Goal: Task Accomplishment & Management: Complete application form

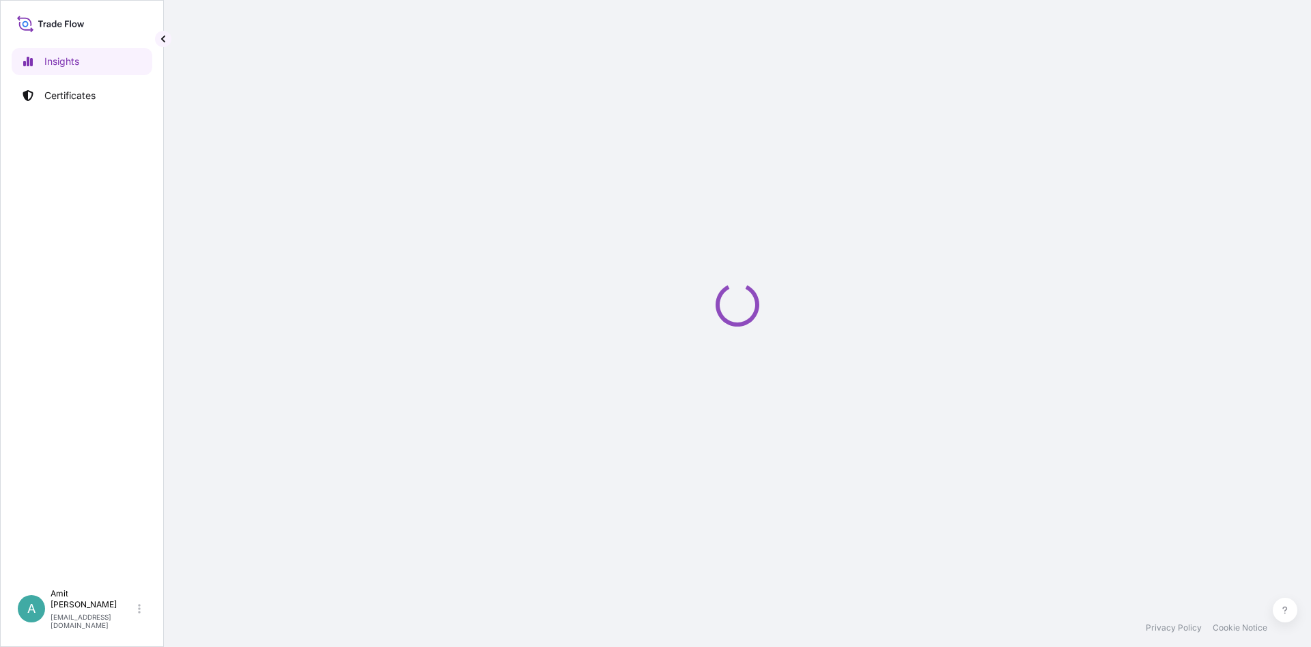
select select "2025"
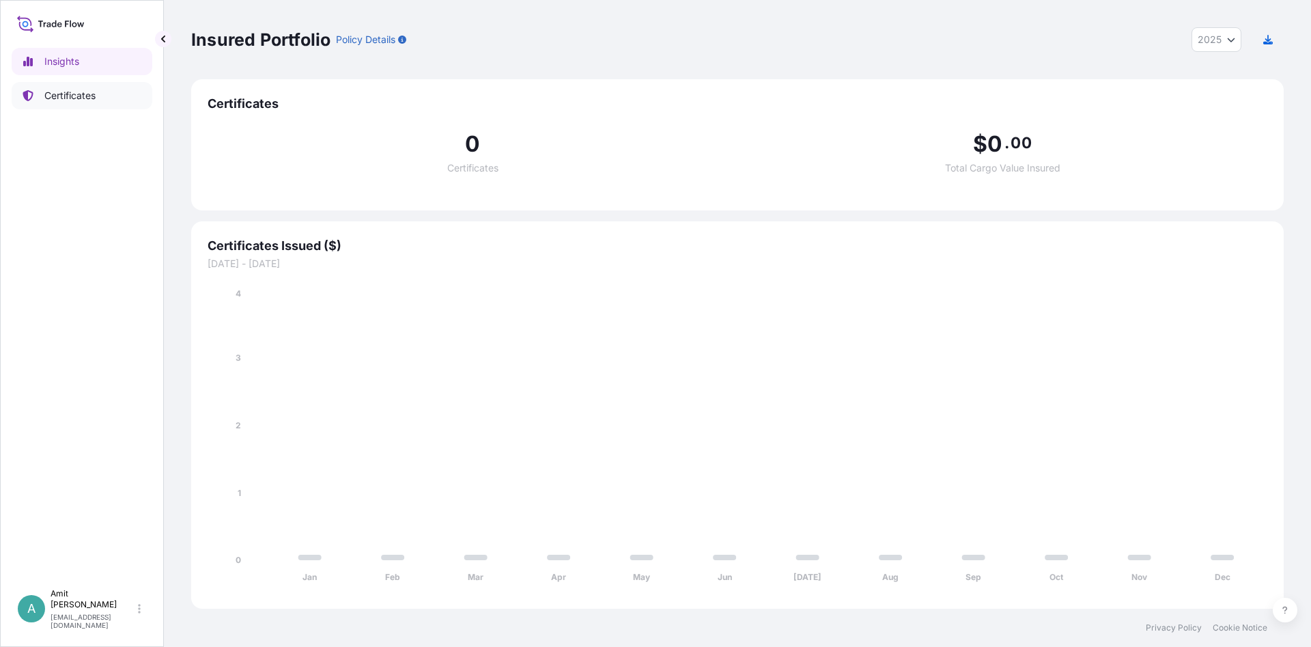
click at [63, 100] on p "Certificates" at bounding box center [69, 96] width 51 height 14
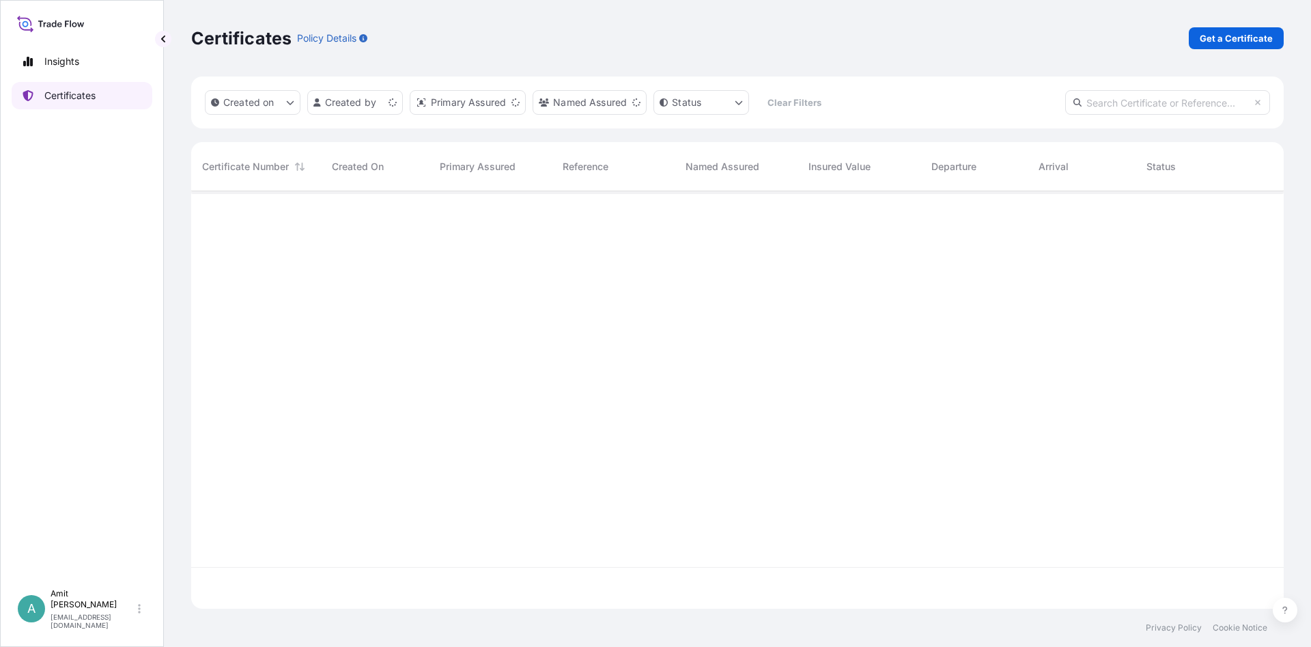
scroll to position [425, 1093]
click at [1251, 44] on p "Get a Certificate" at bounding box center [1236, 38] width 73 height 14
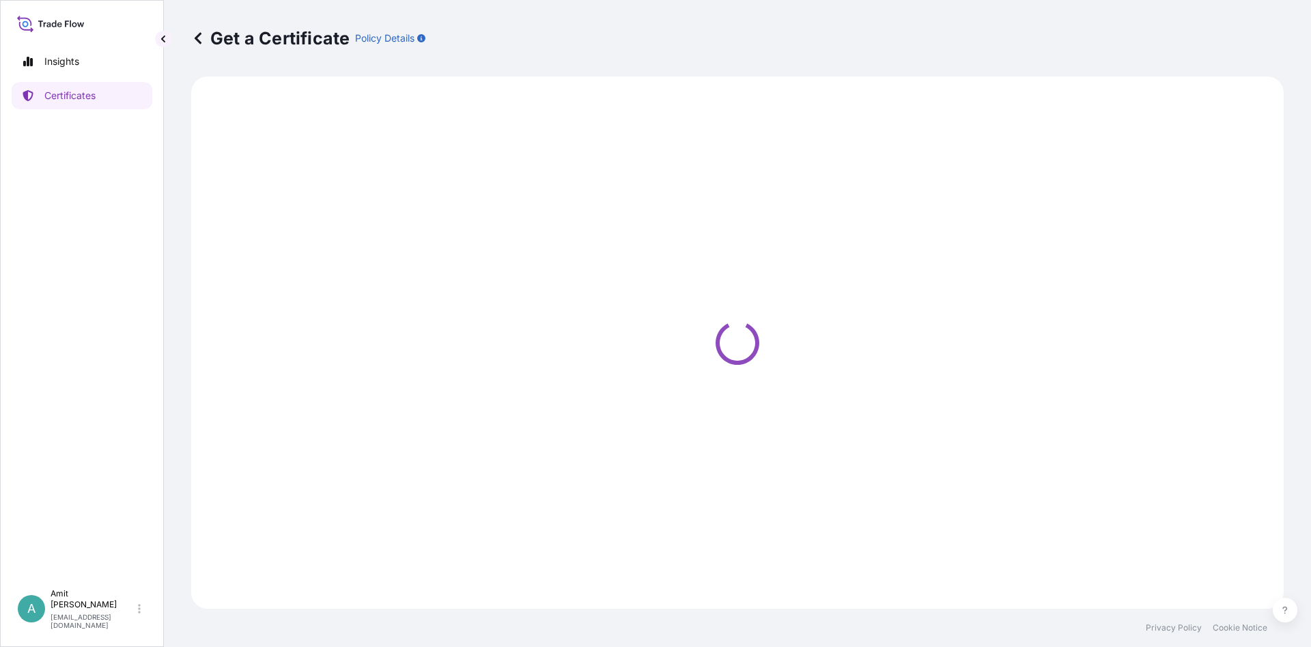
select select "Sea"
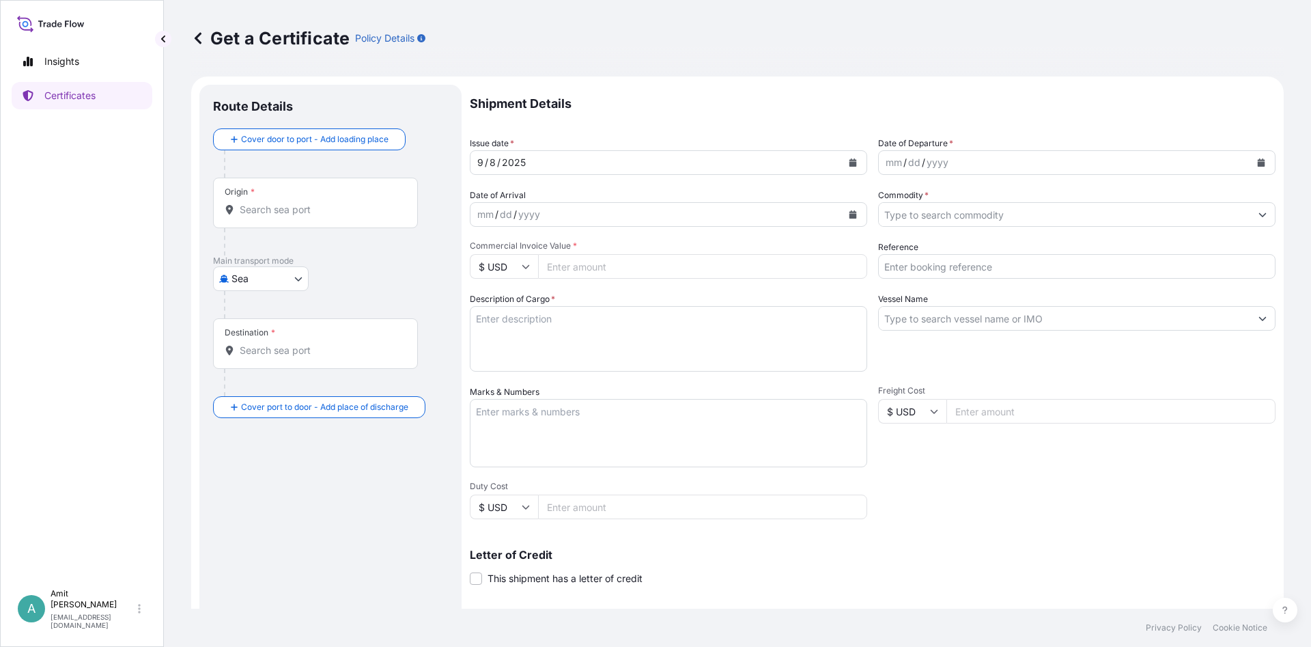
click at [262, 203] on input "Origin *" at bounding box center [320, 210] width 161 height 14
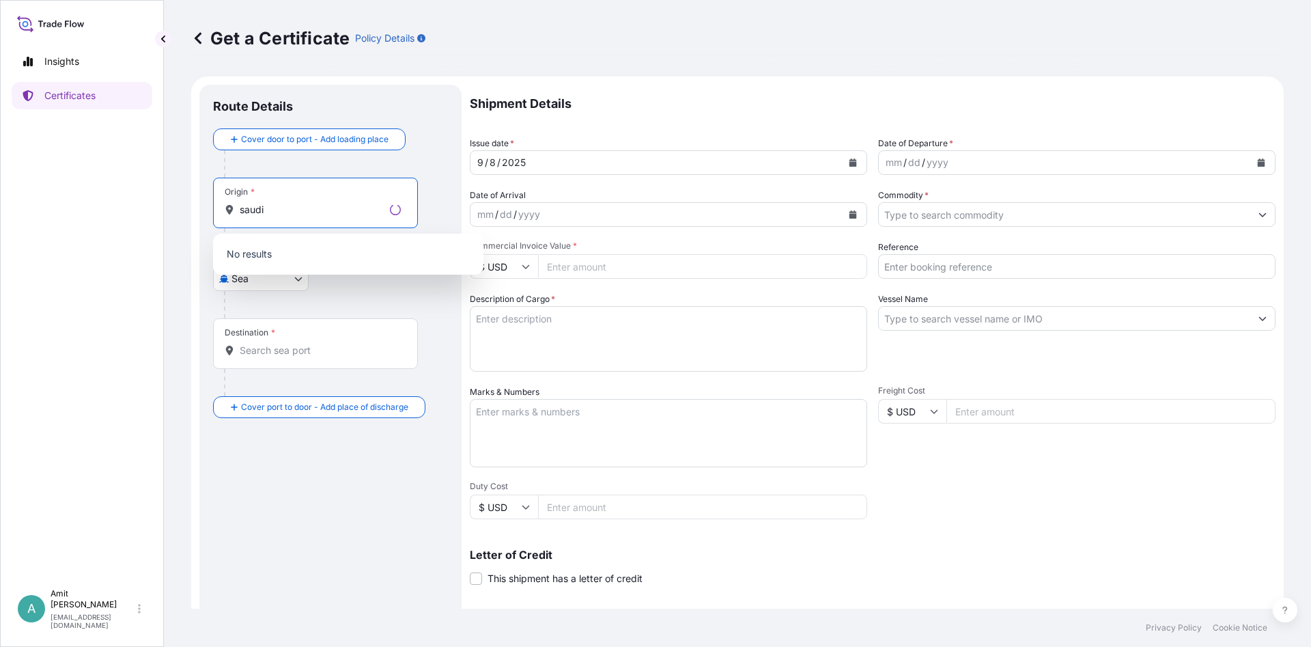
click at [283, 208] on input "saudi" at bounding box center [312, 210] width 145 height 14
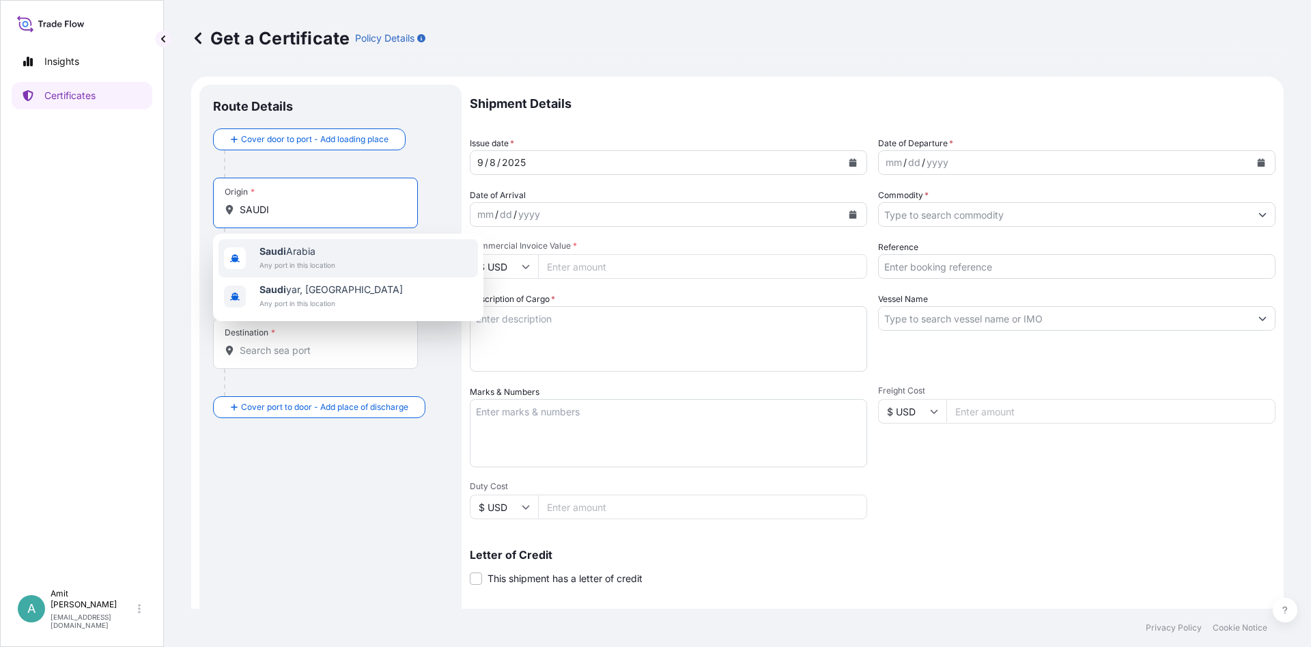
click at [300, 266] on span "Any port in this location" at bounding box center [298, 265] width 76 height 14
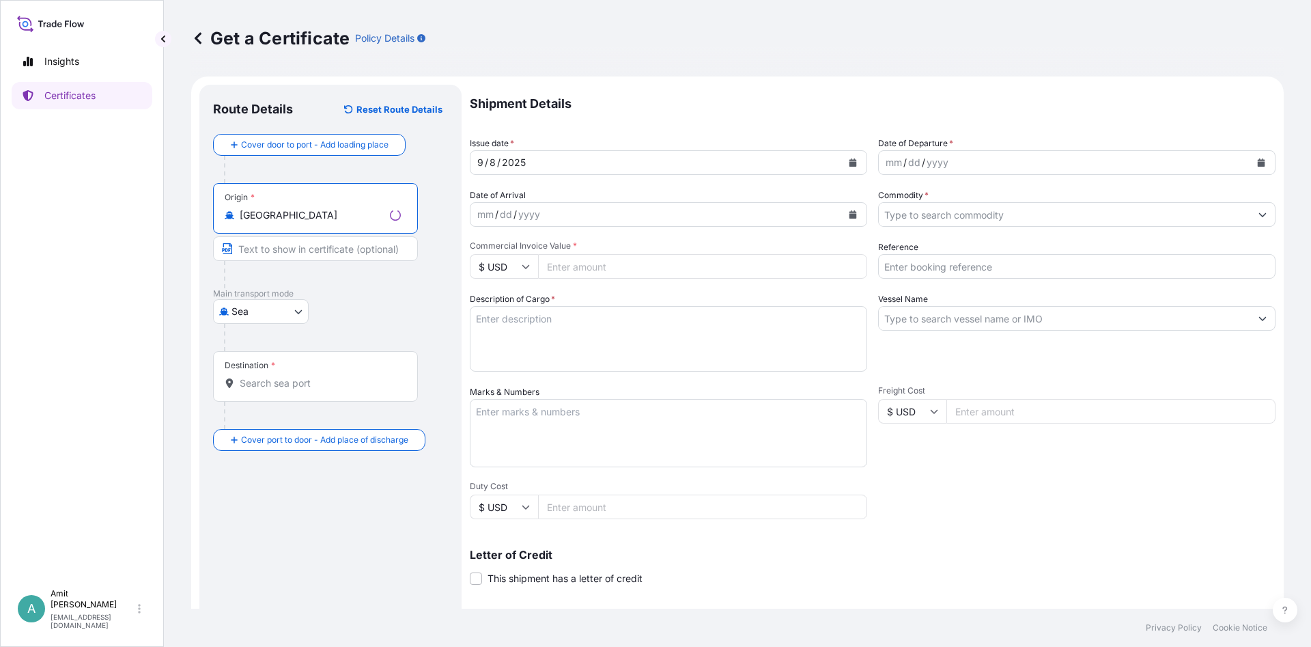
type input "[GEOGRAPHIC_DATA]"
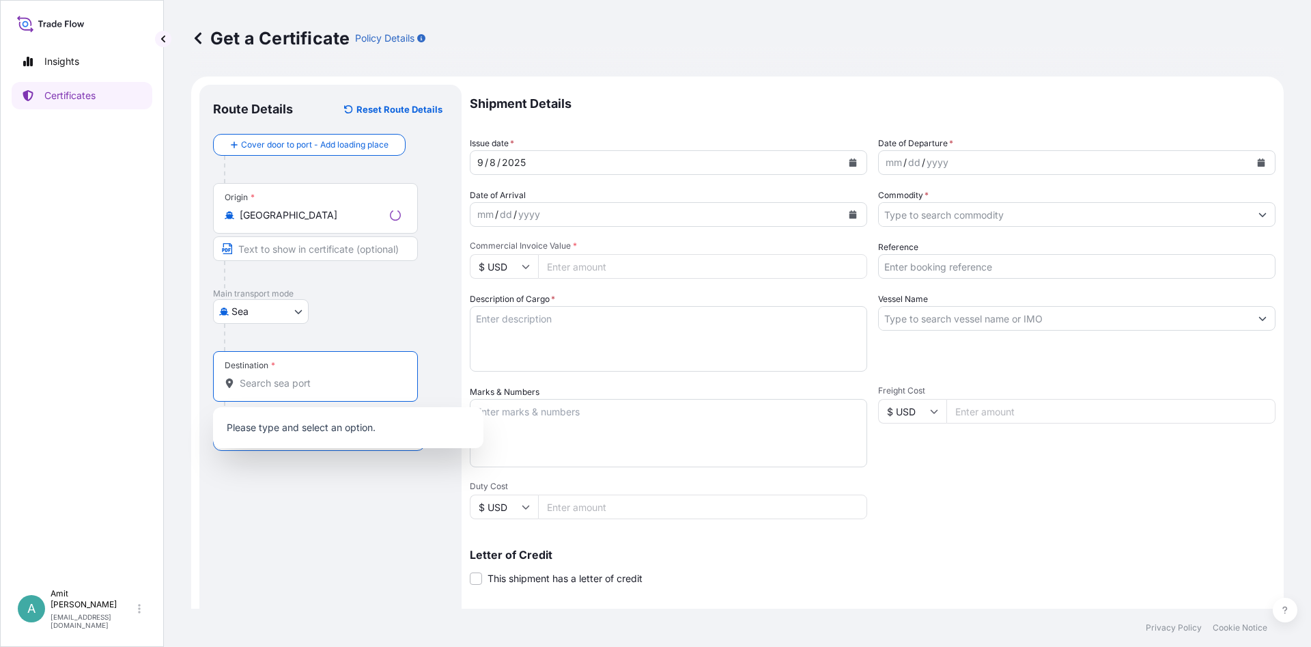
click at [265, 378] on input "Destination *" at bounding box center [320, 383] width 161 height 14
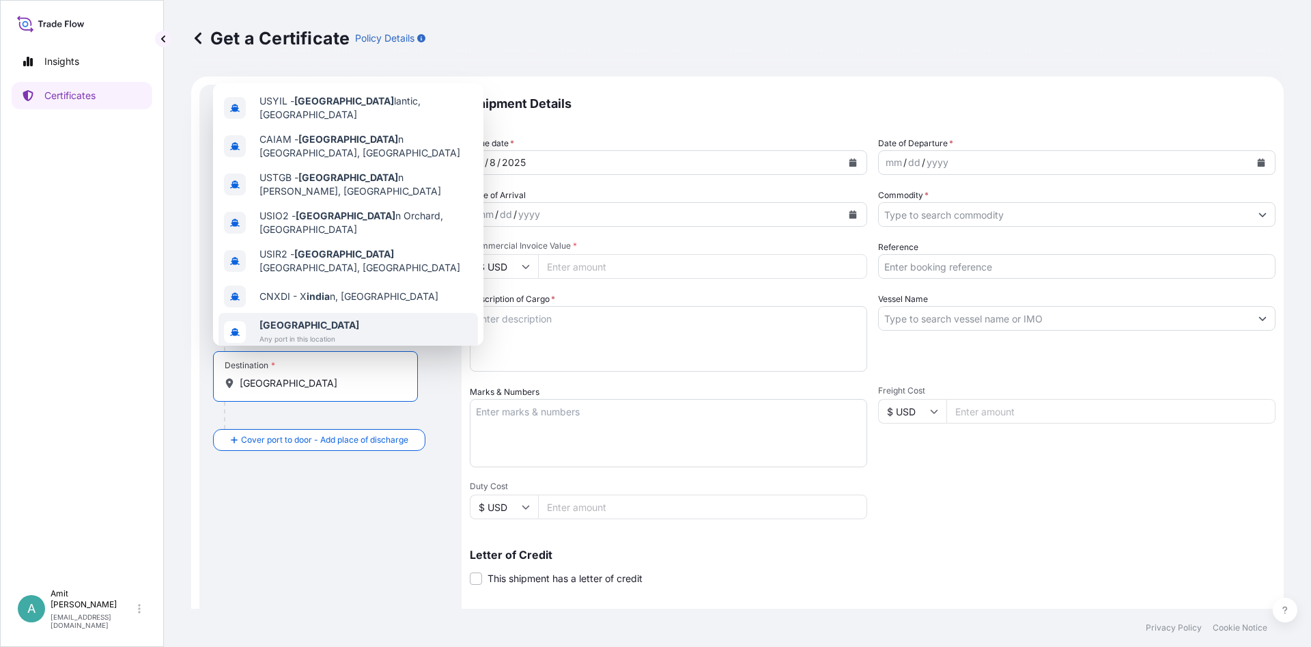
click at [283, 318] on span "[GEOGRAPHIC_DATA]" at bounding box center [310, 325] width 100 height 14
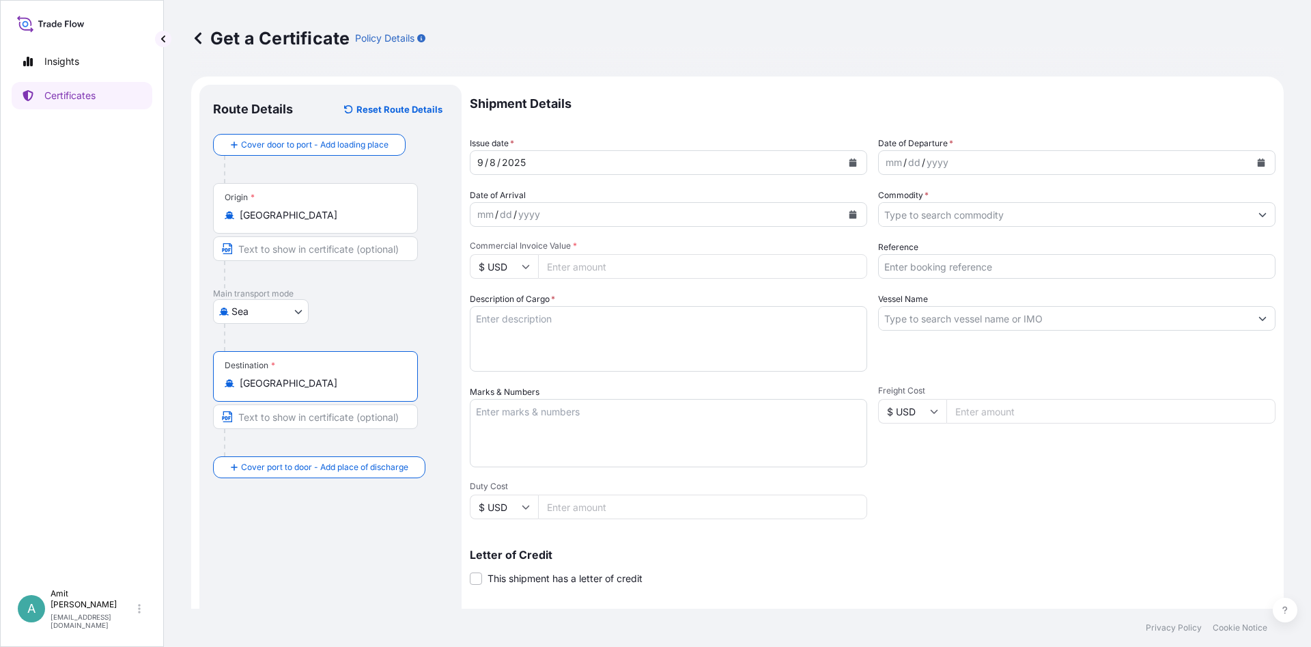
type input "[GEOGRAPHIC_DATA]"
click at [851, 160] on icon "Calendar" at bounding box center [854, 162] width 8 height 8
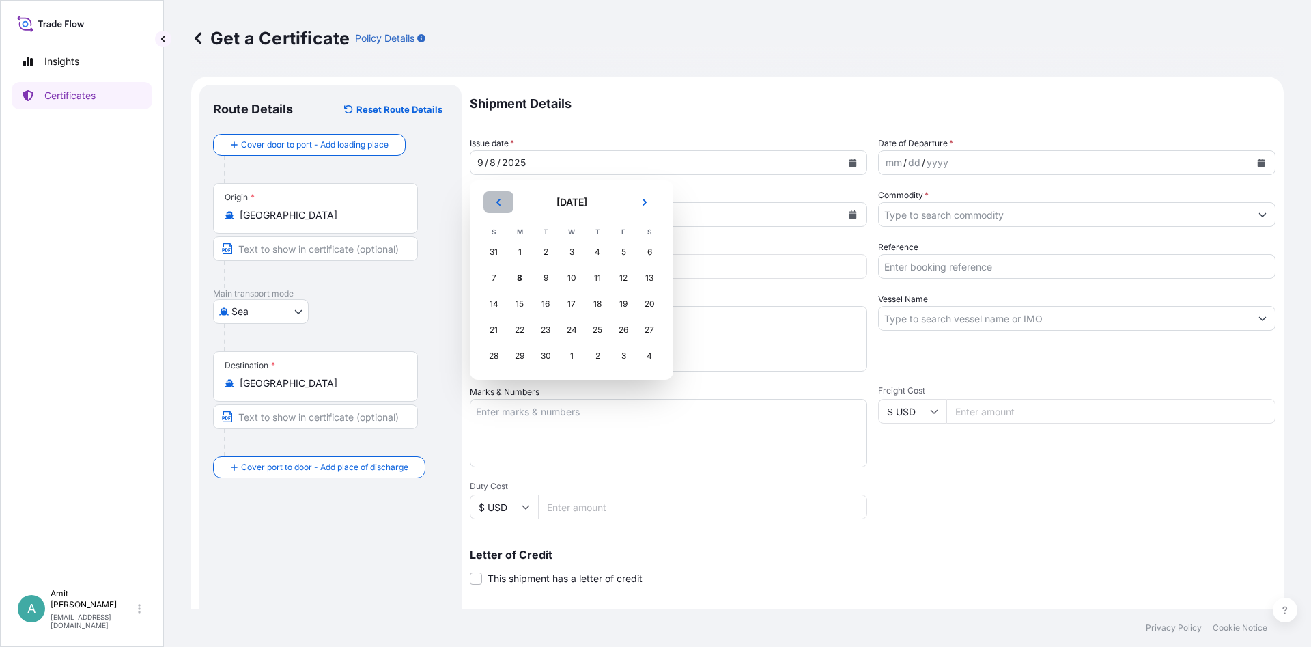
click at [499, 199] on icon "Previous" at bounding box center [498, 202] width 4 height 7
click at [490, 382] on div "31" at bounding box center [493, 381] width 25 height 25
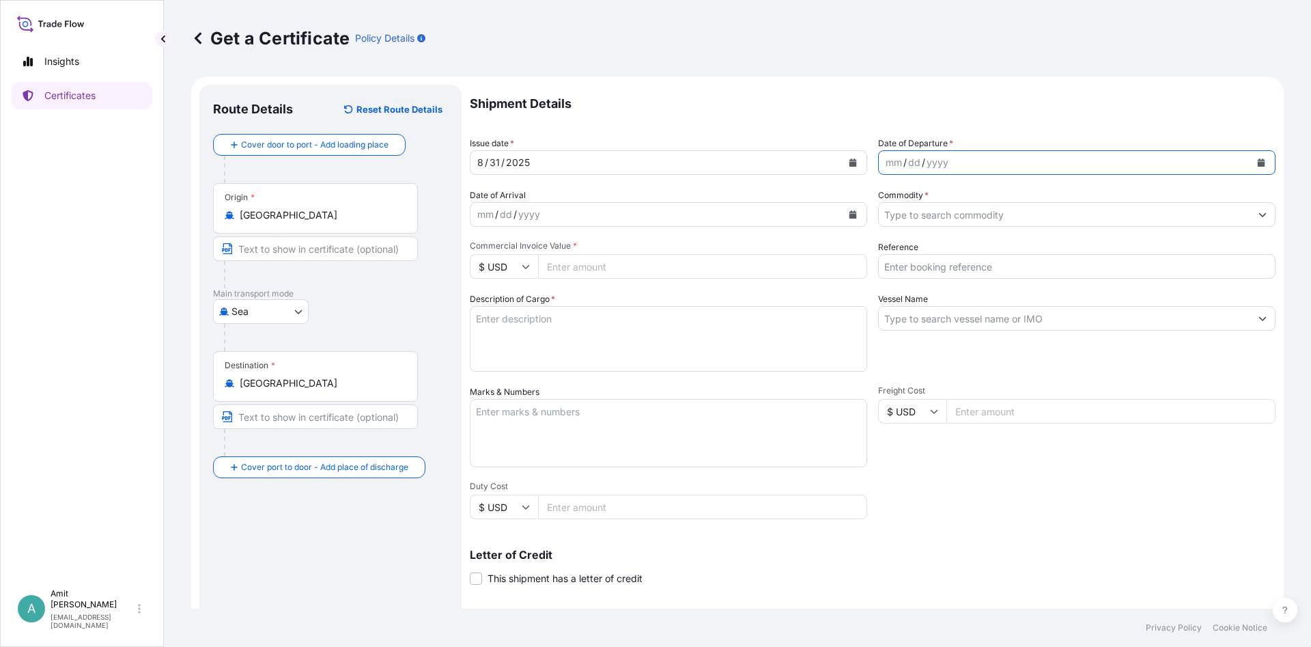
click at [1262, 159] on icon "Calendar" at bounding box center [1261, 162] width 8 height 8
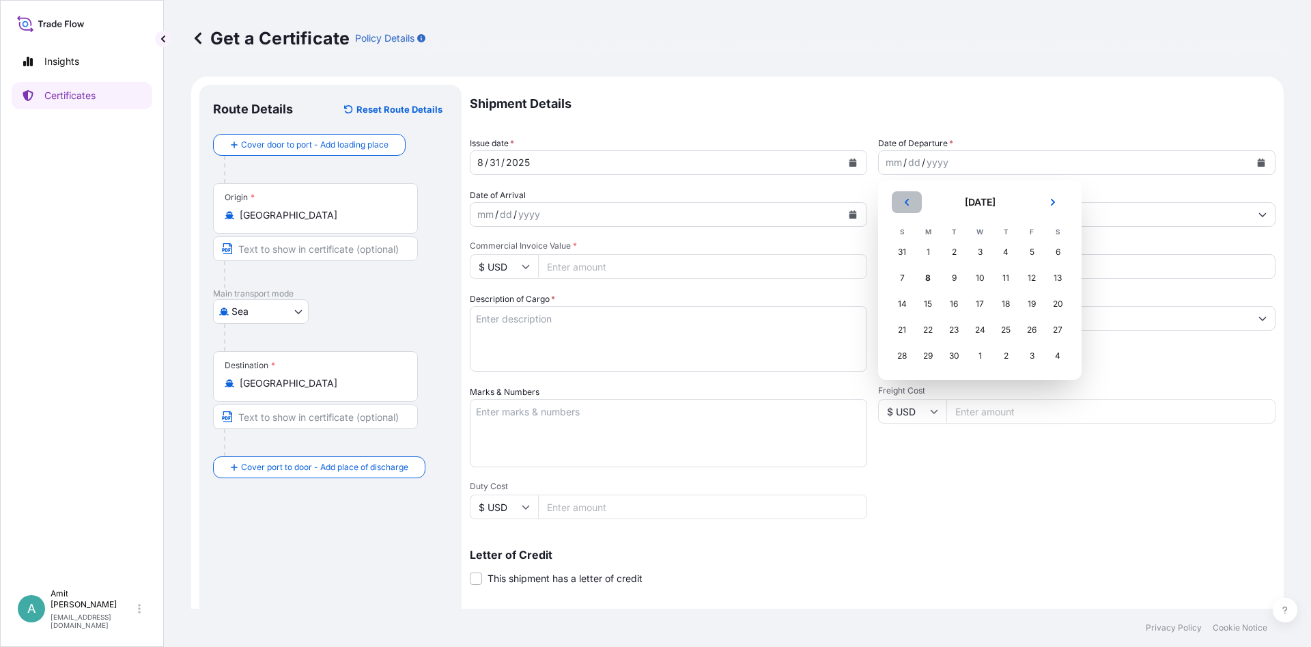
click at [908, 204] on icon "Previous" at bounding box center [907, 202] width 4 height 7
click at [901, 383] on div "31" at bounding box center [902, 381] width 25 height 25
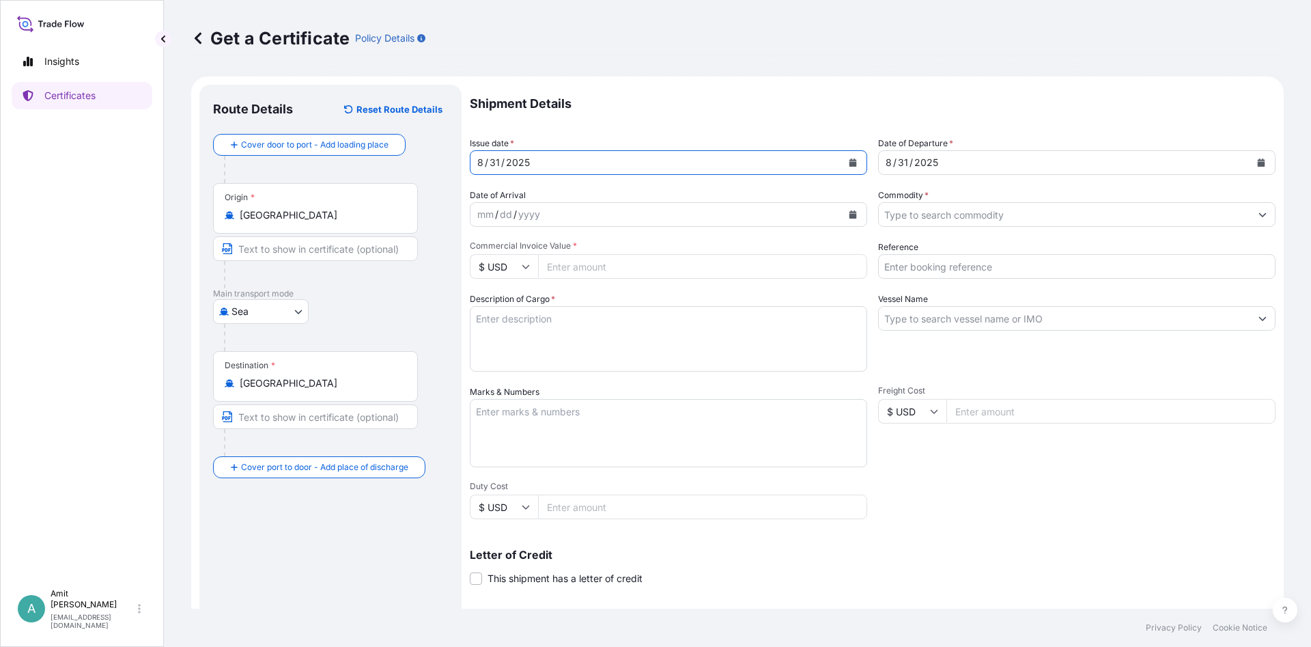
click at [850, 160] on icon "Calendar" at bounding box center [854, 162] width 8 height 8
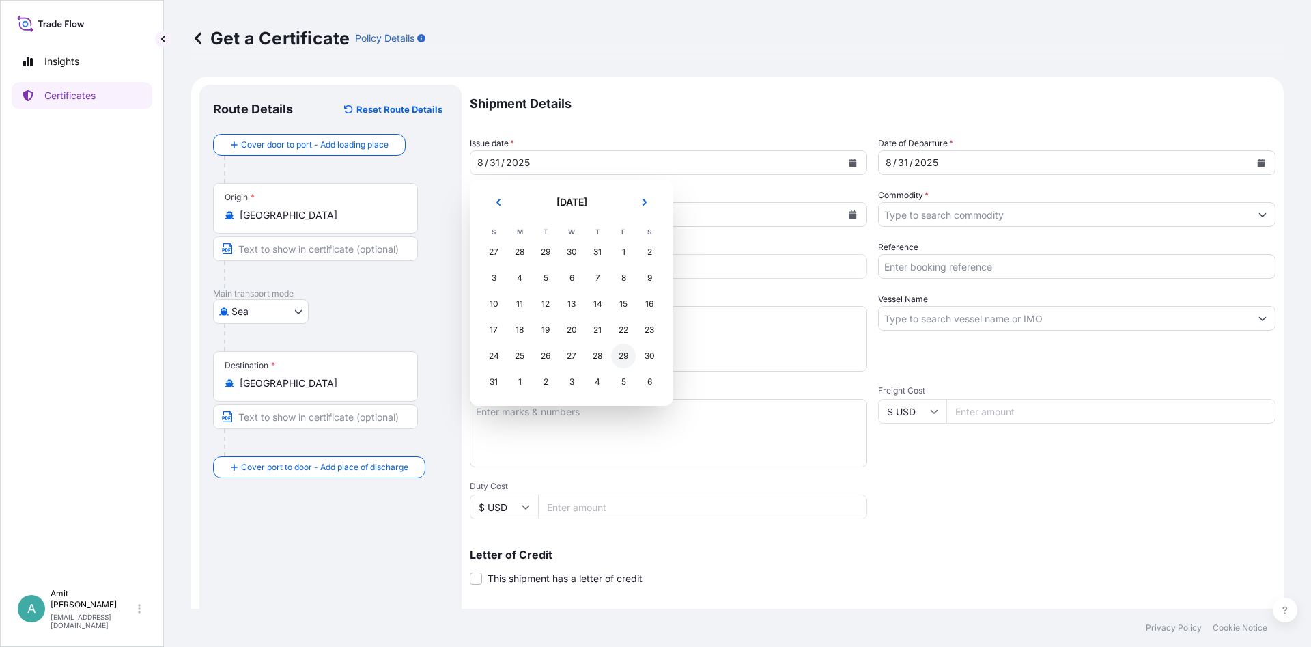
click at [626, 355] on div "29" at bounding box center [623, 356] width 25 height 25
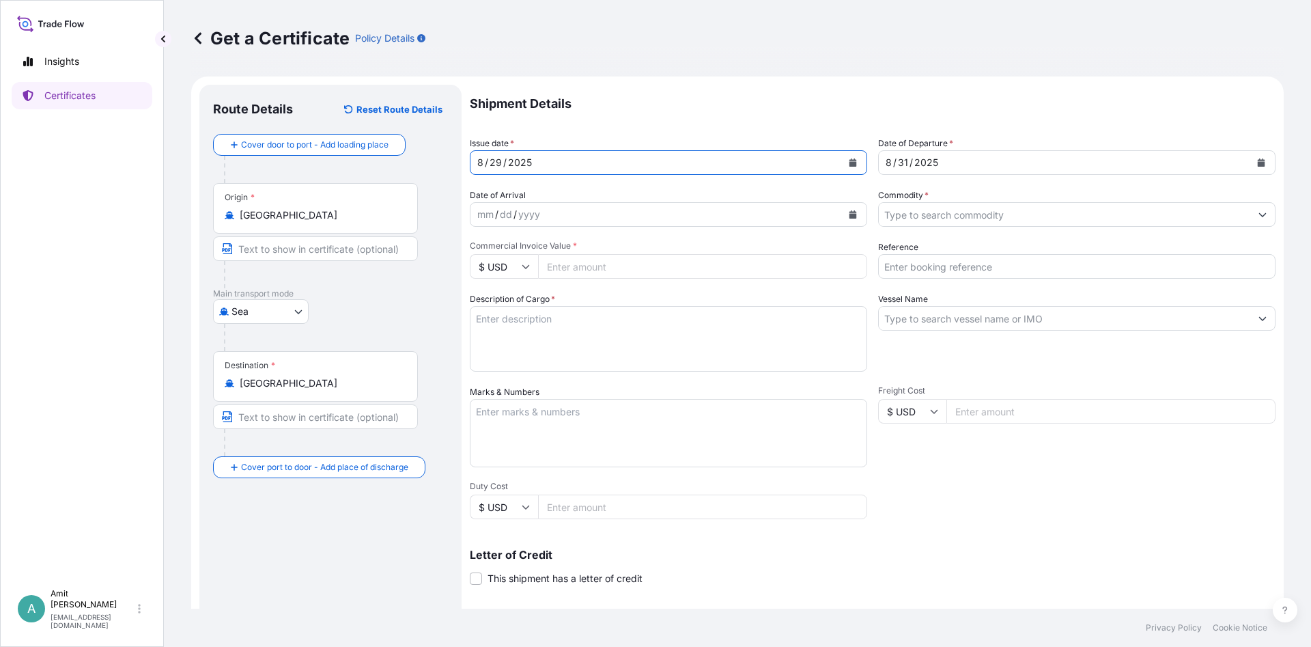
click at [664, 217] on div "mm / dd / yyyy" at bounding box center [657, 214] width 372 height 25
click at [1009, 206] on input "Commodity *" at bounding box center [1065, 214] width 372 height 25
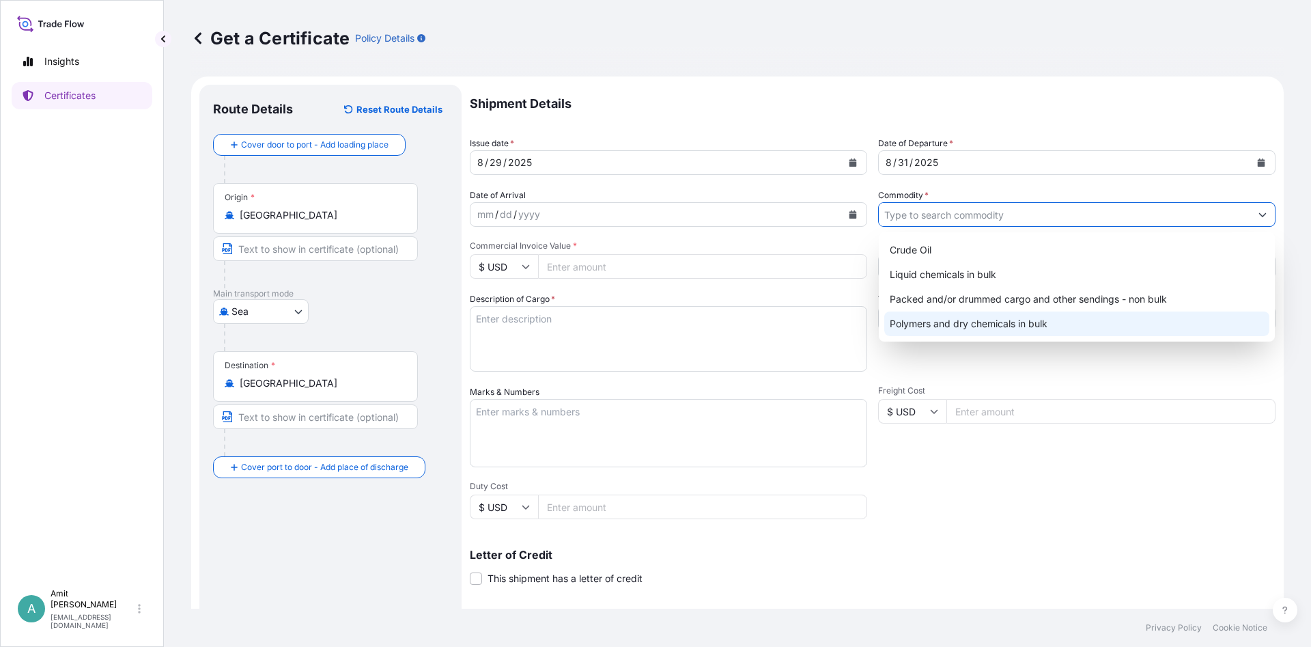
click at [942, 320] on div "Polymers and dry chemicals in bulk" at bounding box center [1076, 323] width 385 height 25
type input "Polymers and dry chemicals in bulk"
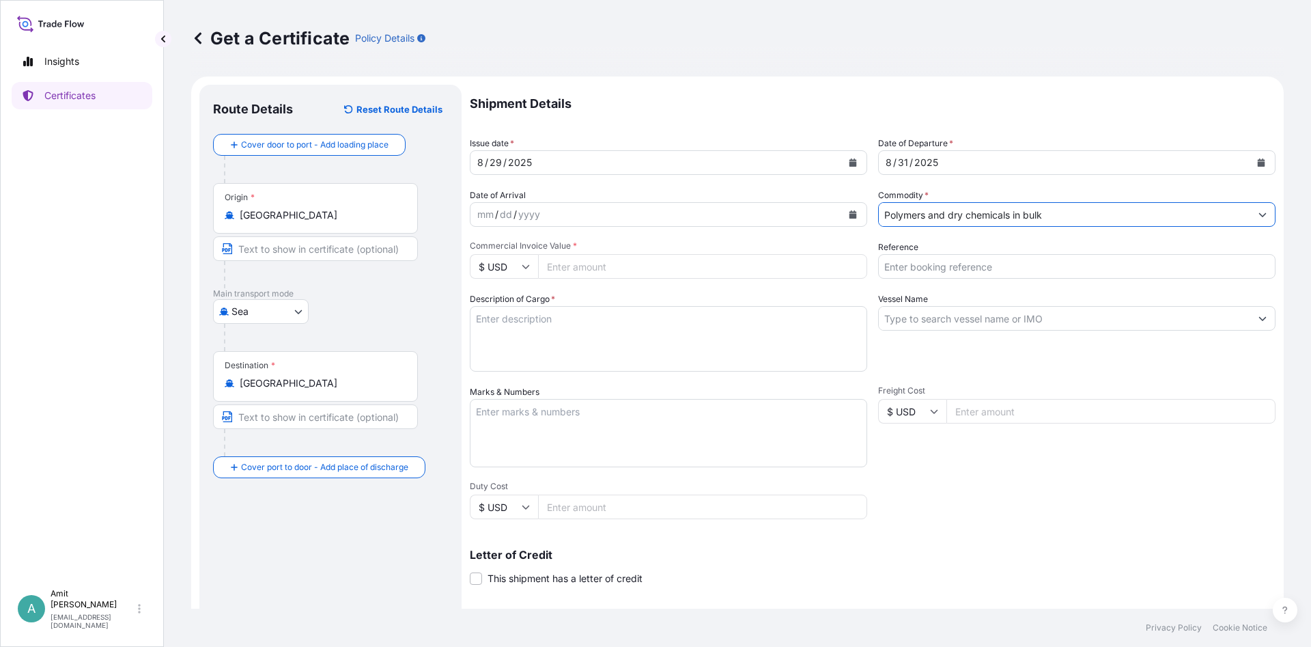
click at [919, 270] on input "Reference" at bounding box center [1076, 266] width 397 height 25
type input "SO # 5013172922"
click at [977, 318] on input "Vessel Name" at bounding box center [1065, 318] width 372 height 25
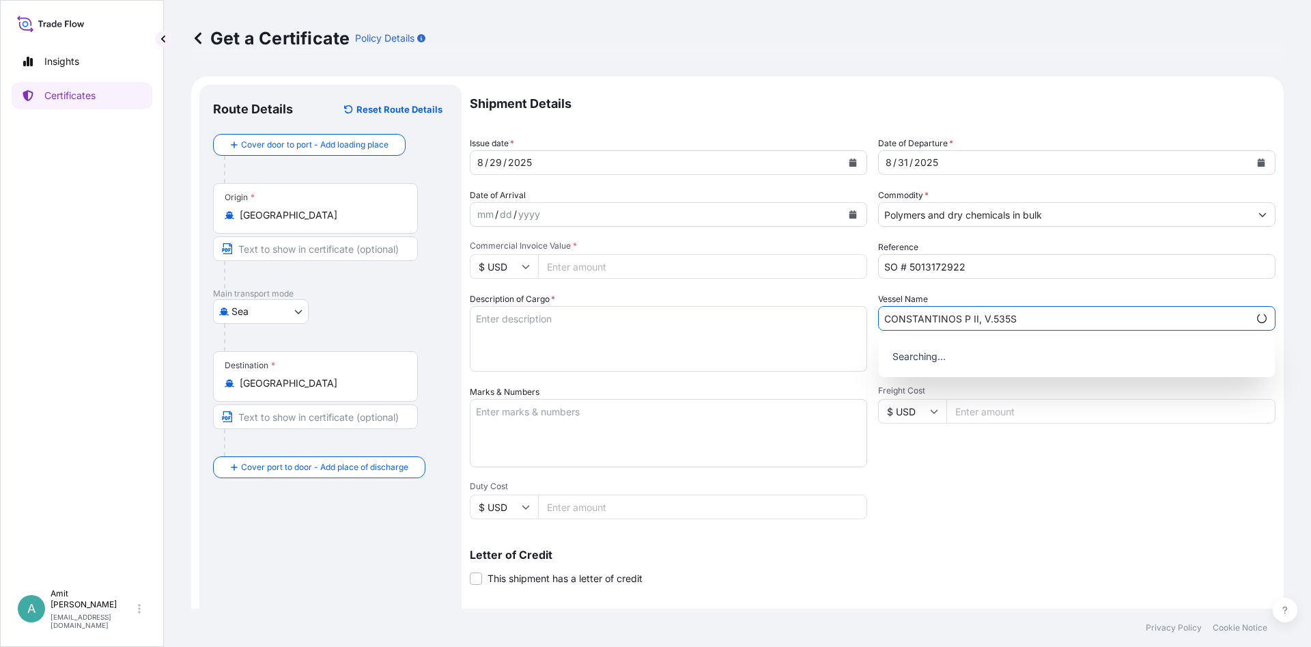
type input "CONSTANTINOS P II, V.535S"
click at [531, 345] on textarea "Description of Cargo *" at bounding box center [668, 339] width 397 height 66
click at [671, 320] on textarea "Description of Cargo *" at bounding box center [668, 339] width 397 height 66
paste textarea "49.500 MT"
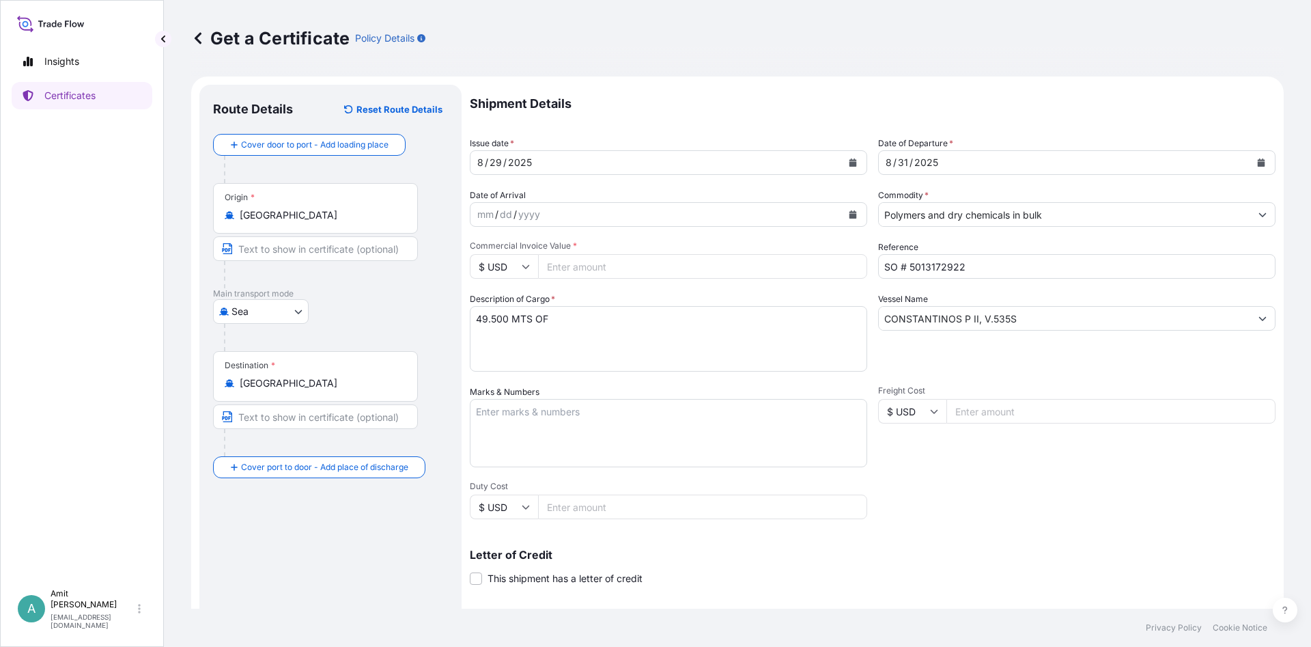
click at [678, 327] on textarea "49.500 MTS OF" at bounding box center [668, 339] width 397 height 66
paste textarea "AS PER PURCHASE AND SALE CONTRACT NO.5013172922 DATED [DATE]"
click at [667, 319] on textarea "49.500 MTS OF AS PER PURCHASE AND SALE CONTRACT NO.5013172922 DATED [DATE]" at bounding box center [668, 339] width 397 height 66
paste textarea "LDPE LUPOLEN 2427F"
type textarea "49.500 MTS OF LDPE LUPOLEN 2427F AS PER PURCHASE AND SALE CONTRACT NO.501317292…"
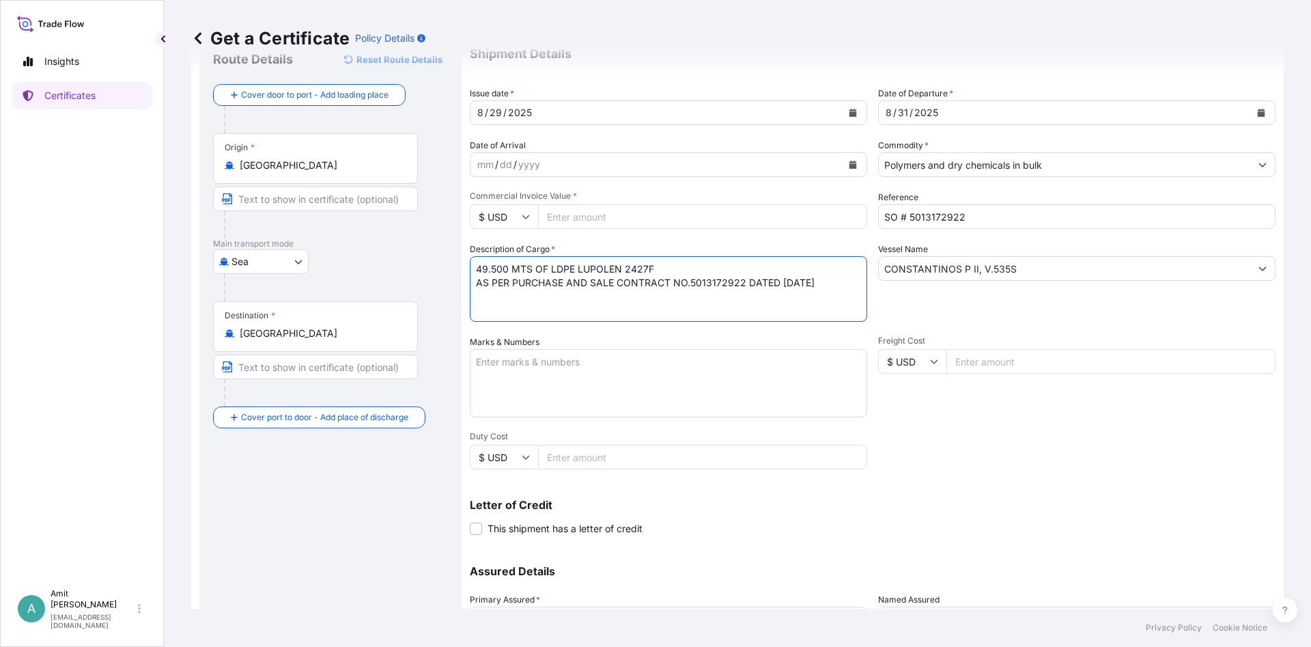
scroll to position [82, 0]
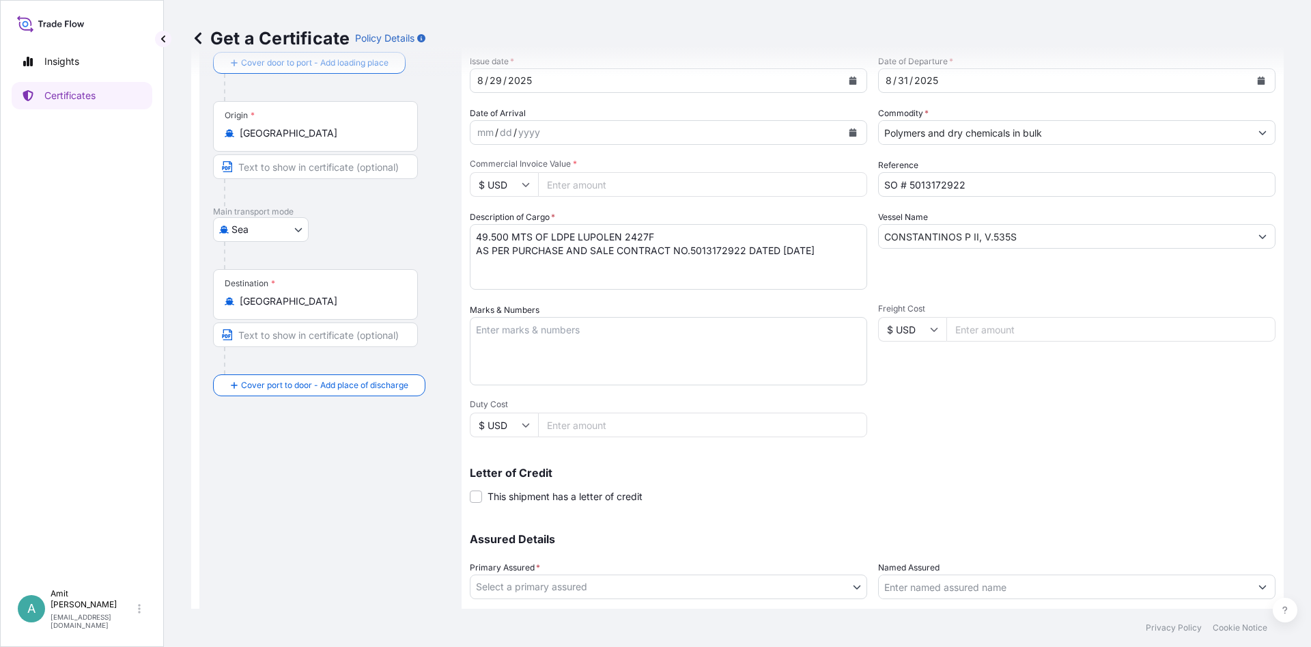
click at [629, 187] on input "Commercial Invoice Value *" at bounding box center [702, 184] width 329 height 25
click at [578, 182] on input "Commercial Invoice Value *" at bounding box center [702, 184] width 329 height 25
type input "59004"
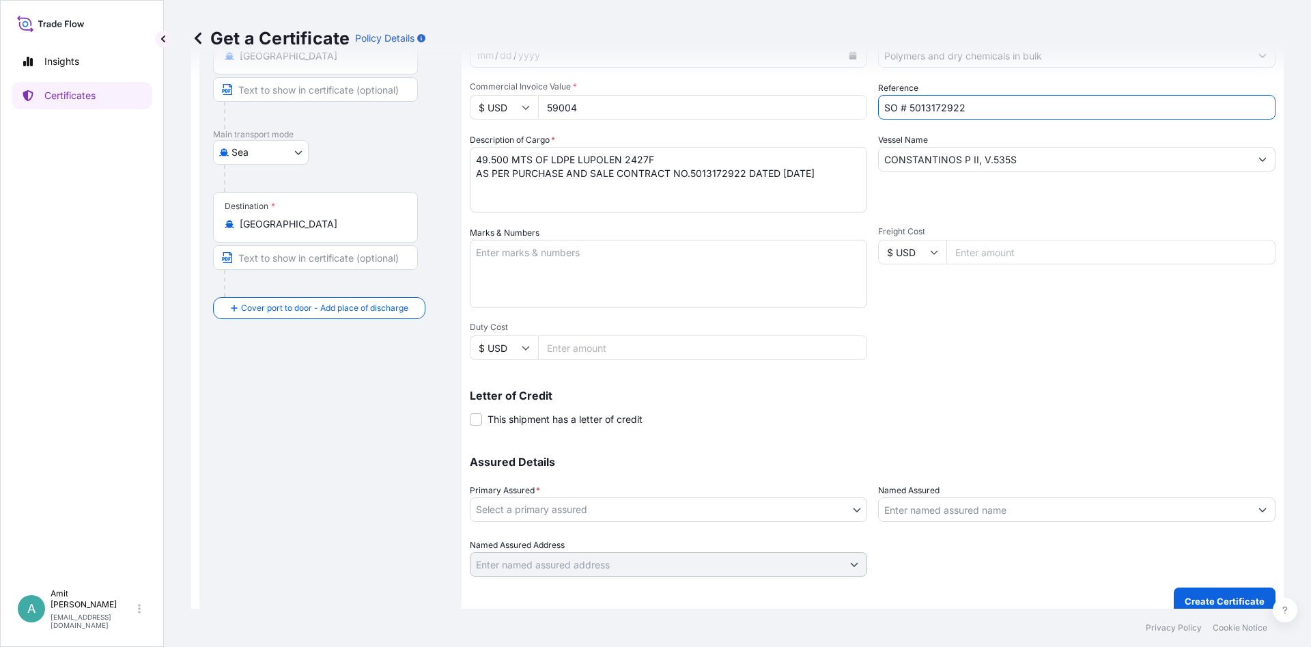
scroll to position [165, 0]
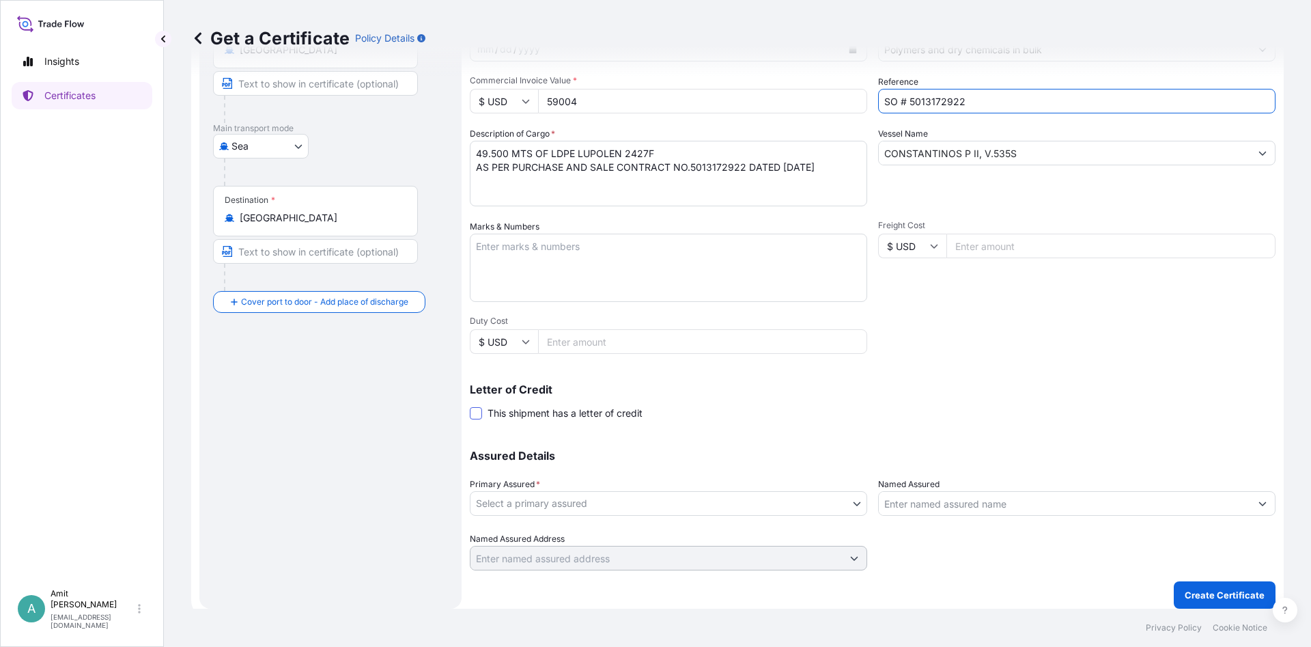
click at [471, 411] on span at bounding box center [476, 413] width 12 height 12
click at [470, 406] on input "This shipment has a letter of credit" at bounding box center [470, 406] width 0 height 0
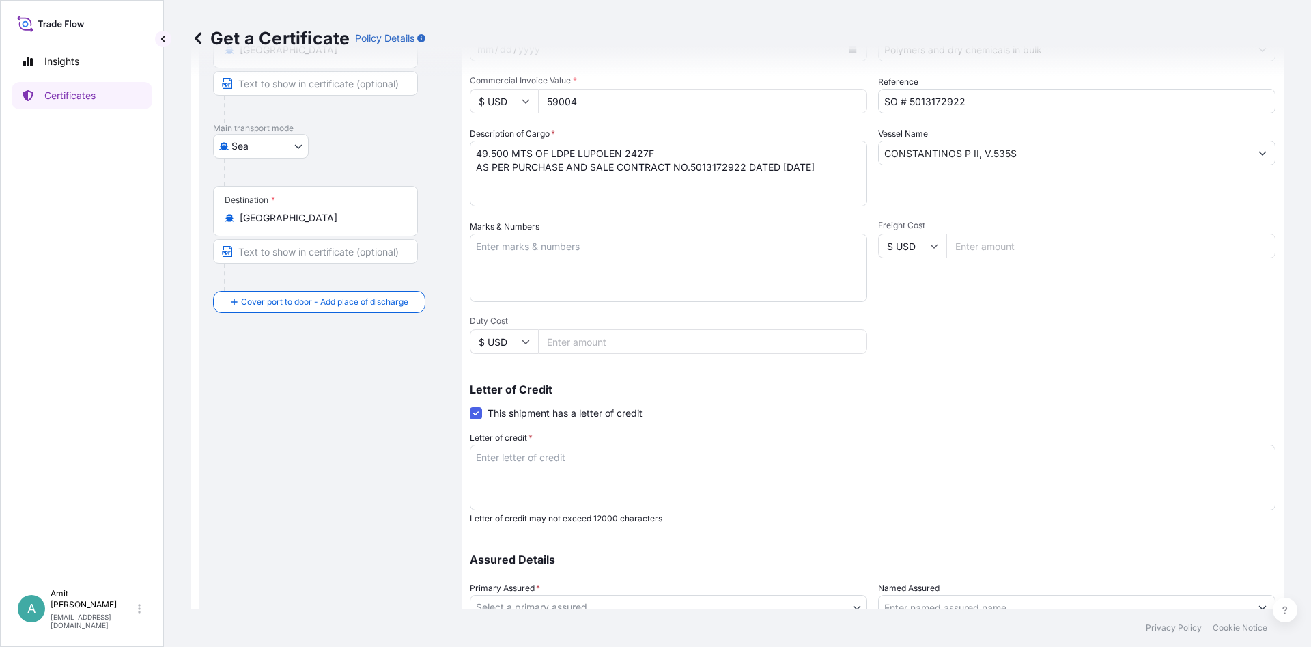
click at [623, 475] on textarea "Letter of credit *" at bounding box center [873, 478] width 806 height 66
paste textarea "MARINE INSURANCE POLICY/CERTIFICATE DATED NOT LATER THAN THE DATE OF BILL OF LA…"
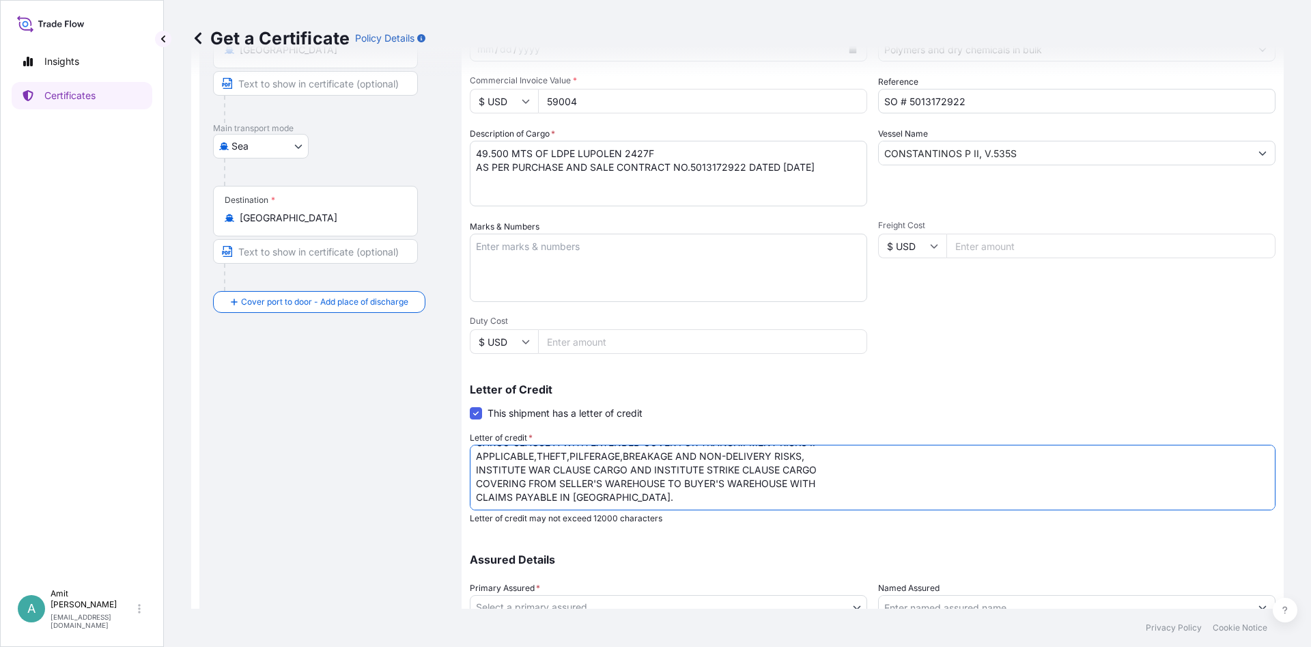
scroll to position [0, 0]
drag, startPoint x: 576, startPoint y: 456, endPoint x: 621, endPoint y: 456, distance: 45.1
click at [621, 456] on textarea "MARINE INSURANCE POLICY/CERTIFICATE DATED NOT LATER THAN THE DATE OF BILL OF LA…" at bounding box center [873, 478] width 806 height 66
drag, startPoint x: 636, startPoint y: 458, endPoint x: 766, endPoint y: 454, distance: 129.8
click at [766, 454] on textarea "MARINE INSURANCE CERTIFICATE DATED NOT LATER THAN THE DATE OF BILL OF LADING IN…" at bounding box center [873, 478] width 806 height 66
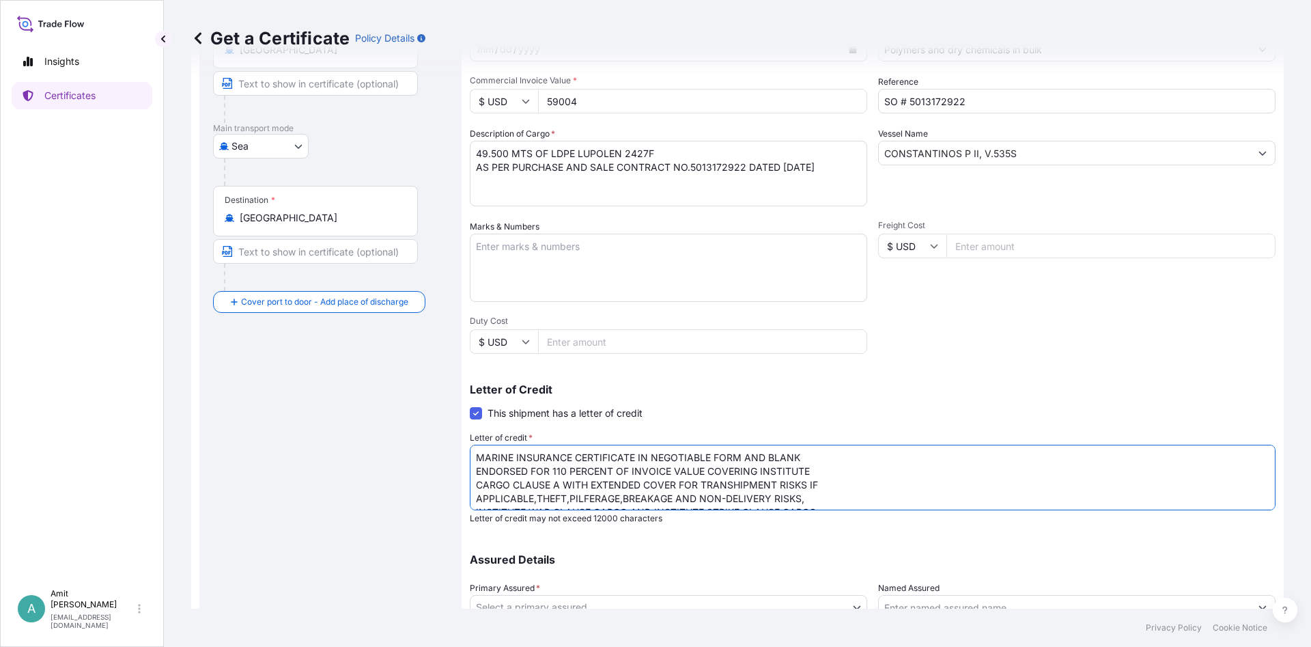
drag, startPoint x: 744, startPoint y: 459, endPoint x: 802, endPoint y: 453, distance: 57.6
click at [802, 453] on textarea "MARINE INSURANCE CERTIFICATE IN NEGOTIABLE FORM AND BLANK ENDORSED FOR 110 PERC…" at bounding box center [873, 478] width 806 height 66
click at [880, 458] on textarea "MARINE INSURANCE CERTIFICATE IN NEGOTIABLE FORM COVERING INSTITUTE CARGO CLAUSE…" at bounding box center [873, 478] width 806 height 66
click at [1192, 457] on textarea "MARINE INSURANCE CERTIFICATE IN NEGOTIABLE FORM COVERING INSTITUTE CARGO CLAUSE…" at bounding box center [873, 478] width 806 height 66
click at [536, 473] on textarea "MARINE INSURANCE CERTIFICATE IN NEGOTIABLE FORM COVERING INSTITUTE CARGO CLAUSE…" at bounding box center [873, 478] width 806 height 66
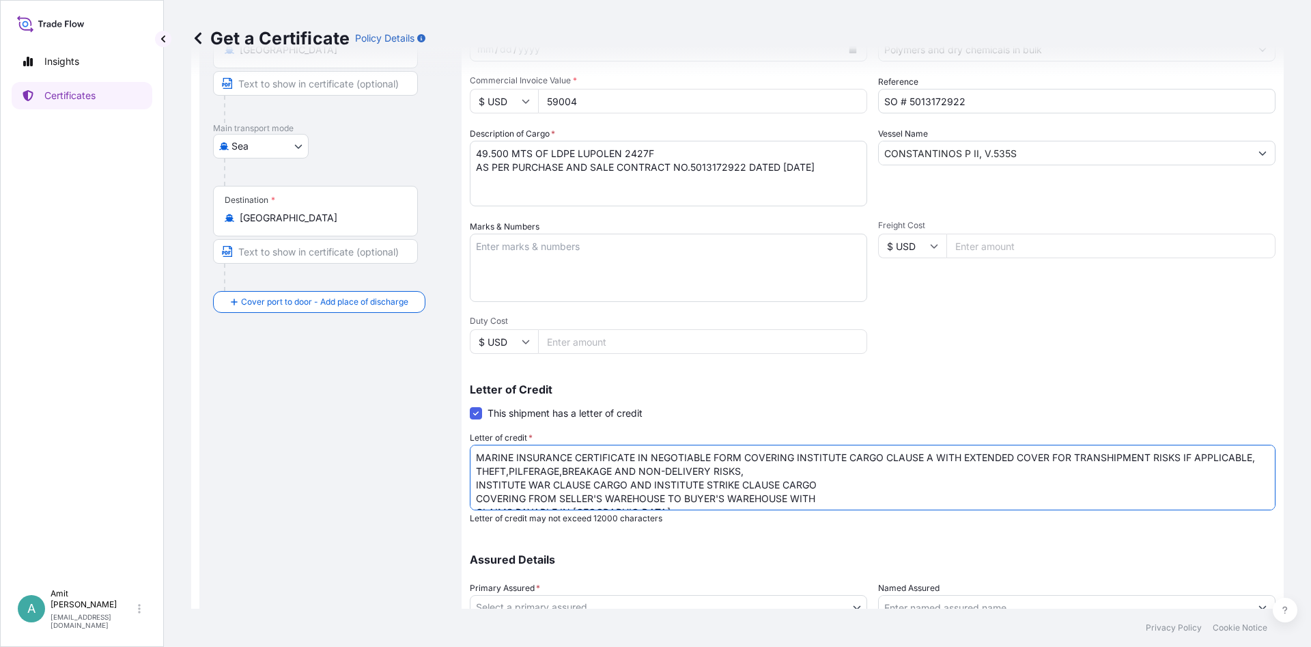
click at [508, 470] on textarea "MARINE INSURANCE CERTIFICATE IN NEGOTIABLE FORM COVERING INSTITUTE CARGO CLAUSE…" at bounding box center [873, 478] width 806 height 66
click at [565, 472] on textarea "MARINE INSURANCE CERTIFICATE IN NEGOTIABLE FORM COVERING INSTITUTE CARGO CLAUSE…" at bounding box center [873, 478] width 806 height 66
click at [760, 469] on textarea "MARINE INSURANCE CERTIFICATE IN NEGOTIABLE FORM COVERING INSTITUTE CARGO CLAUSE…" at bounding box center [873, 478] width 806 height 66
click at [1093, 470] on textarea "MARINE INSURANCE CERTIFICATE IN NEGOTIABLE FORM COVERING INSTITUTE CARGO CLAUSE…" at bounding box center [873, 478] width 806 height 66
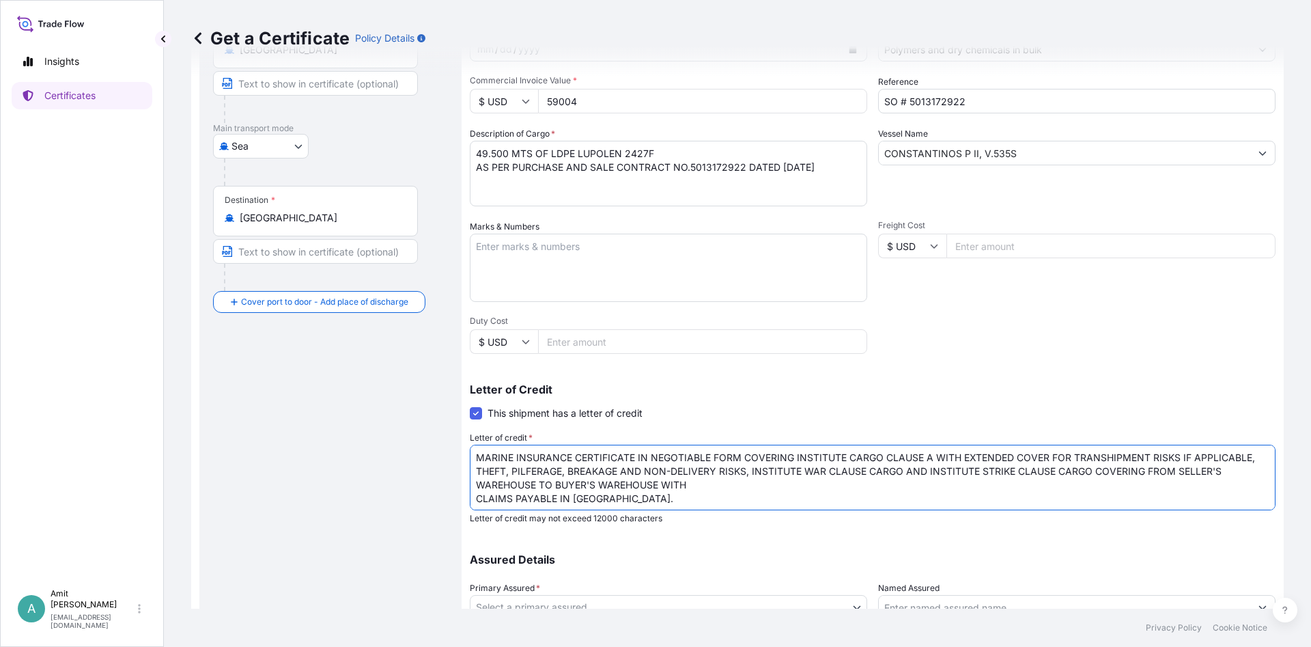
click at [1243, 471] on textarea "MARINE INSURANCE CERTIFICATE IN NEGOTIABLE FORM COVERING INSTITUTE CARGO CLAUSE…" at bounding box center [873, 478] width 806 height 66
click at [692, 485] on textarea "MARINE INSURANCE CERTIFICATE IN NEGOTIABLE FORM COVERING INSTITUTE CARGO CLAUSE…" at bounding box center [873, 478] width 806 height 66
click at [844, 489] on textarea "MARINE INSURANCE CERTIFICATE IN NEGOTIABLE FORM COVERING INSTITUTE CARGO CLAUSE…" at bounding box center [873, 478] width 806 height 66
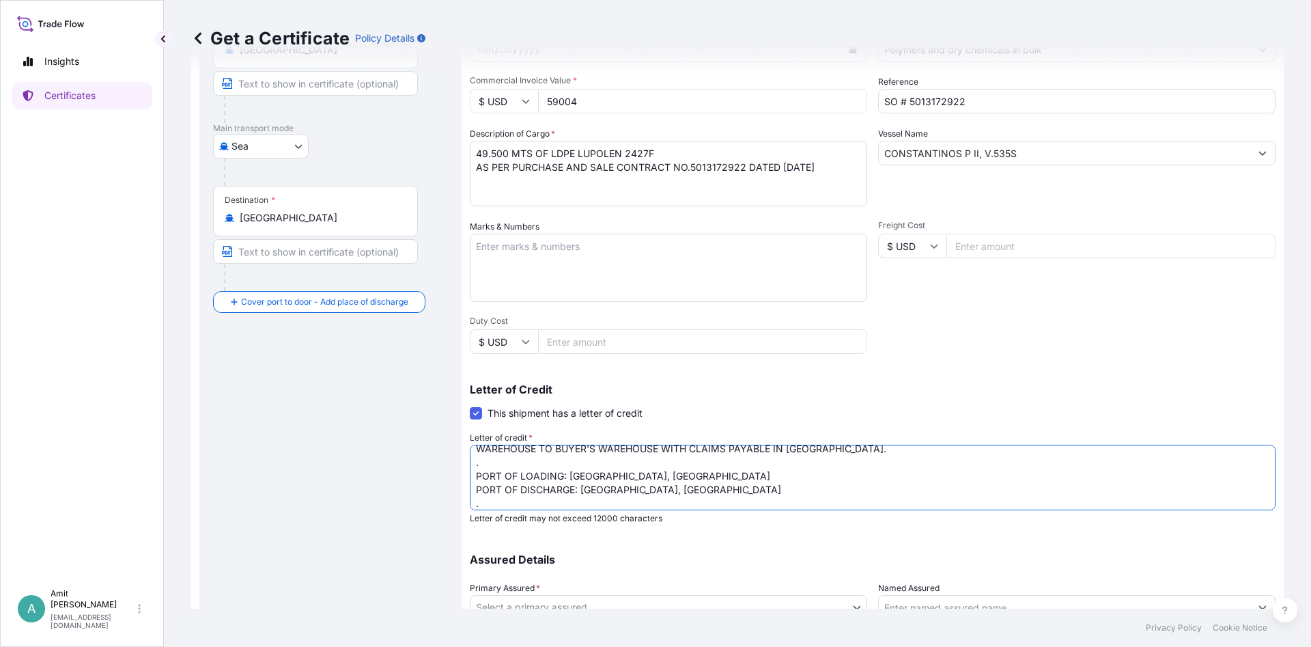
scroll to position [50, 0]
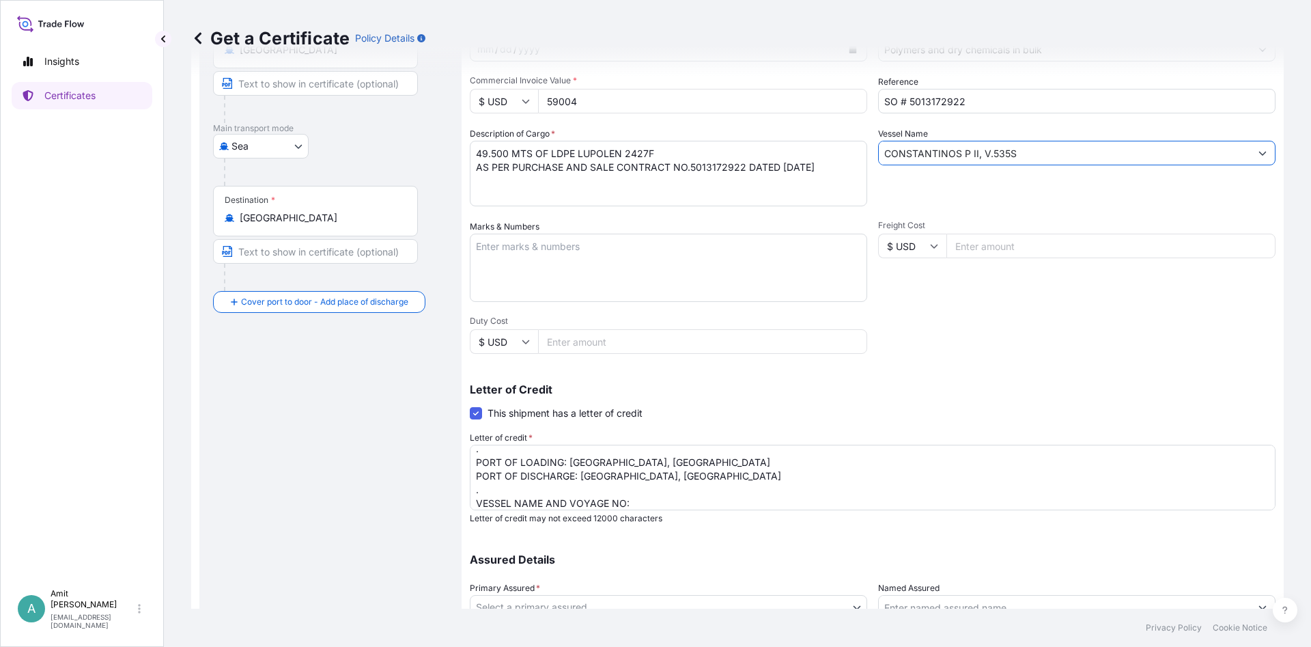
drag, startPoint x: 1028, startPoint y: 157, endPoint x: 880, endPoint y: 156, distance: 148.2
click at [880, 156] on input "CONSTANTINOS P II, V.535S" at bounding box center [1065, 153] width 372 height 25
click at [651, 506] on textarea "MARINE INSURANCE CERTIFICATE IN NEGOTIABLE FORM COVERING INSTITUTE CARGO CLAUSE…" at bounding box center [873, 478] width 806 height 66
paste textarea "CONSTANTINOS P II, V.535S"
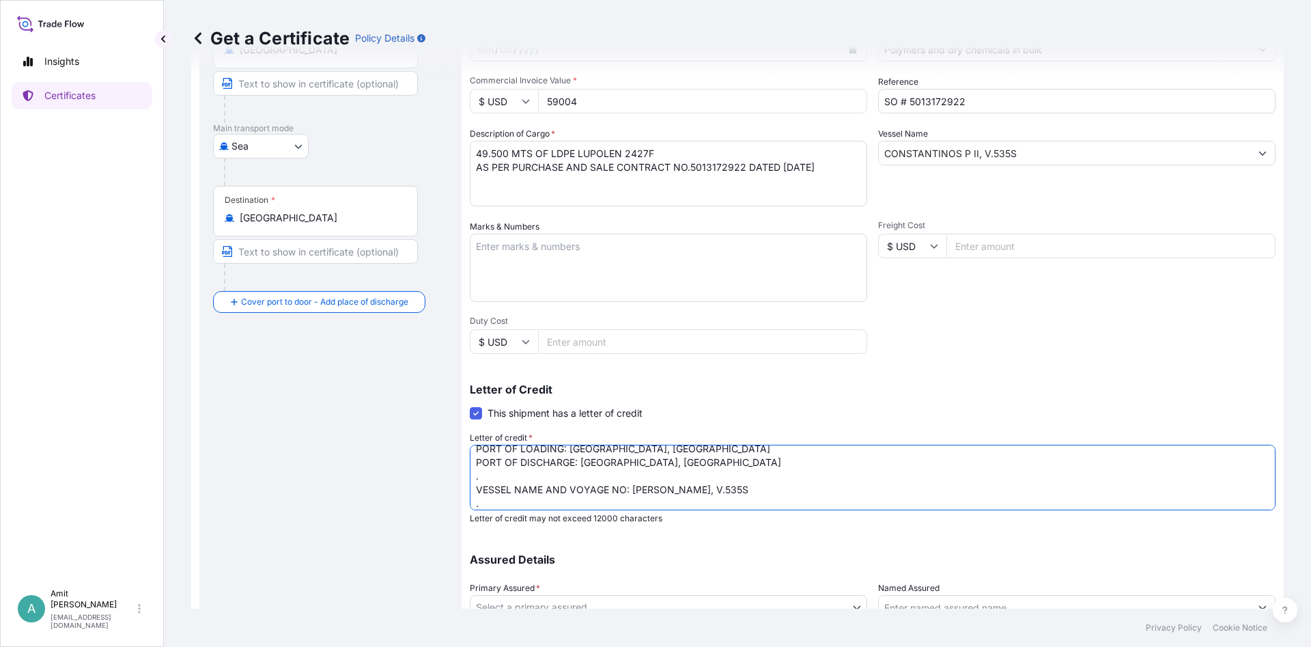
scroll to position [77, 0]
paste textarea "LC NUMBER: 1056IMLC32488 AND DATE: 250731"
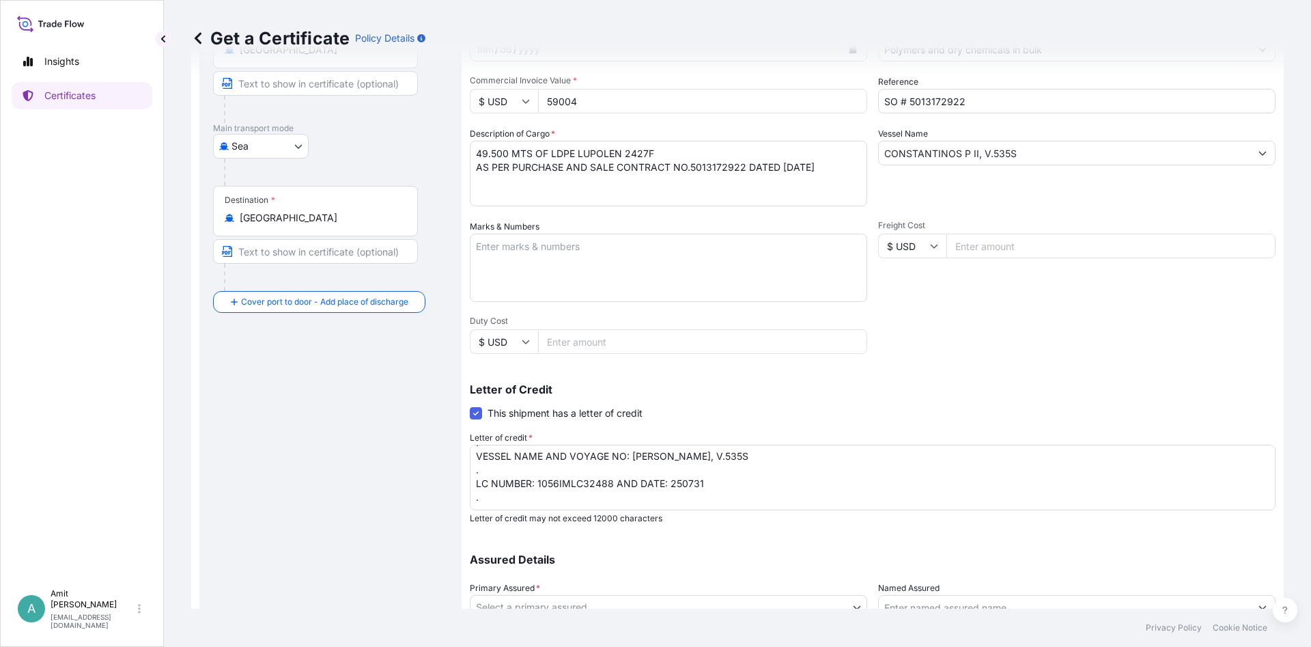
click at [762, 482] on textarea "MARINE INSURANCE CERTIFICATE IN NEGOTIABLE FORM COVERING INSTITUTE CARGO CLAUSE…" at bounding box center [873, 478] width 806 height 66
click at [761, 494] on textarea "MARINE INSURANCE CERTIFICATE IN NEGOTIABLE FORM COVERING INSTITUTE CARGO CLAUSE…" at bounding box center [873, 478] width 806 height 66
paste textarea "Insurance cover under this Insurance document is effective from: [DATE] . "[PER…"
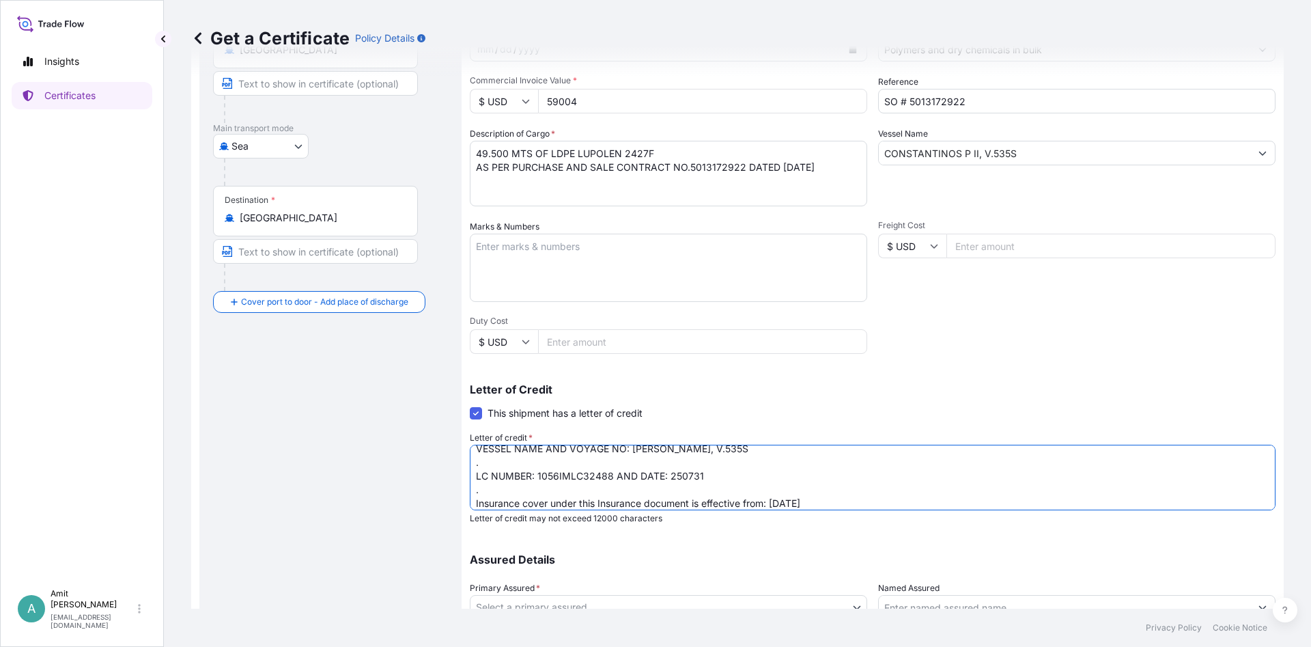
scroll to position [145, 0]
drag, startPoint x: 774, startPoint y: 464, endPoint x: 811, endPoint y: 457, distance: 37.6
click at [811, 457] on textarea "MARINE INSURANCE CERTIFICATE IN NEGOTIABLE FORM COVERING INSTITUTE CARGO CLAUSE…" at bounding box center [873, 478] width 806 height 66
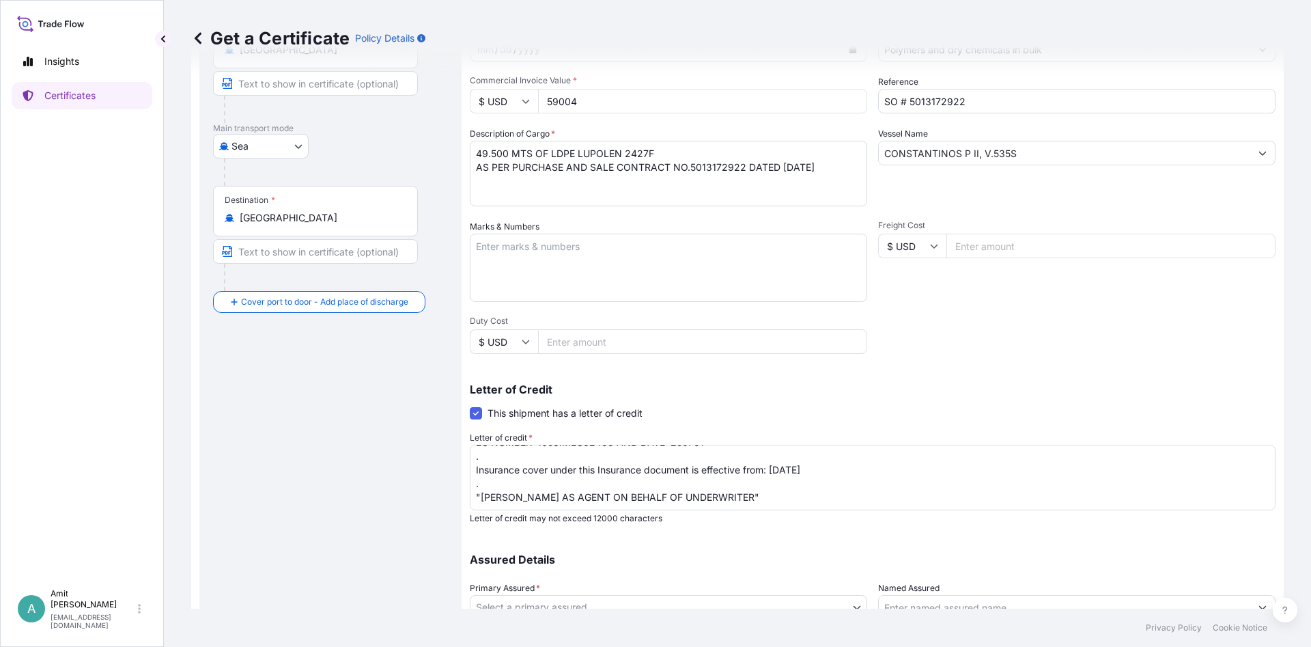
click at [800, 462] on textarea "MARINE INSURANCE CERTIFICATE IN NEGOTIABLE FORM COVERING INSTITUTE CARGO CLAUSE…" at bounding box center [873, 478] width 806 height 66
click at [800, 465] on textarea "MARINE INSURANCE CERTIFICATE IN NEGOTIABLE FORM COVERING INSTITUTE CARGO CLAUSE…" at bounding box center [873, 478] width 806 height 66
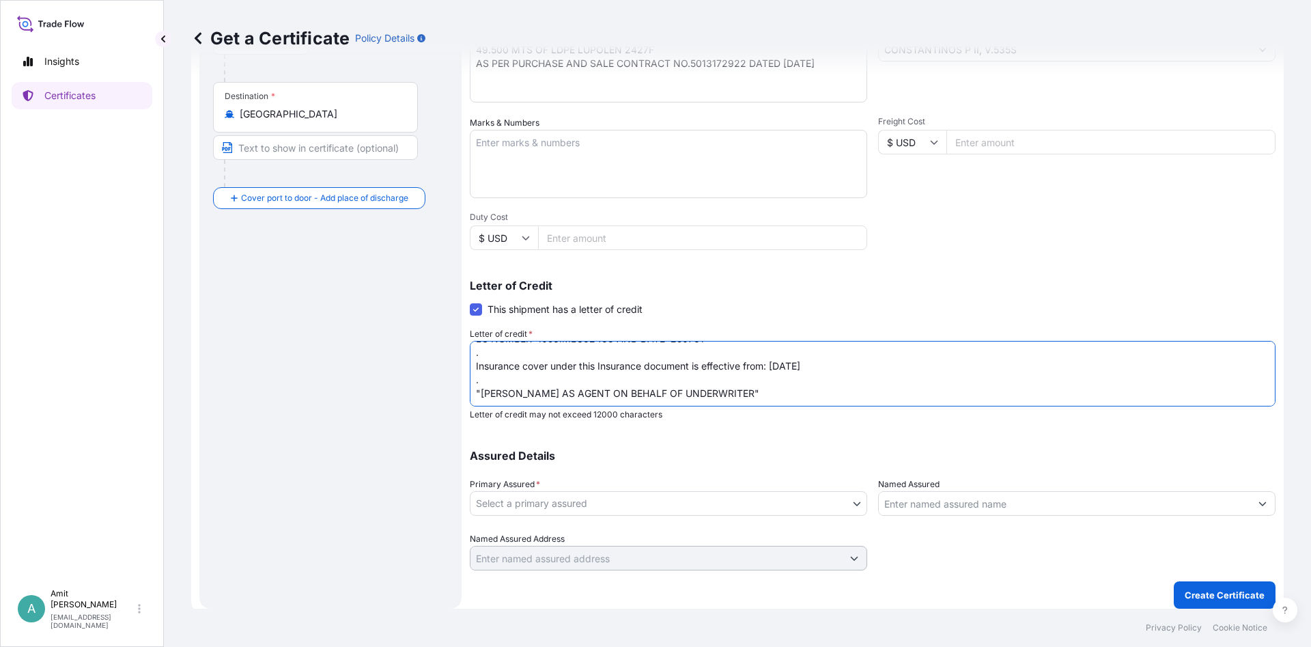
type textarea "MARINE INSURANCE CERTIFICATE IN NEGOTIABLE FORM COVERING INSTITUTE CARGO CLAUSE…"
click at [544, 503] on body "Insights Certificates A [PERSON_NAME] [EMAIL_ADDRESS][DOMAIN_NAME] Get a Certif…" at bounding box center [655, 323] width 1311 height 647
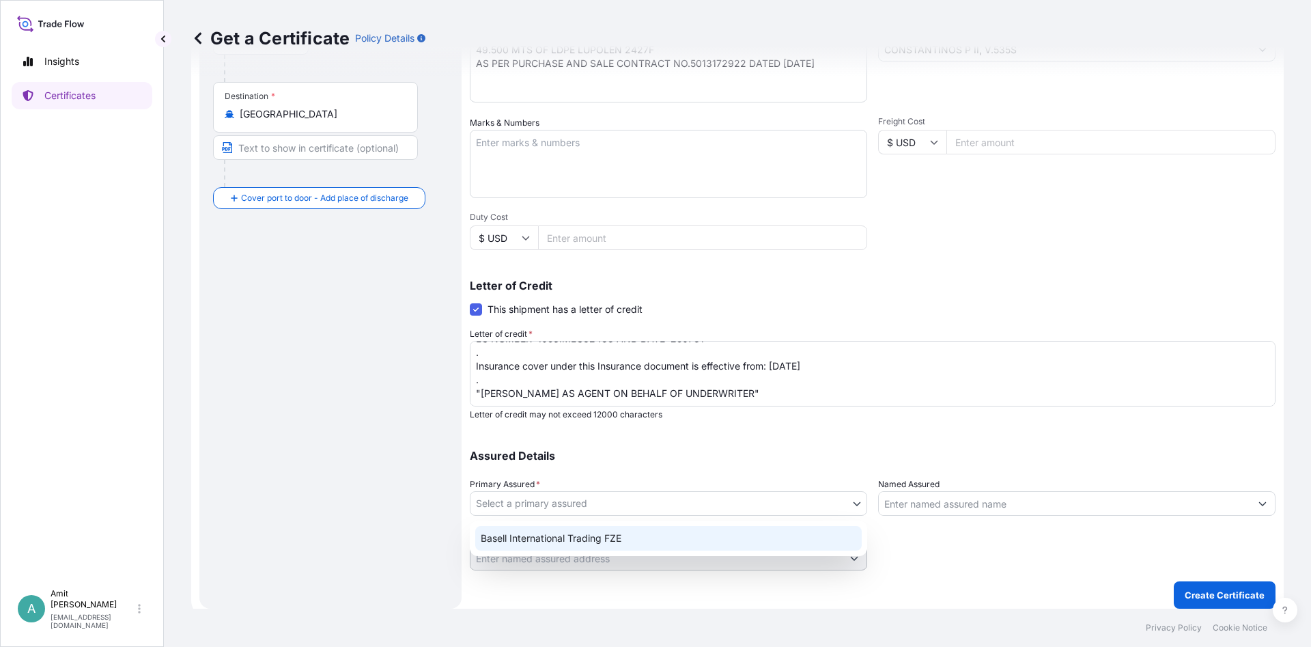
click at [541, 540] on div "Basell International Trading FZE" at bounding box center [668, 538] width 387 height 25
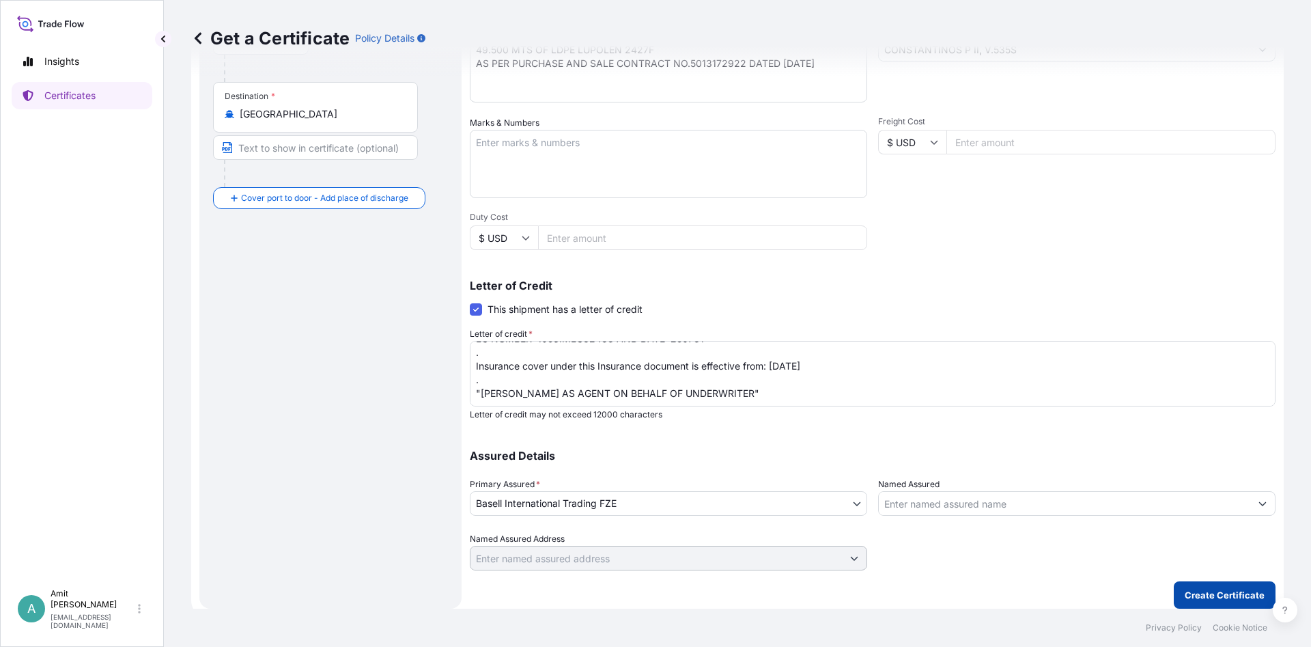
click at [1194, 593] on p "Create Certificate" at bounding box center [1225, 595] width 80 height 14
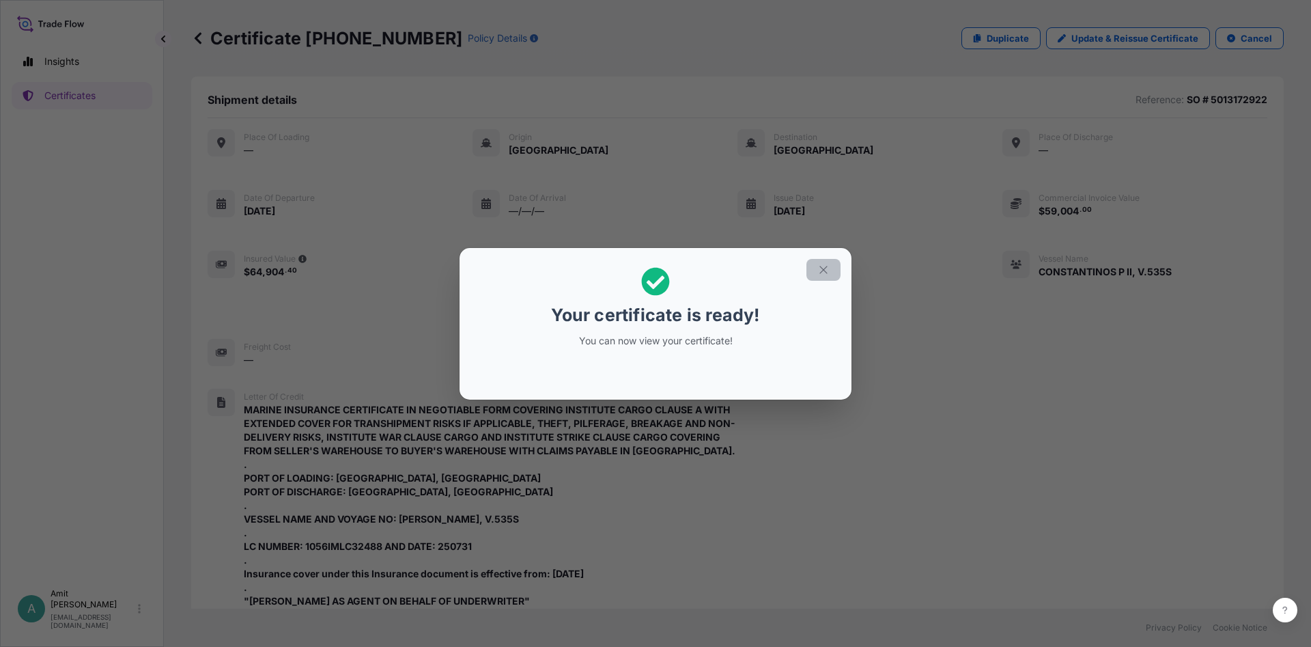
click at [819, 271] on icon "button" at bounding box center [823, 270] width 12 height 12
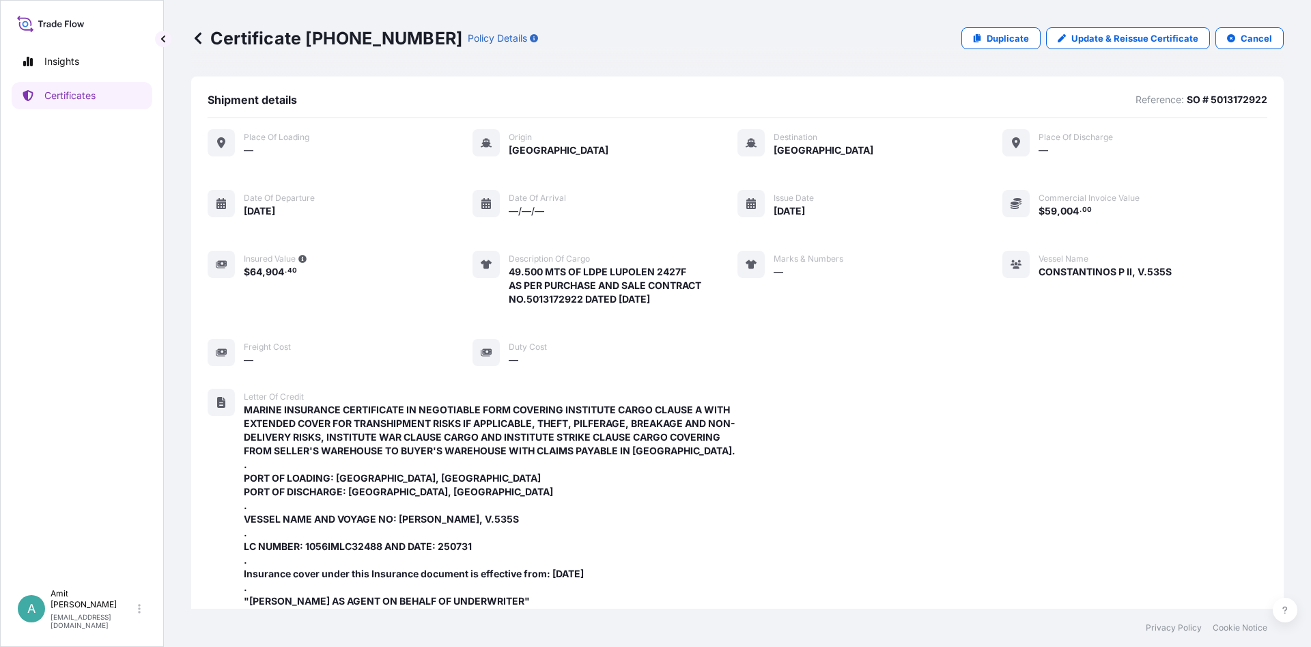
scroll to position [428, 0]
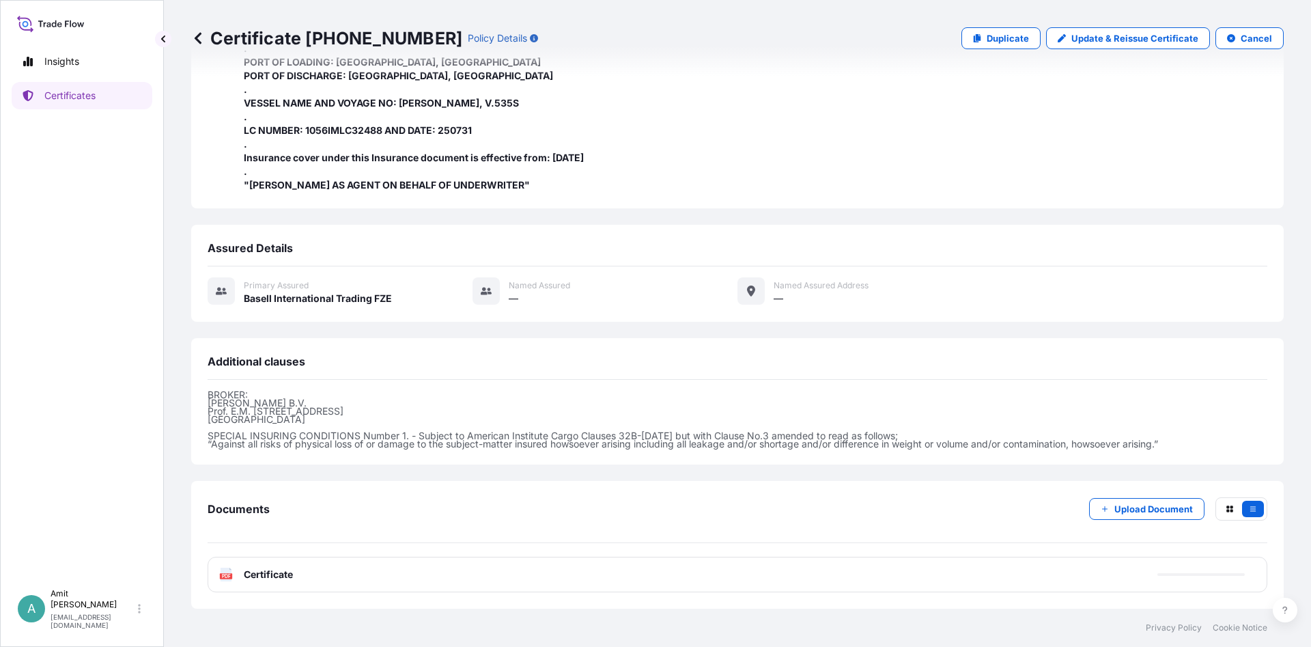
click at [253, 576] on span "Certificate" at bounding box center [268, 574] width 49 height 14
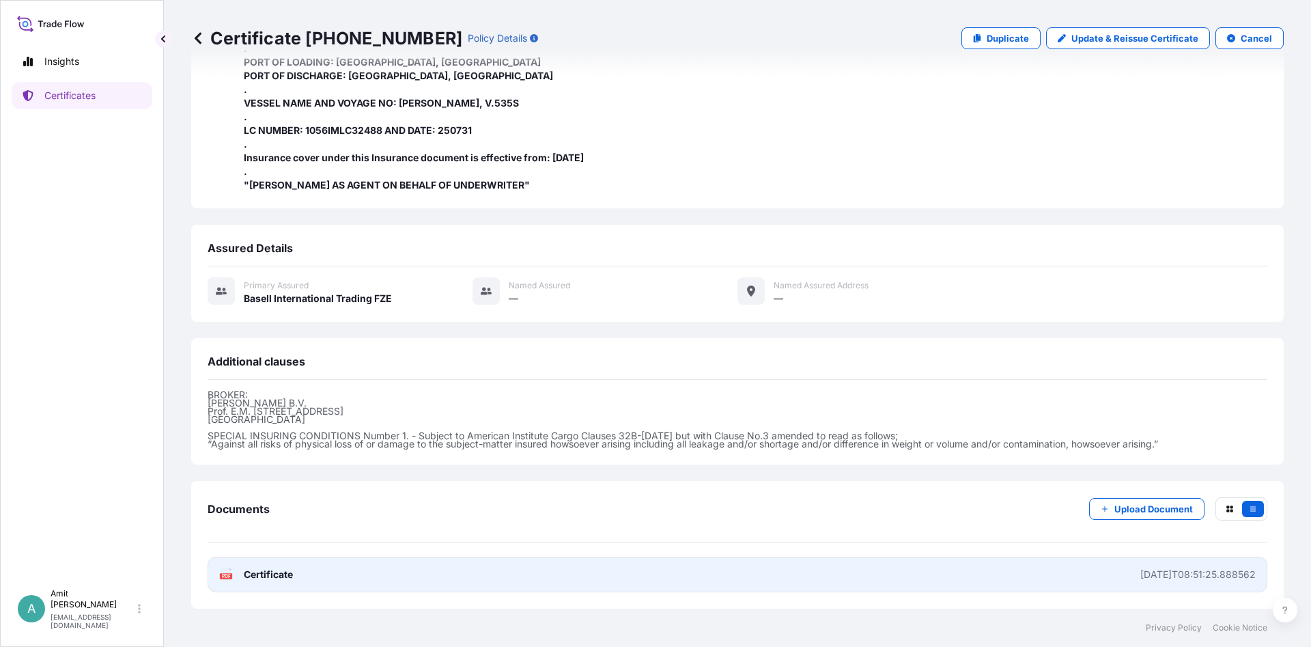
click at [283, 575] on span "Certificate" at bounding box center [268, 574] width 49 height 14
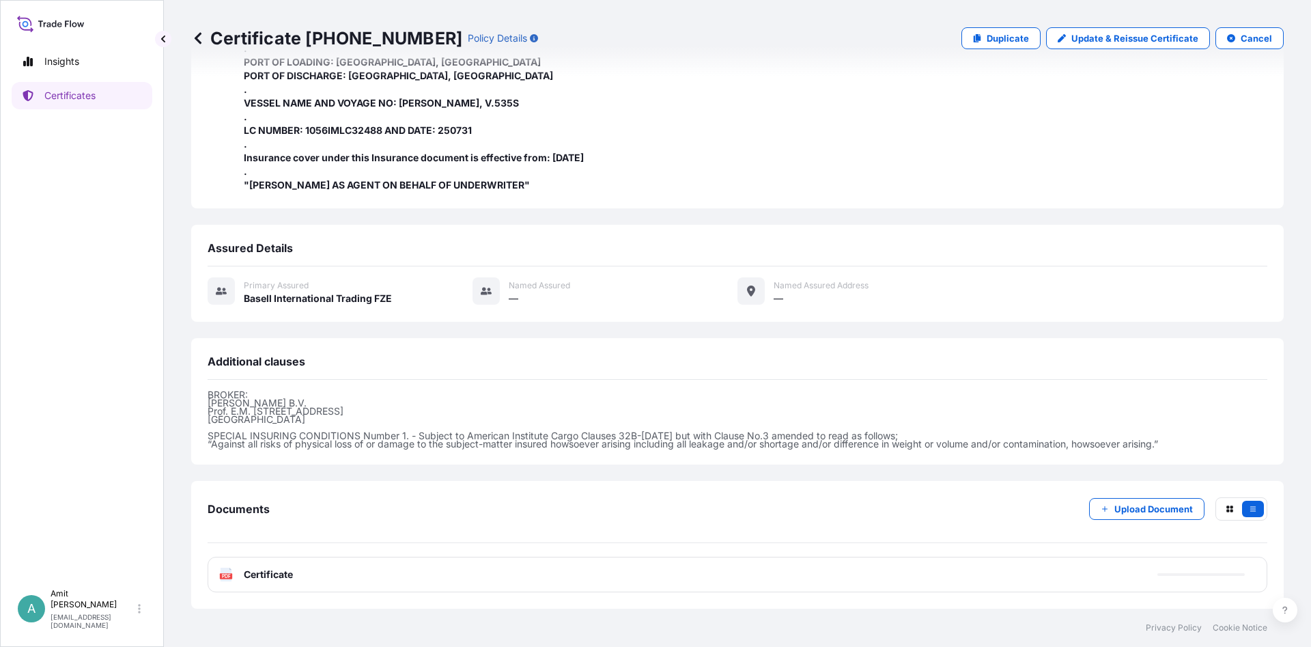
scroll to position [100, 0]
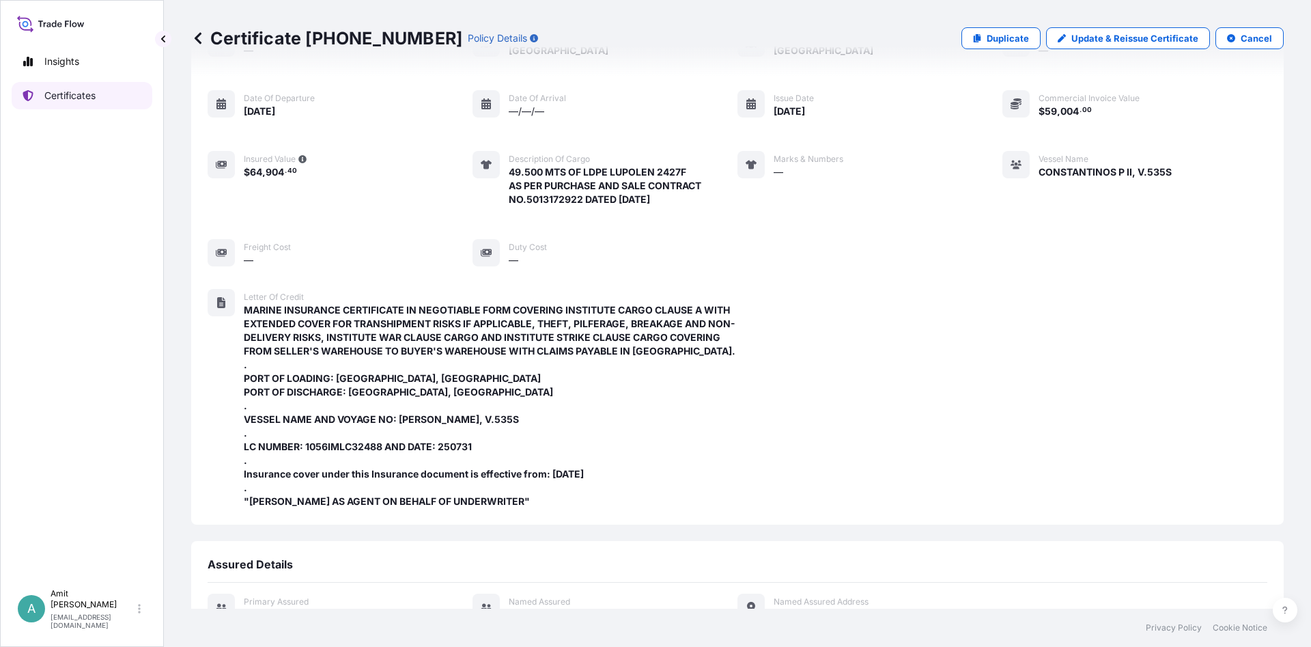
click at [76, 98] on p "Certificates" at bounding box center [69, 96] width 51 height 14
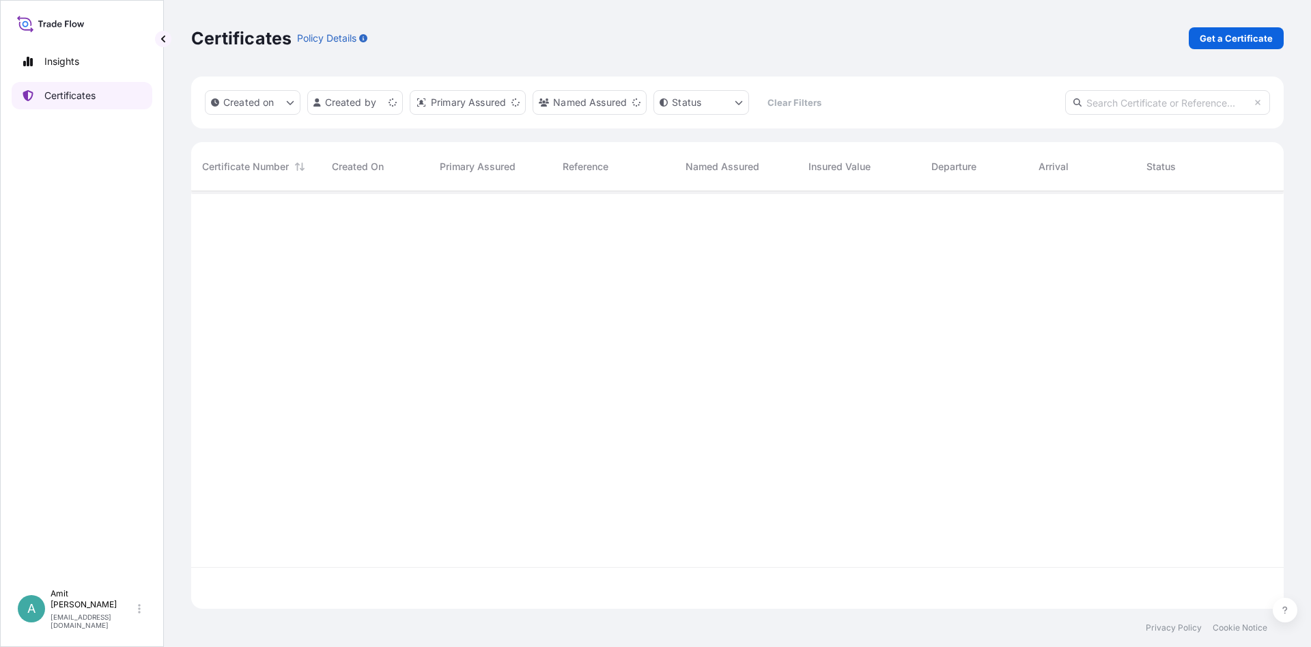
scroll to position [425, 1093]
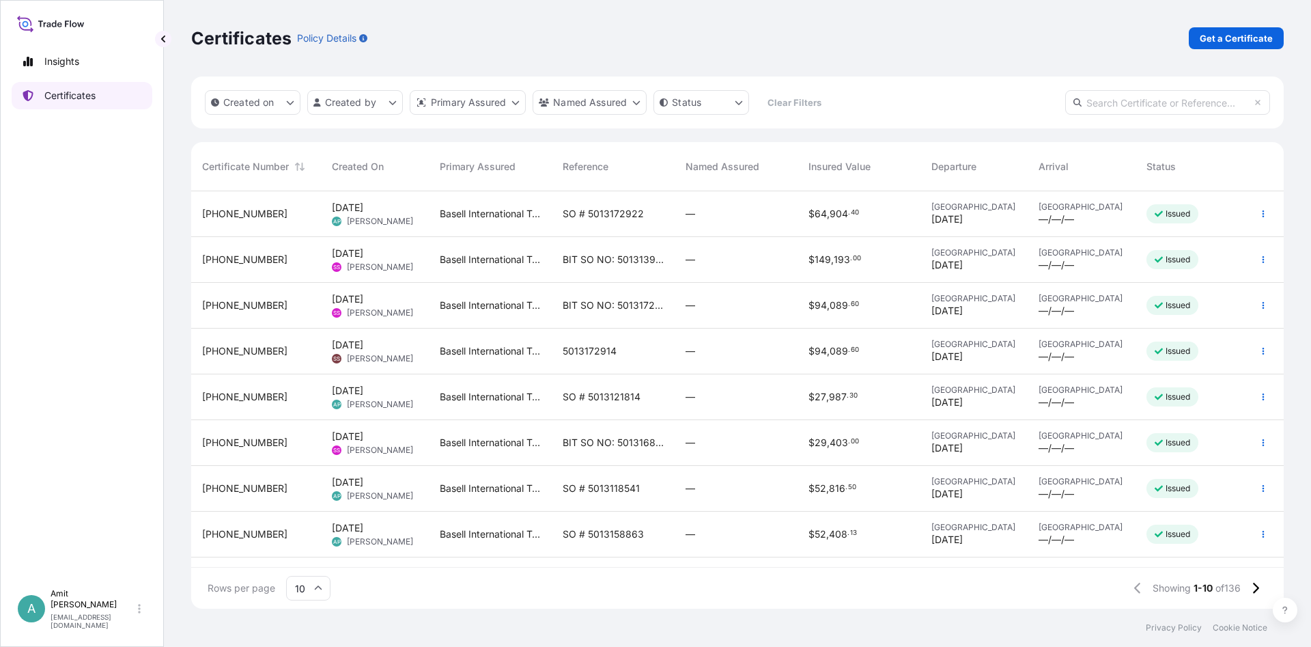
click at [81, 100] on p "Certificates" at bounding box center [69, 96] width 51 height 14
click at [1262, 42] on p "Get a Certificate" at bounding box center [1236, 38] width 73 height 14
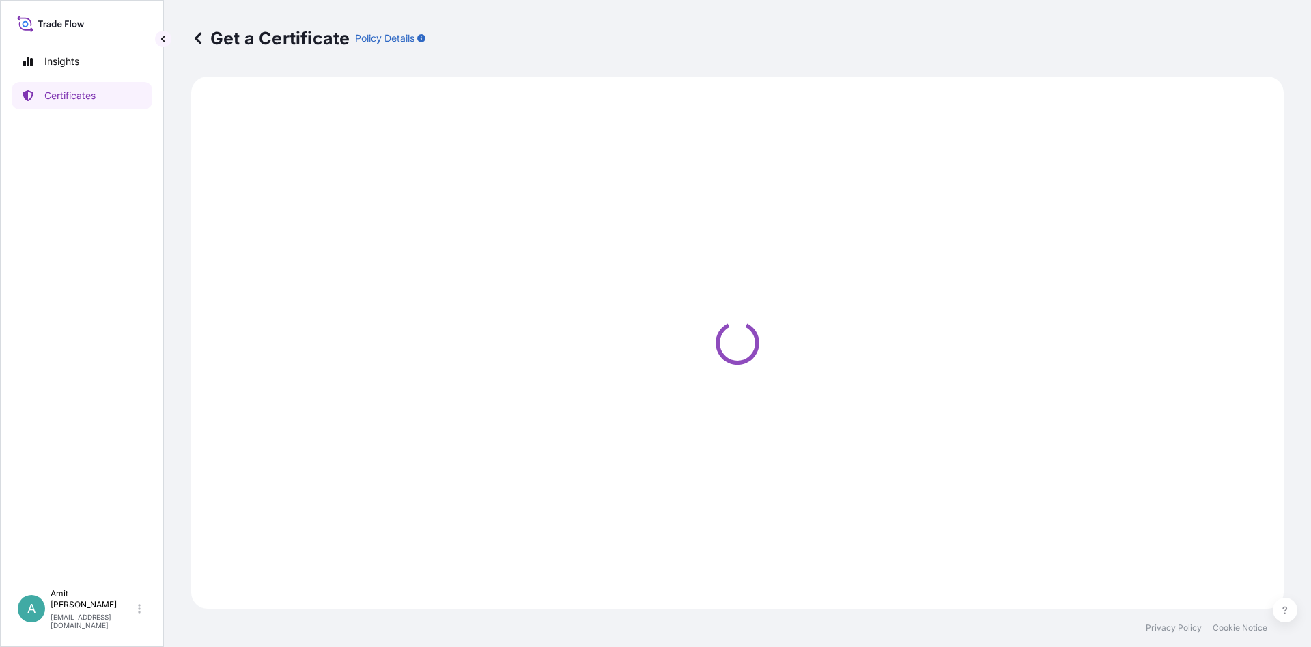
select select "Sea"
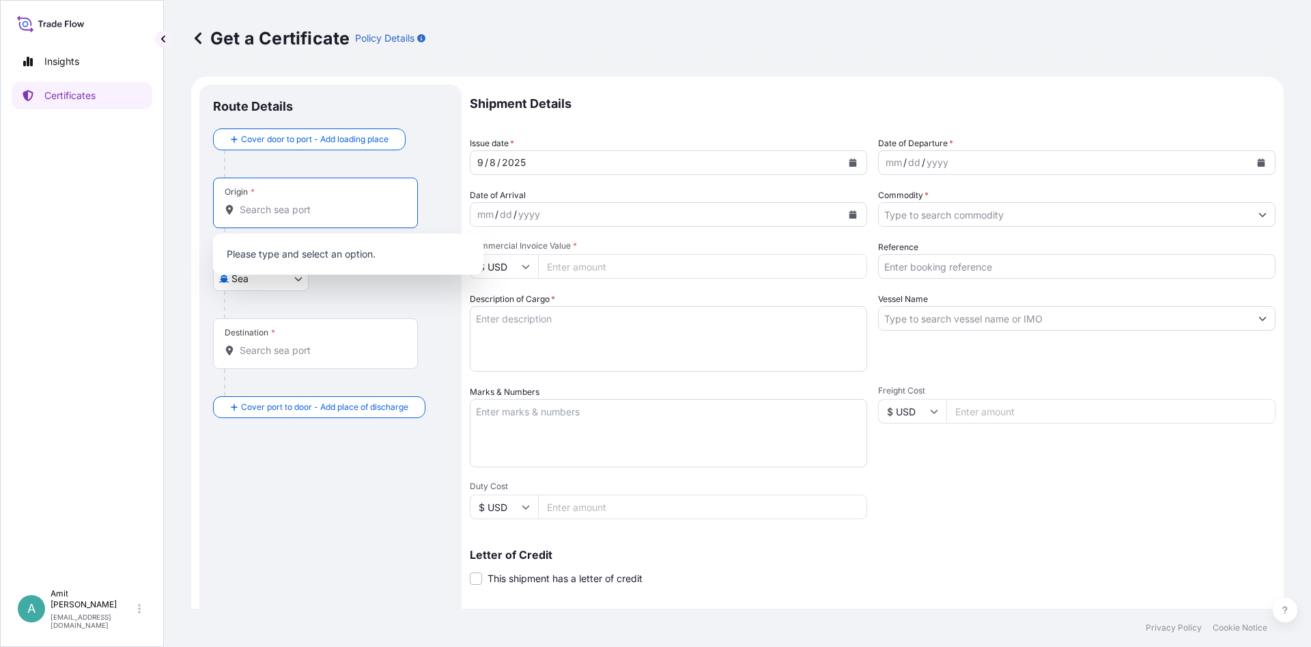
click at [256, 208] on input "Origin *" at bounding box center [320, 210] width 161 height 14
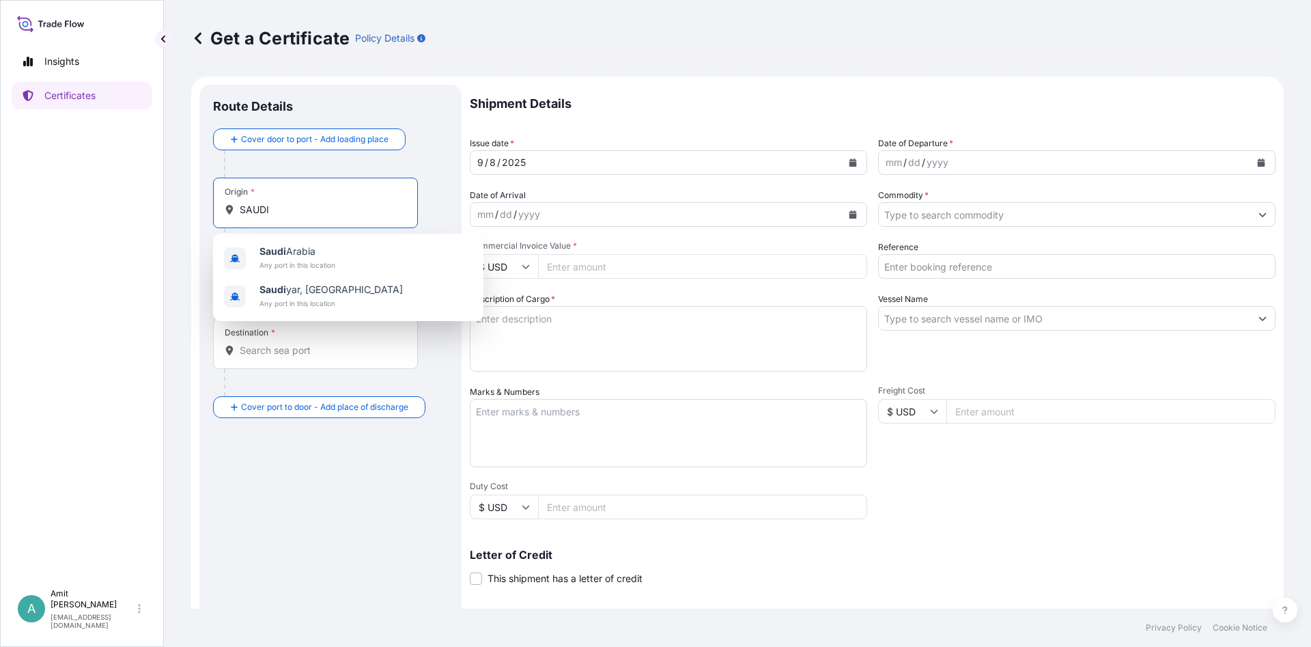
click at [288, 259] on span "Any port in this location" at bounding box center [298, 265] width 76 height 14
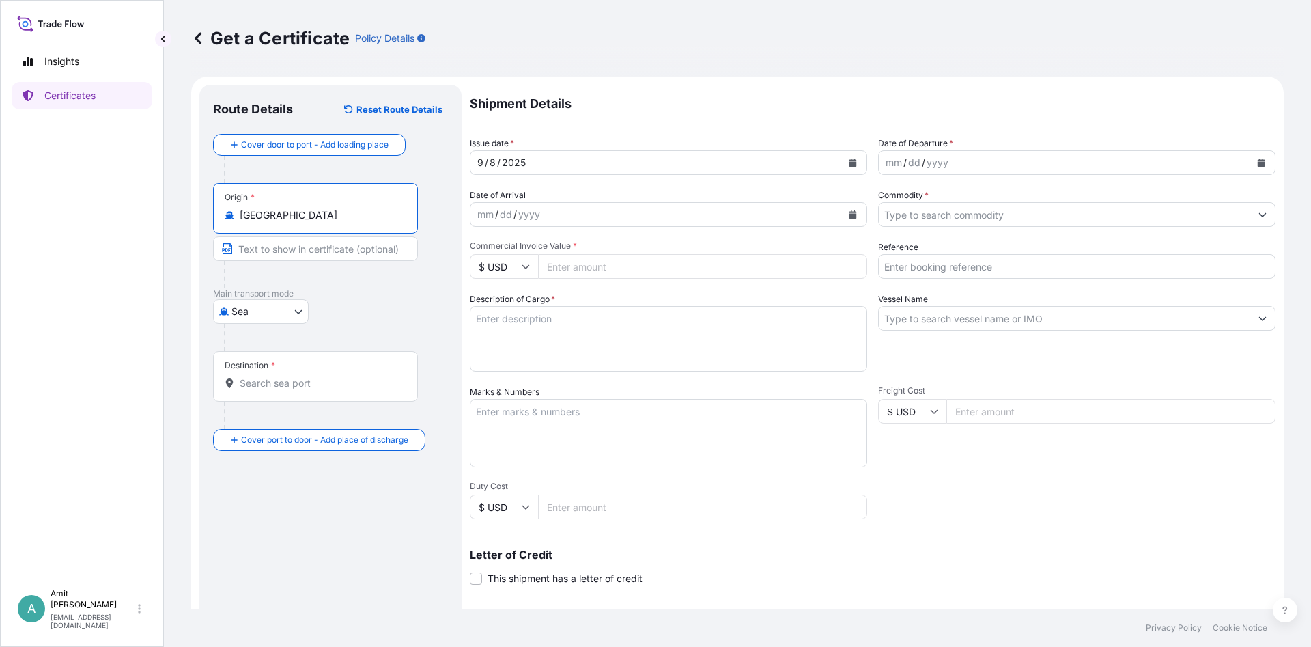
type input "[GEOGRAPHIC_DATA]"
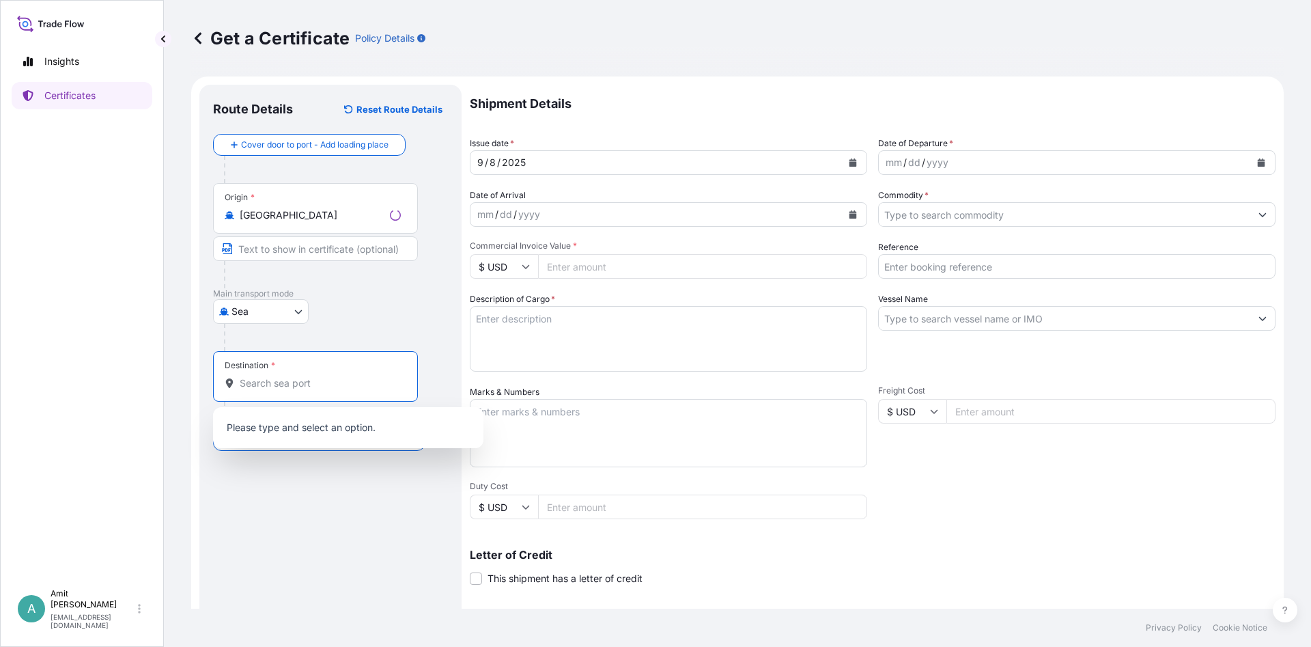
click at [256, 382] on input "Destination *" at bounding box center [320, 383] width 161 height 14
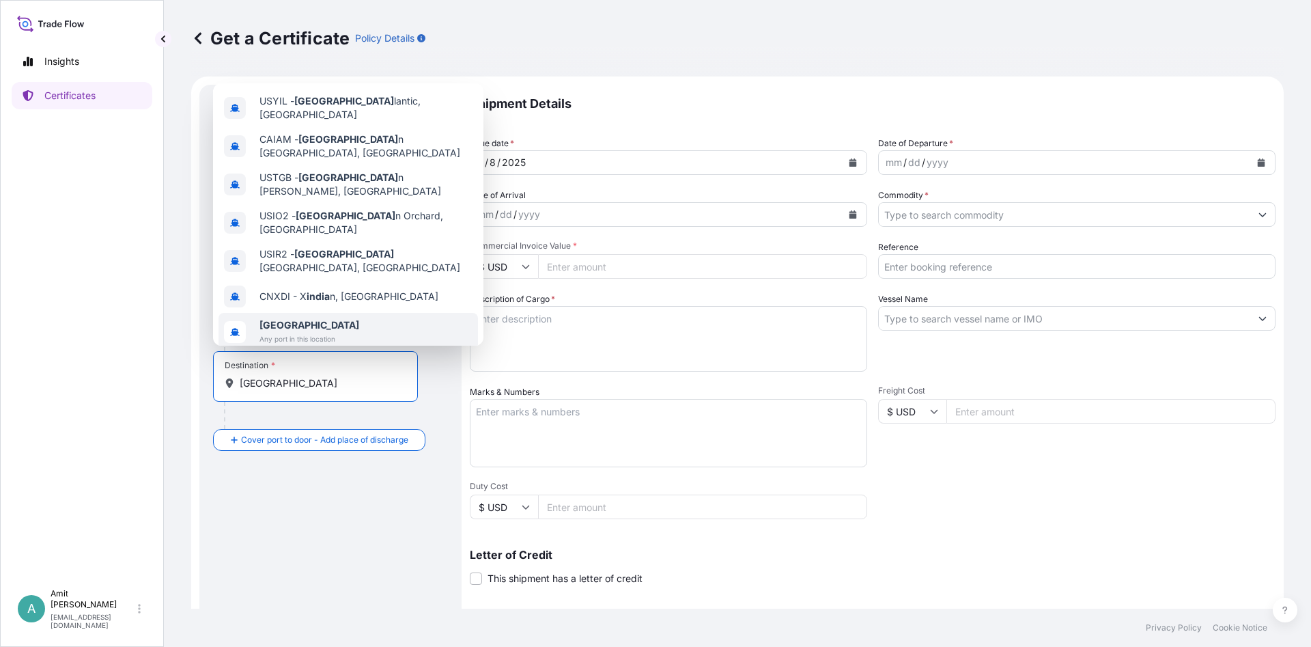
click at [296, 332] on span "Any port in this location" at bounding box center [310, 339] width 100 height 14
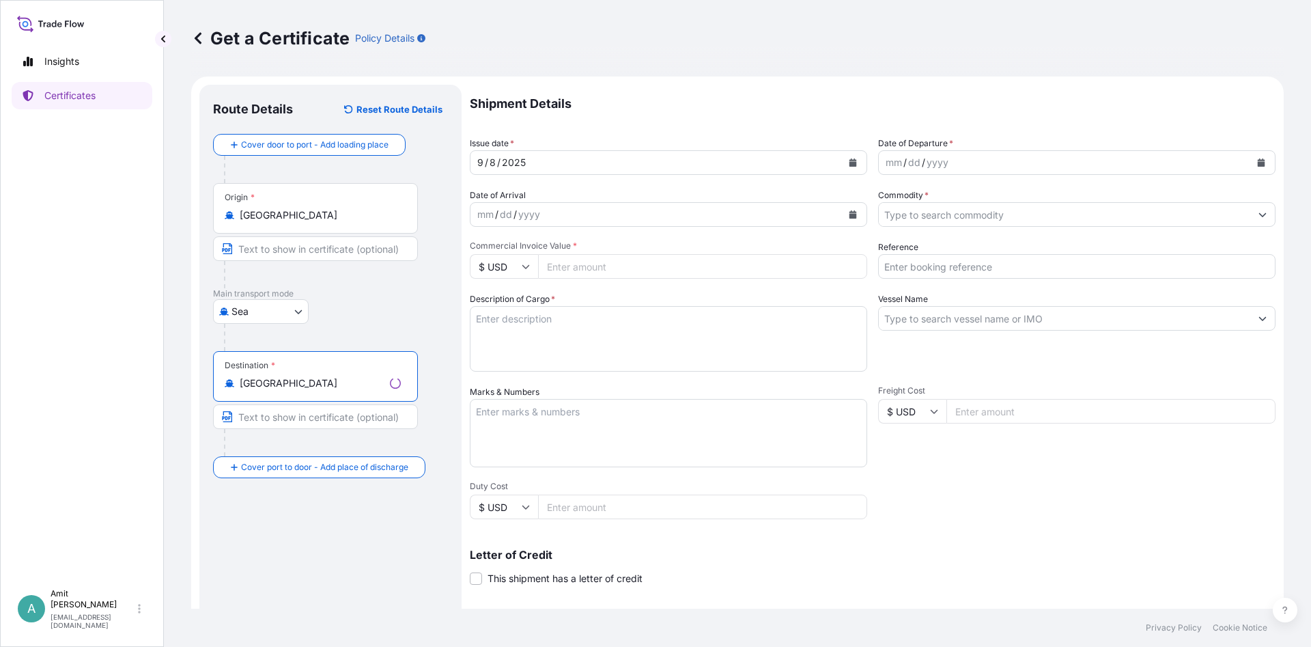
type input "[GEOGRAPHIC_DATA]"
click at [551, 161] on div "[DATE]" at bounding box center [657, 162] width 372 height 25
click at [854, 159] on icon "Calendar" at bounding box center [853, 162] width 8 height 8
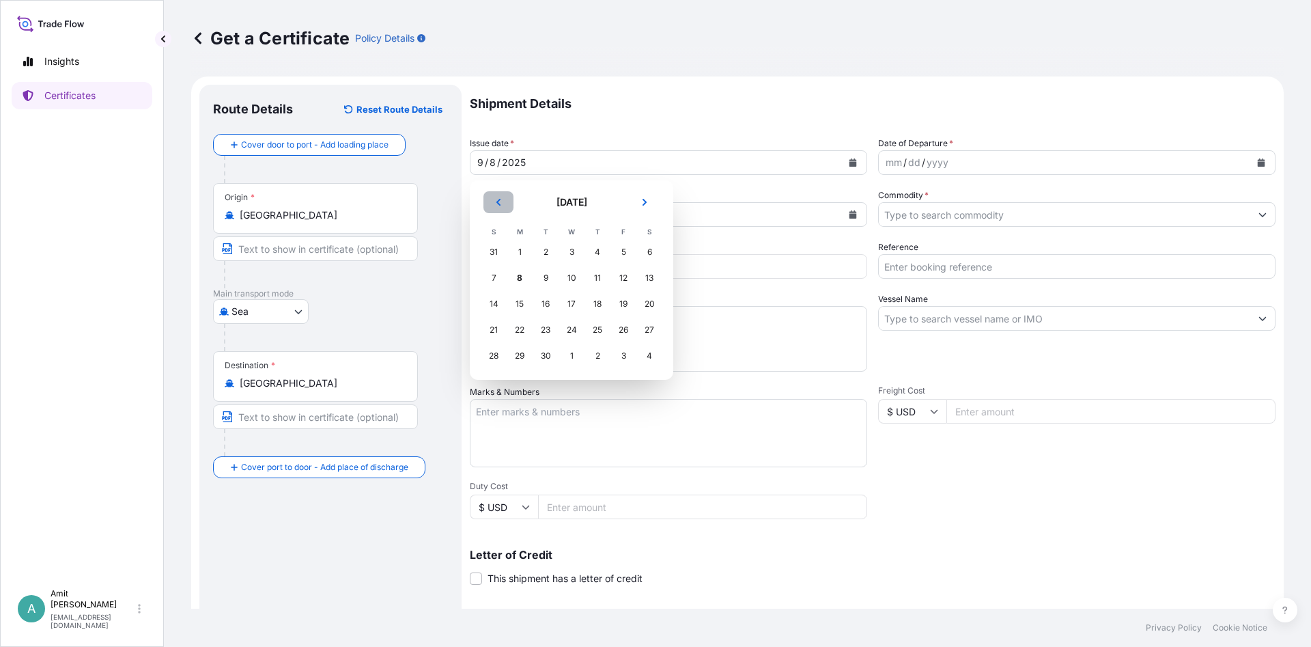
click at [498, 205] on icon "Previous" at bounding box center [498, 202] width 8 height 8
click at [623, 357] on div "29" at bounding box center [623, 356] width 25 height 25
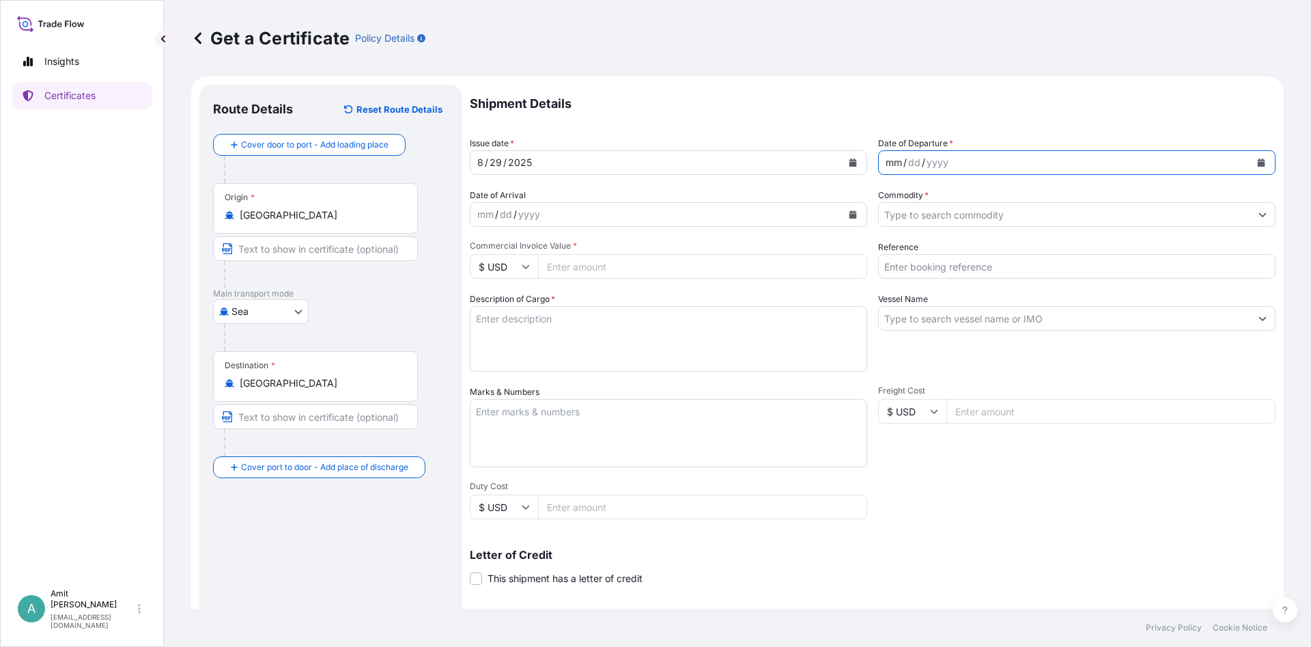
click at [1005, 163] on div "mm / dd / yyyy" at bounding box center [1065, 162] width 372 height 25
click at [1259, 161] on icon "Calendar" at bounding box center [1261, 162] width 8 height 8
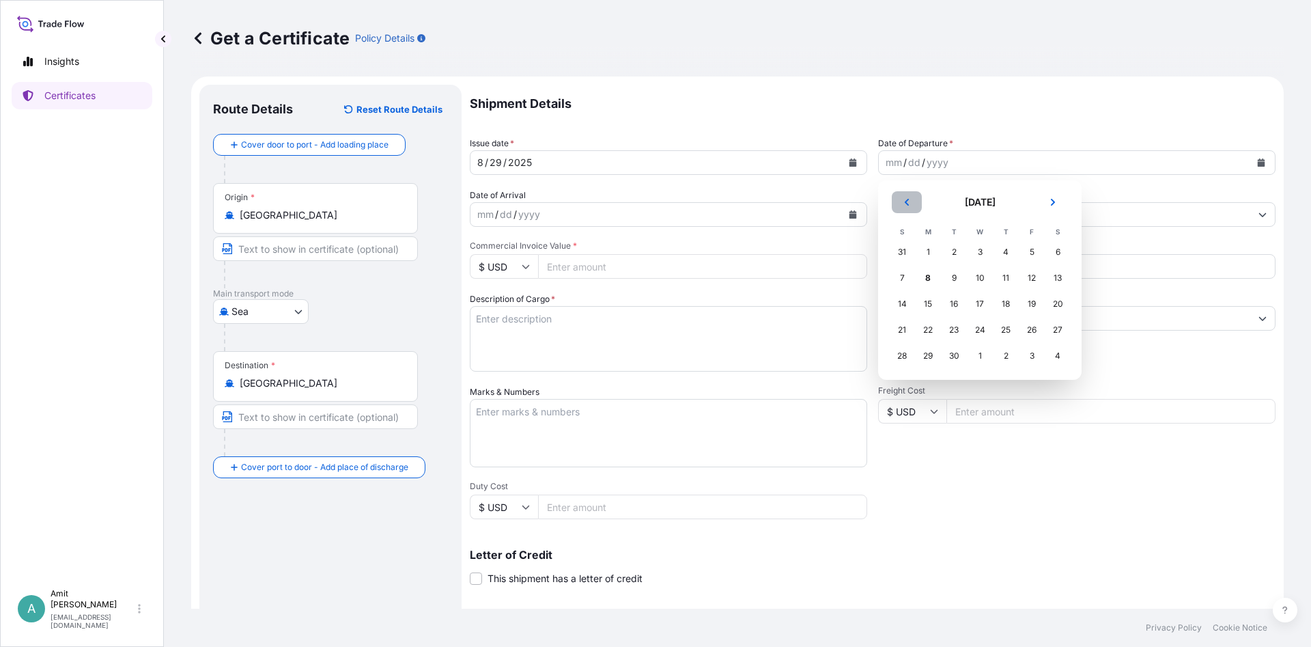
click at [907, 206] on icon "Previous" at bounding box center [907, 202] width 8 height 8
click at [903, 380] on div "31" at bounding box center [902, 381] width 25 height 25
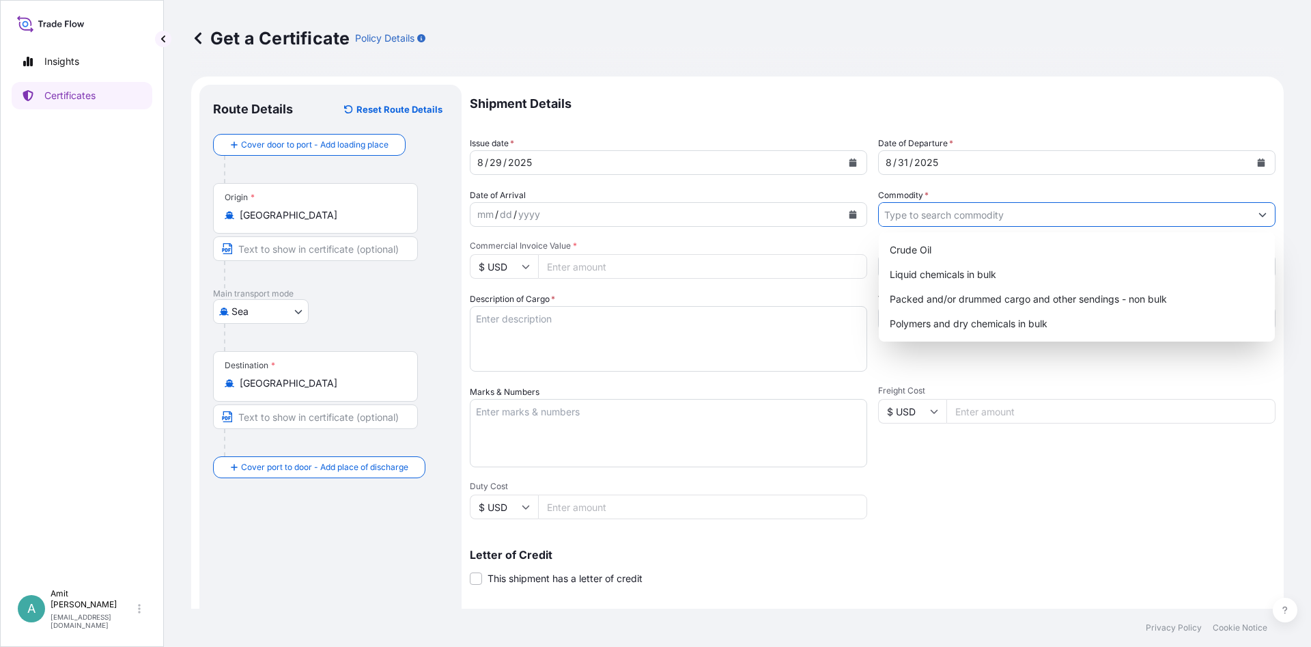
click at [891, 216] on input "Commodity *" at bounding box center [1065, 214] width 372 height 25
click at [908, 326] on div "Polymers and dry chemicals in bulk" at bounding box center [1076, 323] width 385 height 25
type input "Polymers and dry chemicals in bulk"
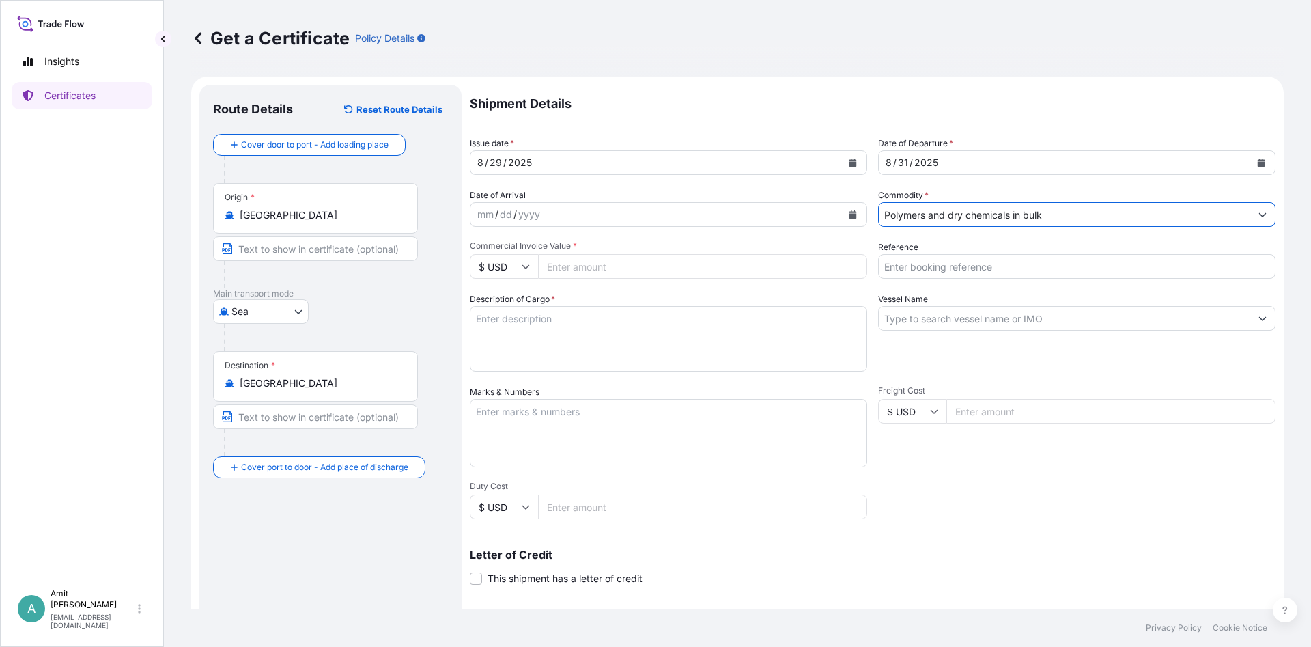
click at [684, 268] on input "Commercial Invoice Value *" at bounding box center [702, 266] width 329 height 25
click at [585, 271] on input "Commercial Invoice Value *" at bounding box center [702, 266] width 329 height 25
type input "29502"
click at [987, 263] on input "Reference" at bounding box center [1076, 266] width 397 height 25
type input "SO # 5013172913"
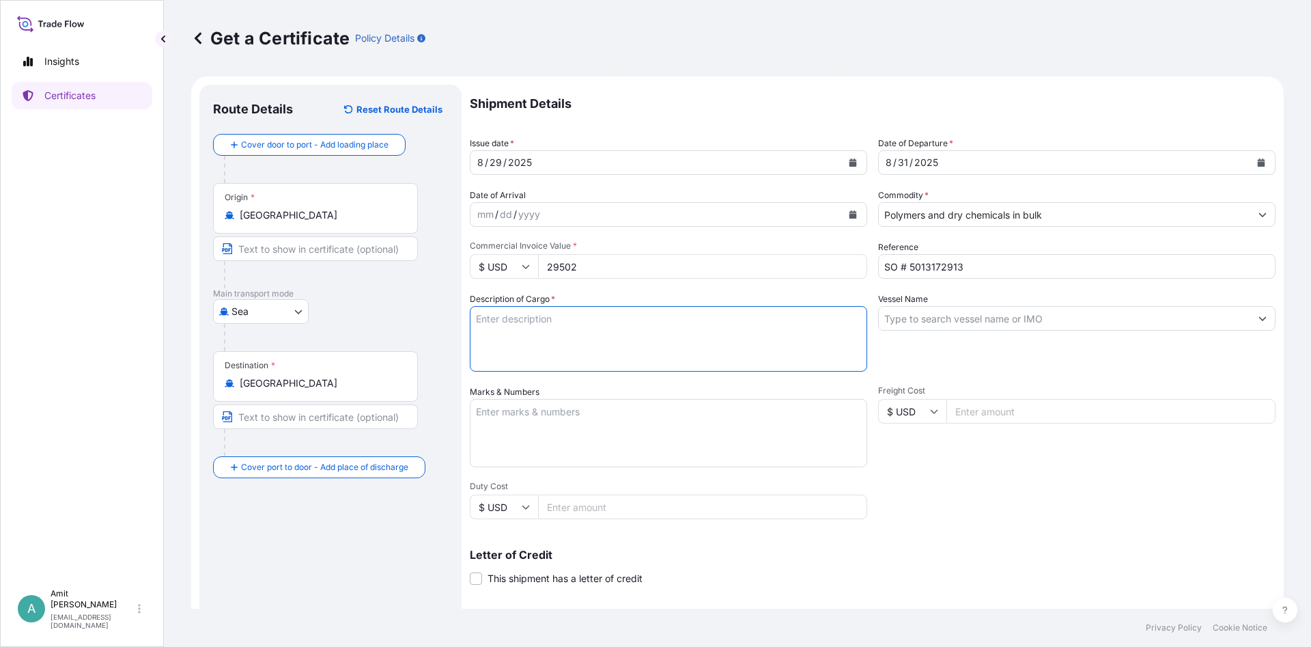
click at [1036, 312] on input "Vessel Name" at bounding box center [1065, 318] width 372 height 25
click at [994, 316] on input "[PERSON_NAME]" at bounding box center [1065, 318] width 372 height 25
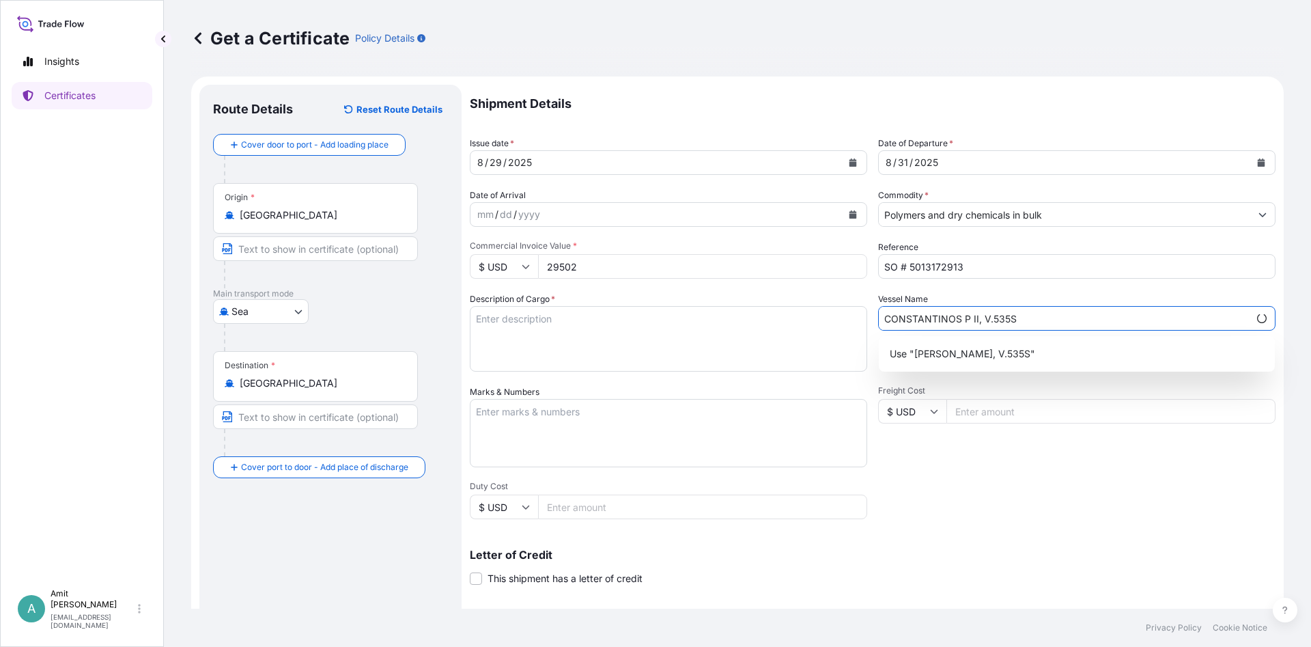
type input "CONSTANTINOS P II, V.535S"
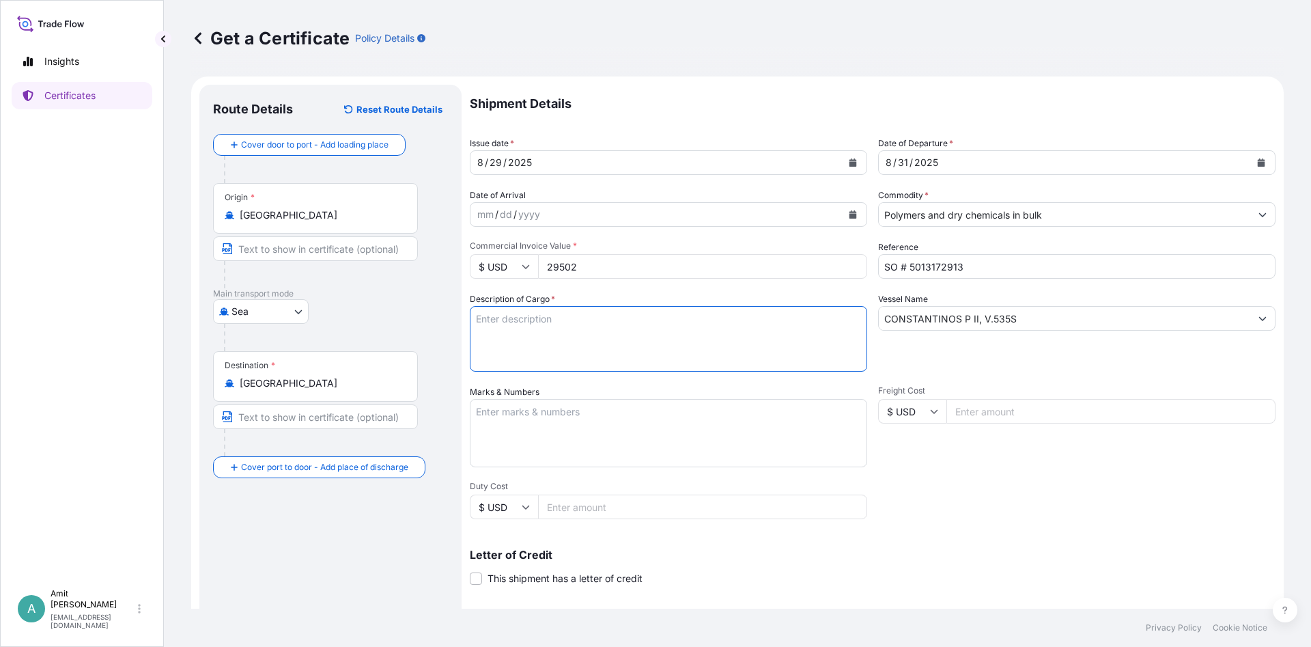
click at [657, 333] on textarea "Description of Cargo *" at bounding box center [668, 339] width 397 height 66
paste textarea "24.750 MT OF LDPE LUPOLEN 2427F"
click at [524, 320] on textarea "24.750 MT OF LDPE LUPOLEN 2427F" at bounding box center [668, 339] width 397 height 66
click at [651, 320] on textarea "24.750 MTS OF LDPE LUPOLEN 2427F" at bounding box center [668, 339] width 397 height 66
click at [658, 324] on textarea "24.750 MTS OF LDPE LUPOLEN 2427F" at bounding box center [668, 339] width 397 height 66
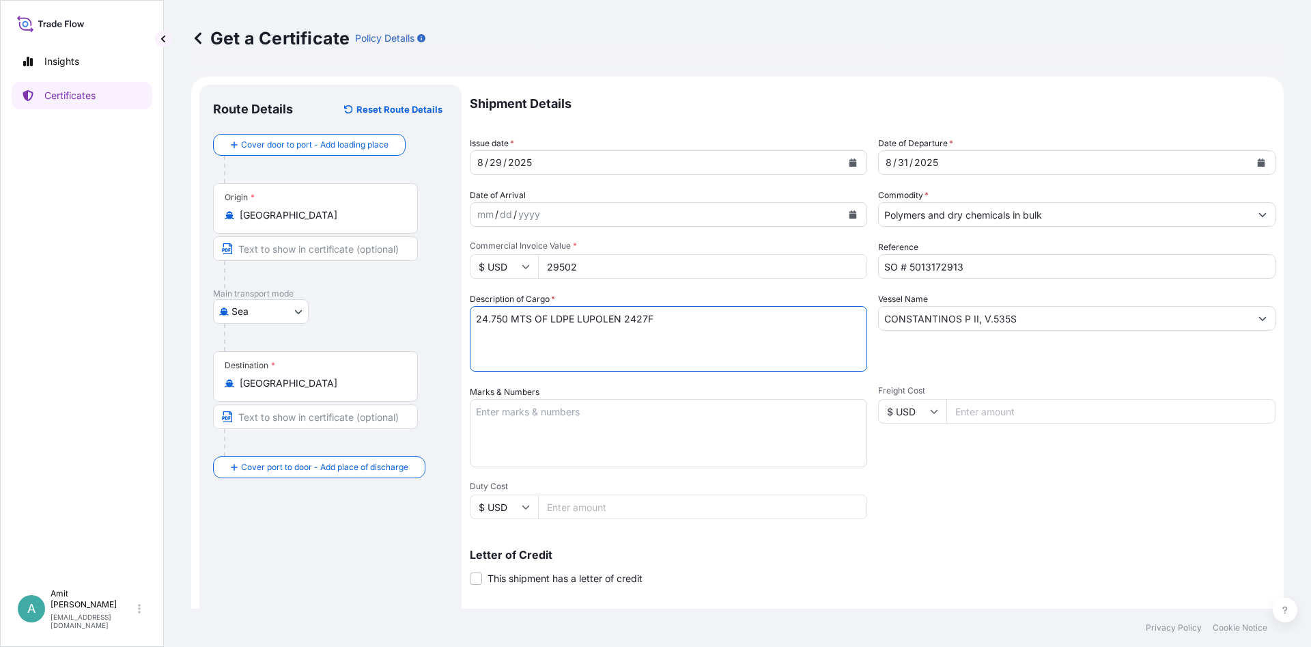
paste textarea "AS PER PURCHASE AND SALE CONTRACT NO.5013172913 DATE [DATE]"
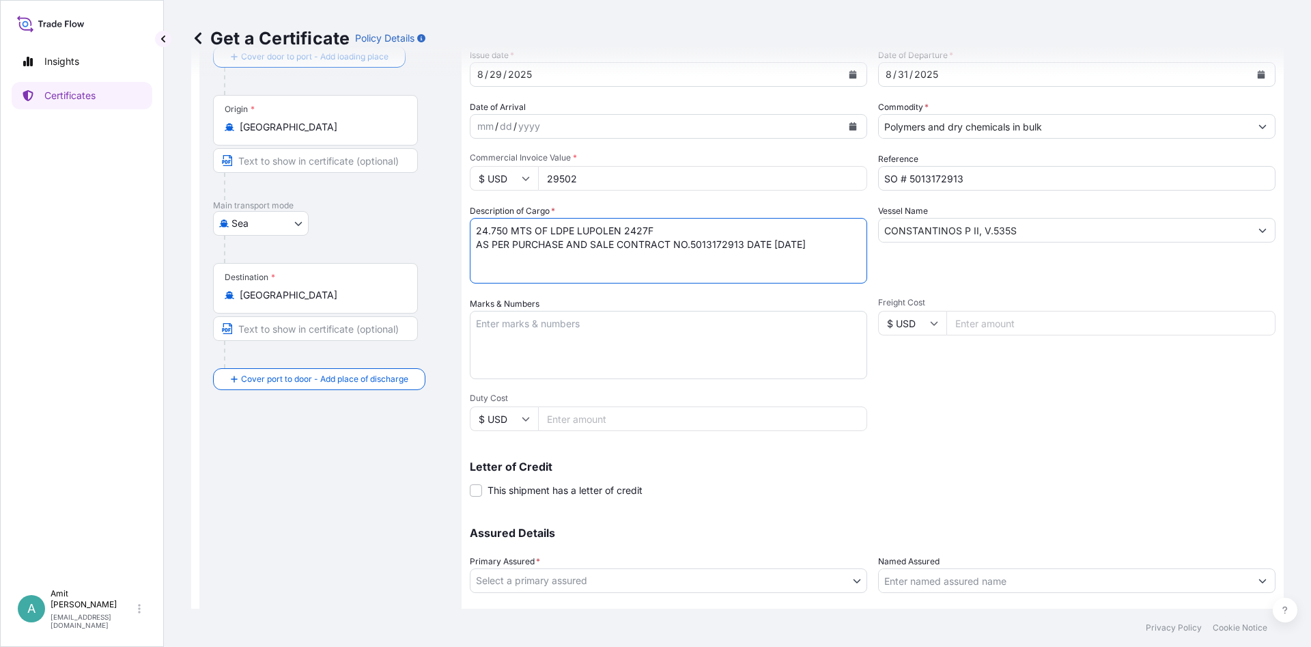
scroll to position [164, 0]
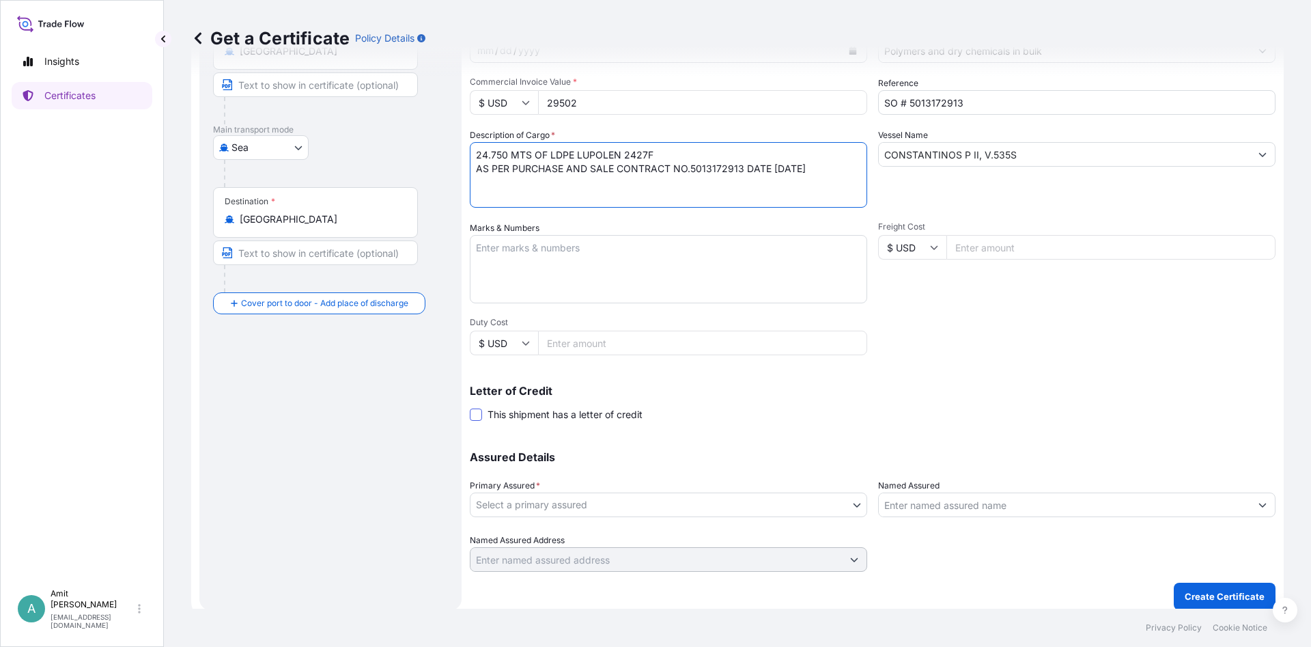
type textarea "24.750 MTS OF LDPE LUPOLEN 2427F AS PER PURCHASE AND SALE CONTRACT NO.501317291…"
click at [479, 413] on span at bounding box center [476, 414] width 12 height 12
click at [470, 407] on input "This shipment has a letter of credit" at bounding box center [470, 407] width 0 height 0
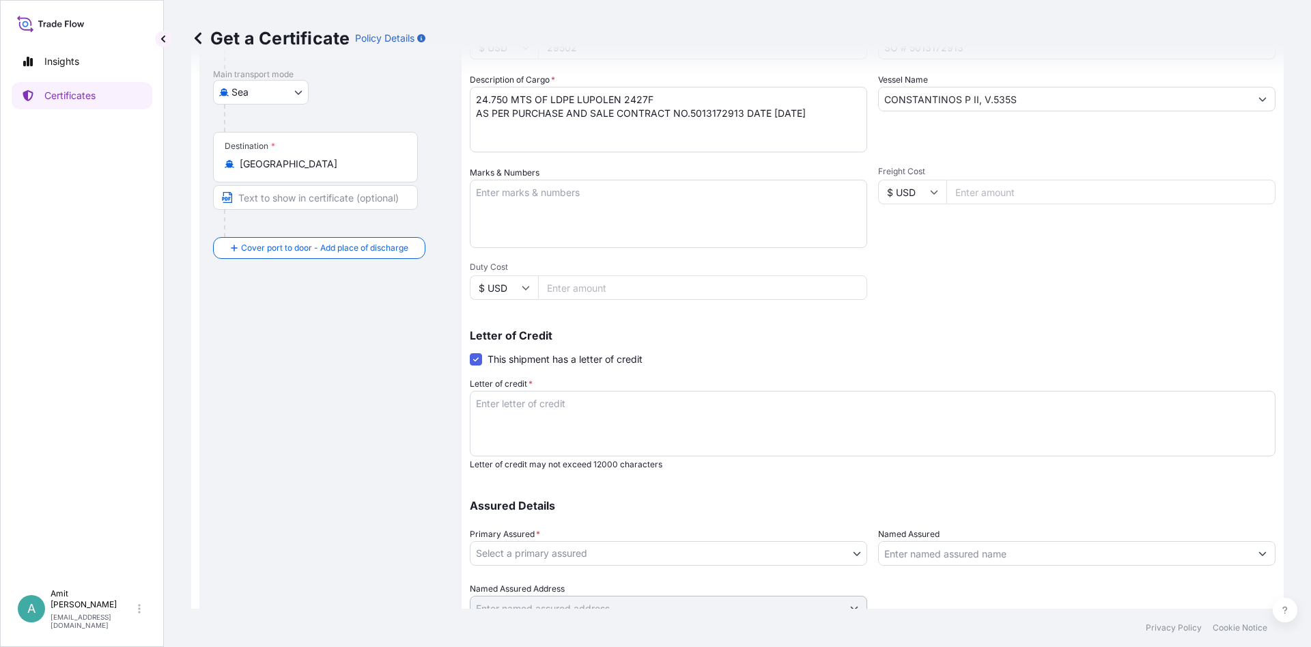
scroll to position [246, 0]
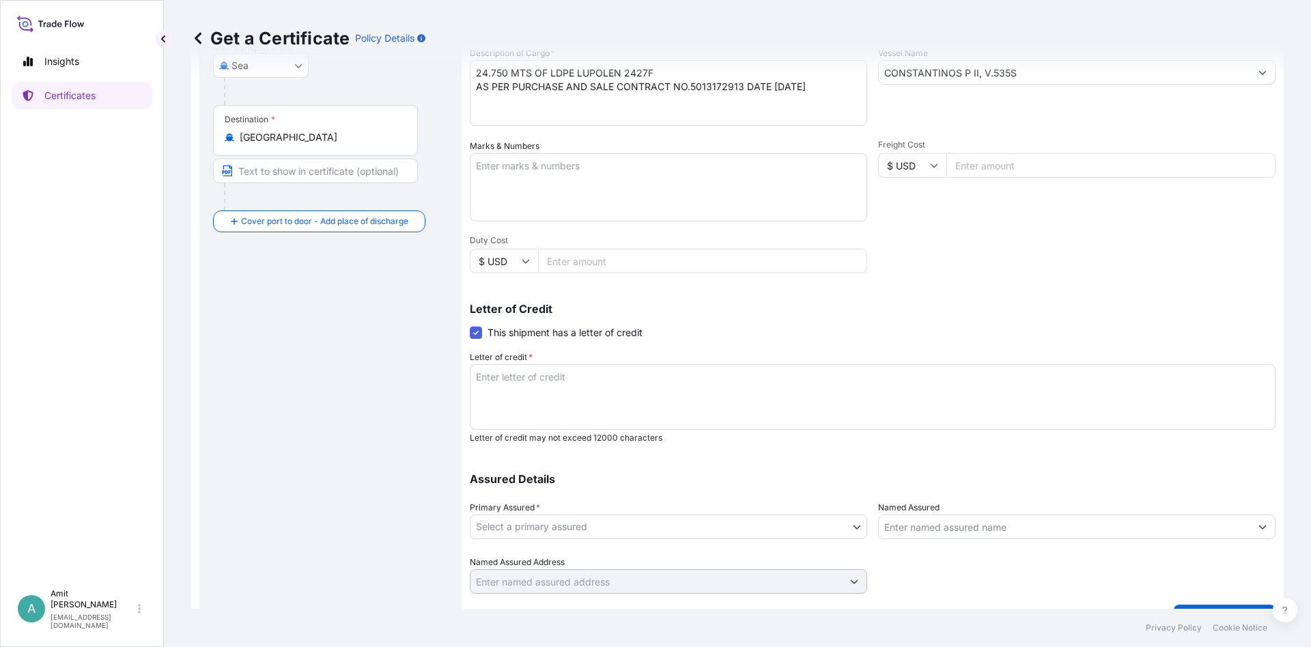
click at [557, 376] on textarea "Letter of credit *" at bounding box center [873, 397] width 806 height 66
paste textarea "MARINE INSURANCE POLICY OR CERTIFICATE(ORIGINAL PLUS COPY) IN NEGOTIABLE FORM D…"
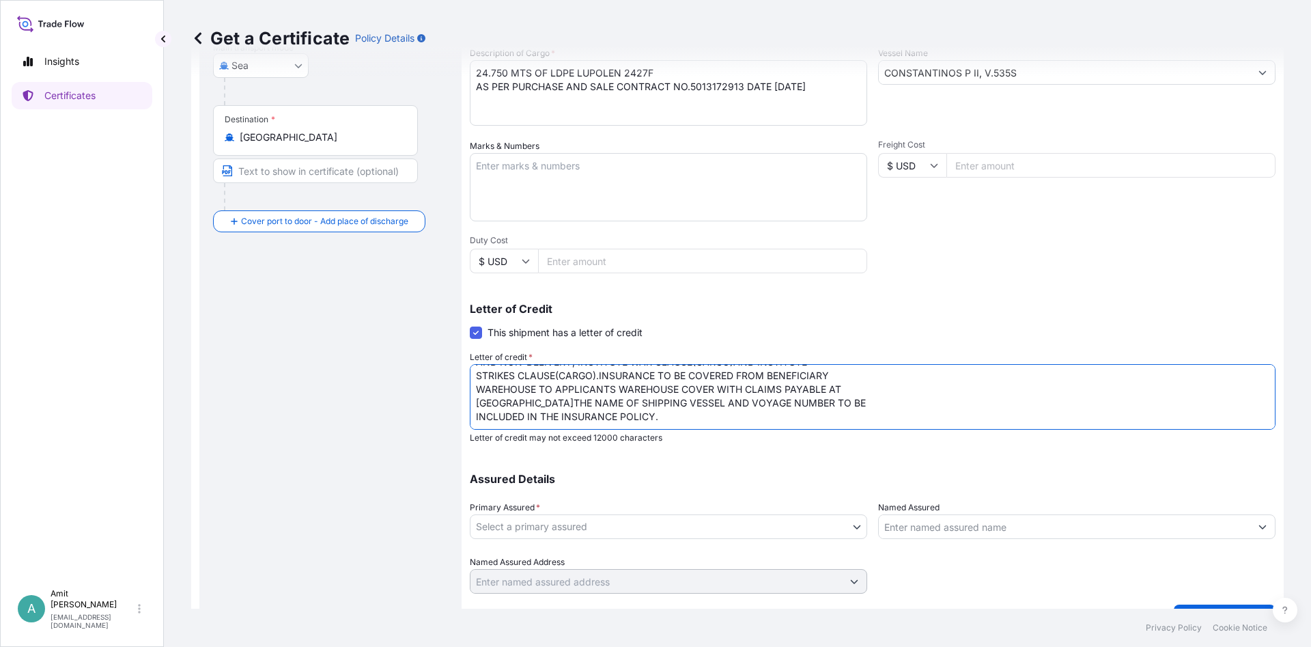
scroll to position [0, 0]
drag, startPoint x: 573, startPoint y: 380, endPoint x: 630, endPoint y: 376, distance: 56.9
click at [630, 376] on textarea "MARINE INSURANCE POLICY OR CERTIFICATE(ORIGINAL PLUS COPY) IN NEGOTIABLE FORM D…" at bounding box center [873, 397] width 806 height 66
drag, startPoint x: 634, startPoint y: 377, endPoint x: 744, endPoint y: 375, distance: 110.0
click at [744, 375] on textarea "MARINE INSURANCE CERTIFICATE(ORIGINAL PLUS COPY) IN NEGOTIABLE FORM DATED NOT L…" at bounding box center [873, 397] width 806 height 66
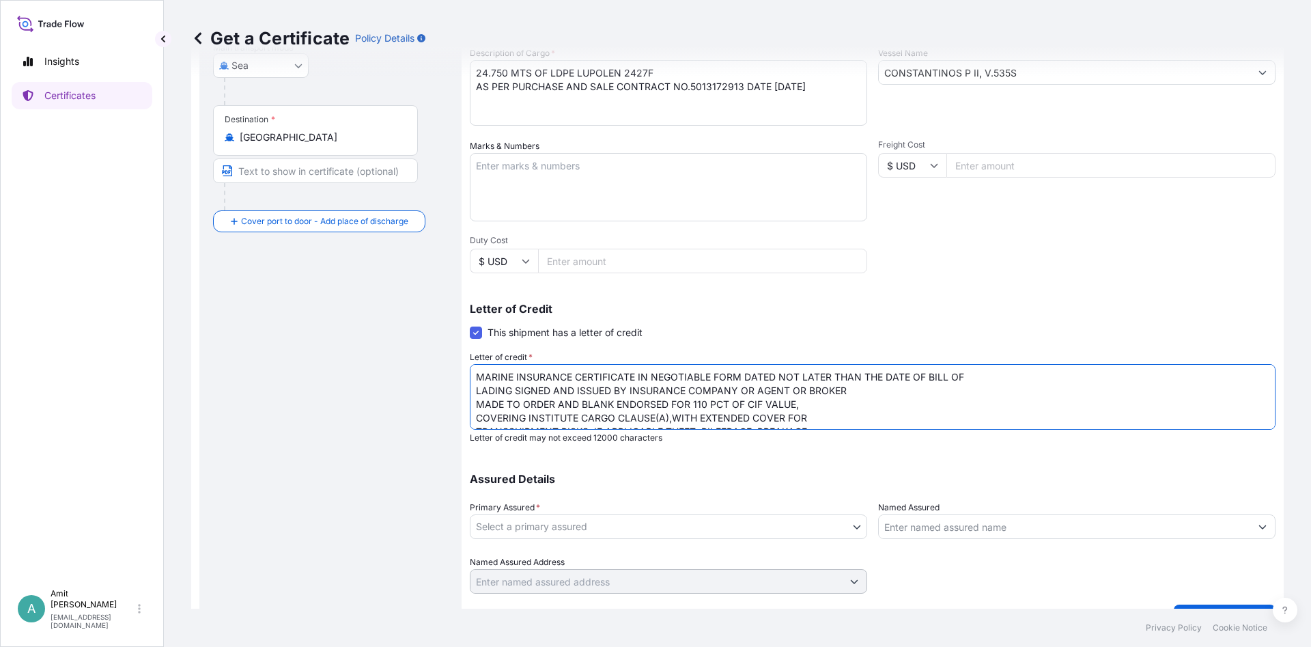
drag, startPoint x: 748, startPoint y: 376, endPoint x: 774, endPoint y: 376, distance: 26.6
click at [774, 376] on textarea "MARINE INSURANCE CERTIFICATE IN NEGOTIABLE FORM DATED NOT LATER THAN THE DATE O…" at bounding box center [873, 397] width 806 height 66
drag, startPoint x: 742, startPoint y: 376, endPoint x: 964, endPoint y: 377, distance: 222.6
click at [964, 377] on textarea "MARINE INSURANCE CERTIFICATE IN NEGOTIABLE FORM DATED NOT LATER THAN THE DATE O…" at bounding box center [873, 397] width 806 height 66
drag, startPoint x: 823, startPoint y: 380, endPoint x: 1066, endPoint y: 375, distance: 243.2
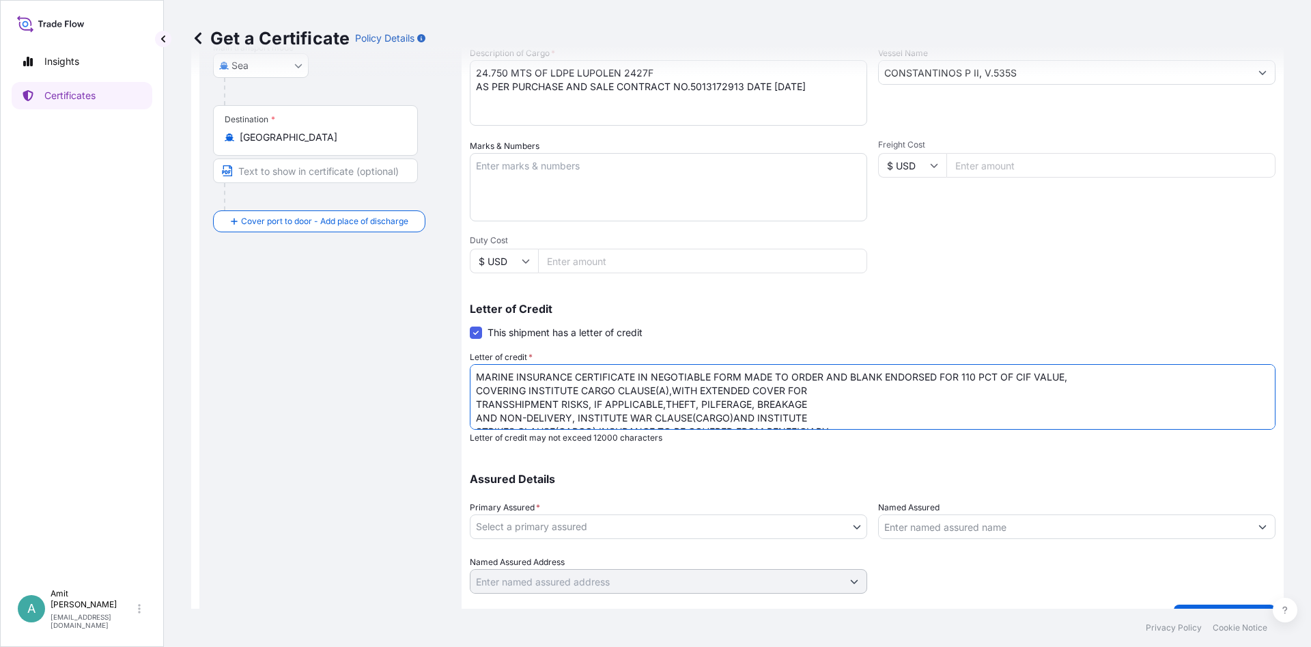
click at [1066, 375] on textarea "MARINE INSURANCE CERTIFICATE IN NEGOTIABLE FORM MADE TO ORDER AND BLANK ENDORSE…" at bounding box center [873, 397] width 806 height 66
click at [1157, 376] on textarea "MARINE INSURANCE CERTIFICATE IN NEGOTIABLE FORM MADE TO ORDER COVERING INSTITUT…" at bounding box center [873, 397] width 806 height 66
click at [580, 391] on textarea "MARINE INSURANCE CERTIFICATE IN NEGOTIABLE FORM MADE TO ORDER COVERING INSTITUT…" at bounding box center [873, 397] width 806 height 66
click at [724, 387] on textarea "MARINE INSURANCE CERTIFICATE IN NEGOTIABLE FORM MADE TO ORDER COVERING INSTITUT…" at bounding box center [873, 397] width 806 height 66
click at [1069, 386] on textarea "MARINE INSURANCE CERTIFICATE IN NEGOTIABLE FORM MADE TO ORDER COVERING INSTITUT…" at bounding box center [873, 397] width 806 height 66
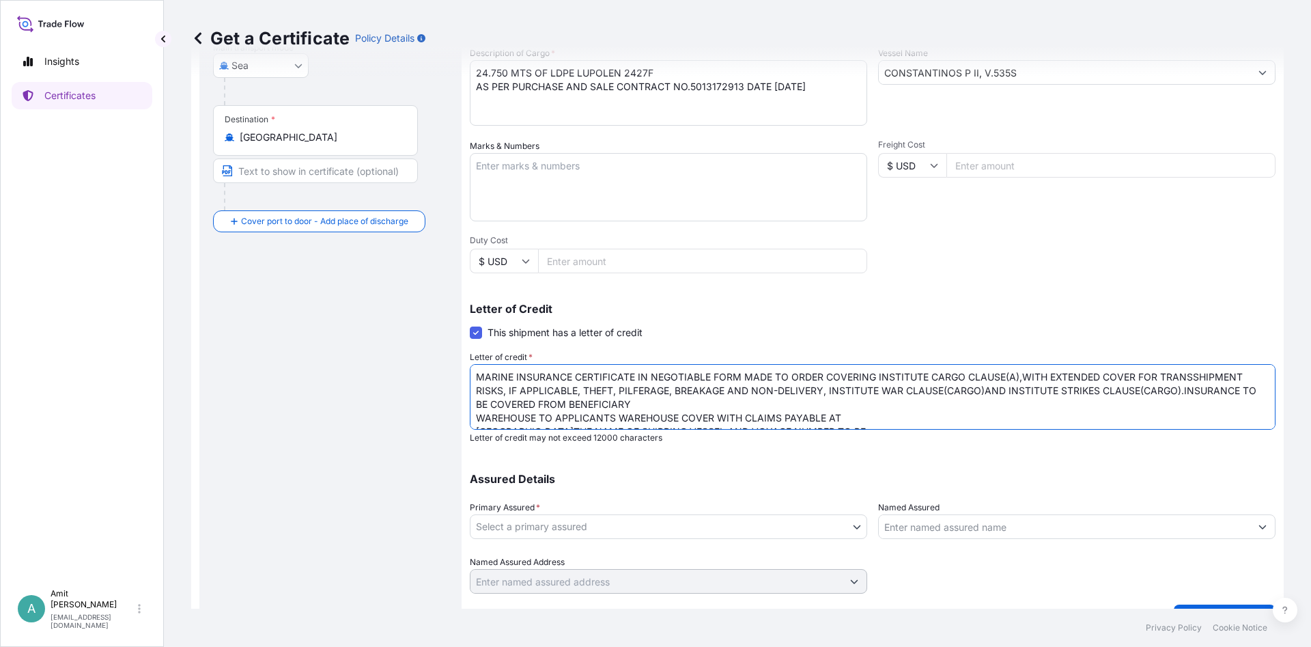
click at [1185, 389] on textarea "MARINE INSURANCE CERTIFICATE IN NEGOTIABLE FORM MADE TO ORDER COVERING INSTITUT…" at bounding box center [873, 397] width 806 height 66
drag, startPoint x: 1244, startPoint y: 391, endPoint x: 1261, endPoint y: 392, distance: 17.8
click at [1261, 392] on textarea "MARINE INSURANCE CERTIFICATE IN NEGOTIABLE FORM MADE TO ORDER COVERING INSTITUT…" at bounding box center [873, 397] width 806 height 66
click at [622, 402] on textarea "MARINE INSURANCE CERTIFICATE IN NEGOTIABLE FORM MADE TO ORDER COVERING INSTITUT…" at bounding box center [873, 397] width 806 height 66
click at [987, 403] on textarea "MARINE INSURANCE CERTIFICATE IN NEGOTIABLE FORM MADE TO ORDER COVERING INSTITUT…" at bounding box center [873, 397] width 806 height 66
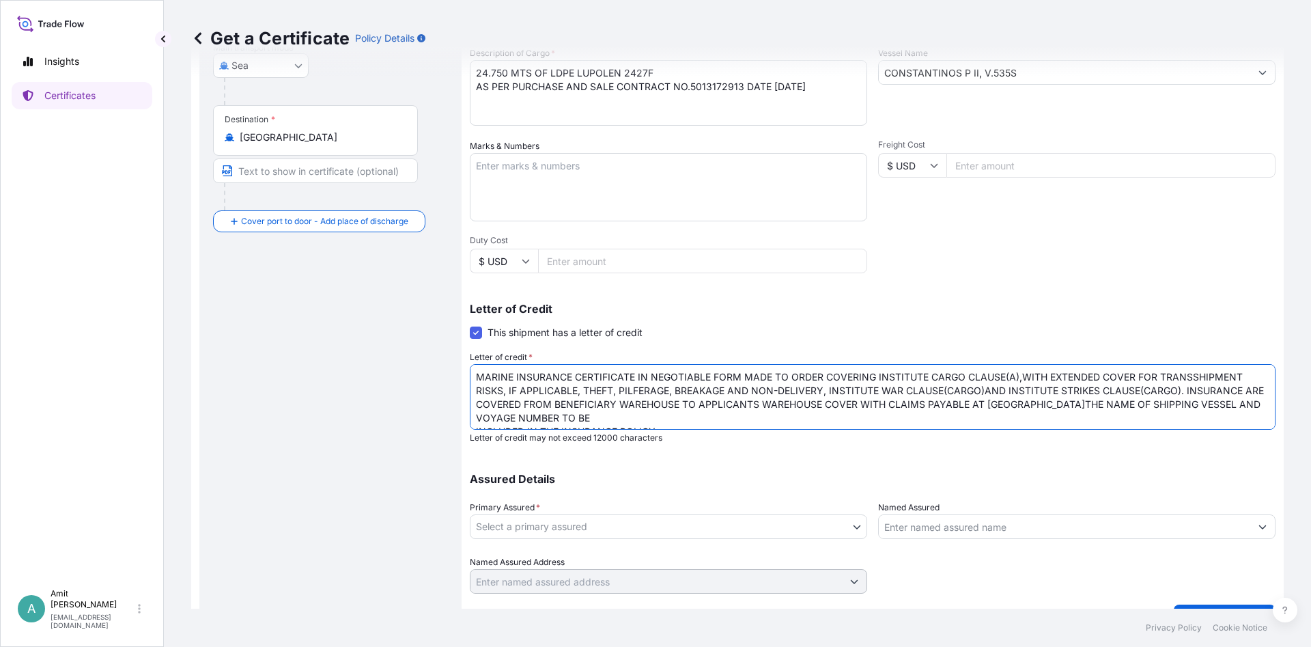
drag, startPoint x: 1012, startPoint y: 401, endPoint x: 1240, endPoint y: 402, distance: 228.1
click at [1240, 402] on textarea "MARINE INSURANCE CERTIFICATE IN NEGOTIABLE FORM MADE TO ORDER COVERING INSTITUT…" at bounding box center [873, 397] width 806 height 66
click at [1009, 404] on textarea "MARINE INSURANCE CERTIFICATE IN NEGOTIABLE FORM MADE TO ORDER COVERING INSTITUT…" at bounding box center [873, 397] width 806 height 66
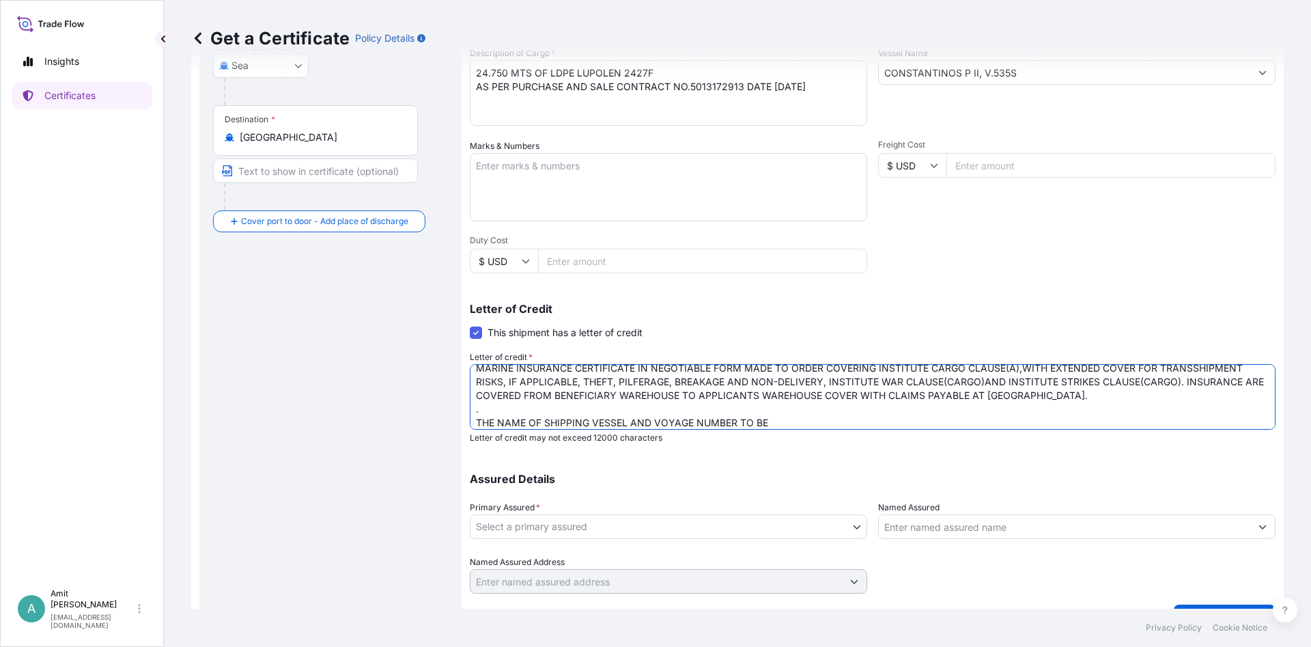
scroll to position [23, 0]
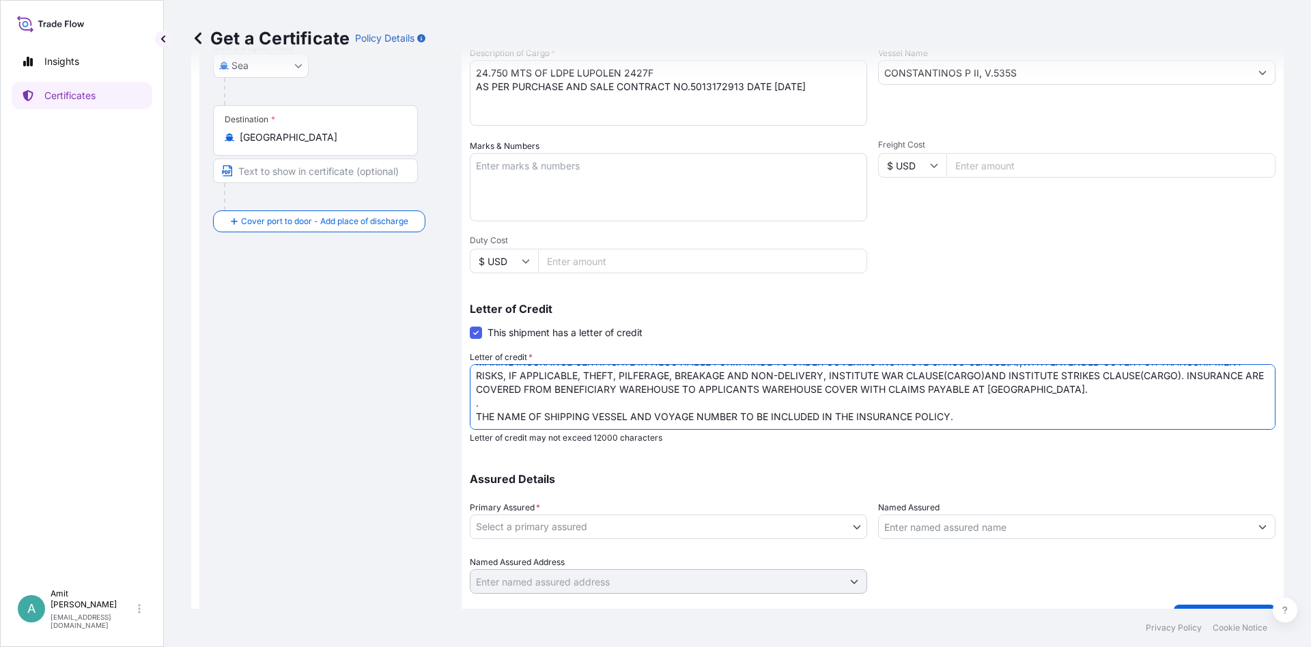
drag, startPoint x: 735, startPoint y: 409, endPoint x: 957, endPoint y: 406, distance: 221.3
click at [957, 406] on textarea "MARINE INSURANCE CERTIFICATE IN NEGOTIABLE FORM MADE TO ORDER COVERING INSTITUT…" at bounding box center [873, 397] width 806 height 66
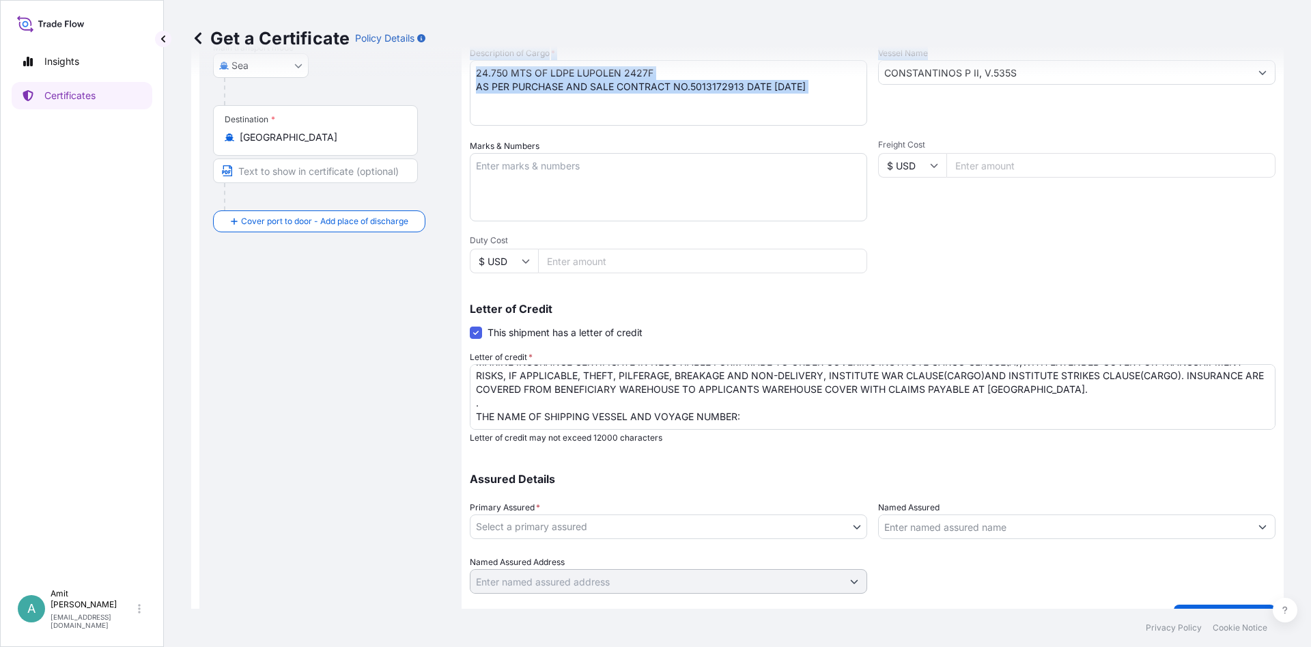
drag, startPoint x: 1032, startPoint y: 72, endPoint x: 881, endPoint y: 79, distance: 151.1
click at [881, 79] on div "Get a Certificate Policy Details Route Details Reset Route Details Cover door t…" at bounding box center [737, 304] width 1147 height 608
click at [1022, 70] on div "Get a Certificate Policy Details" at bounding box center [737, 38] width 1093 height 76
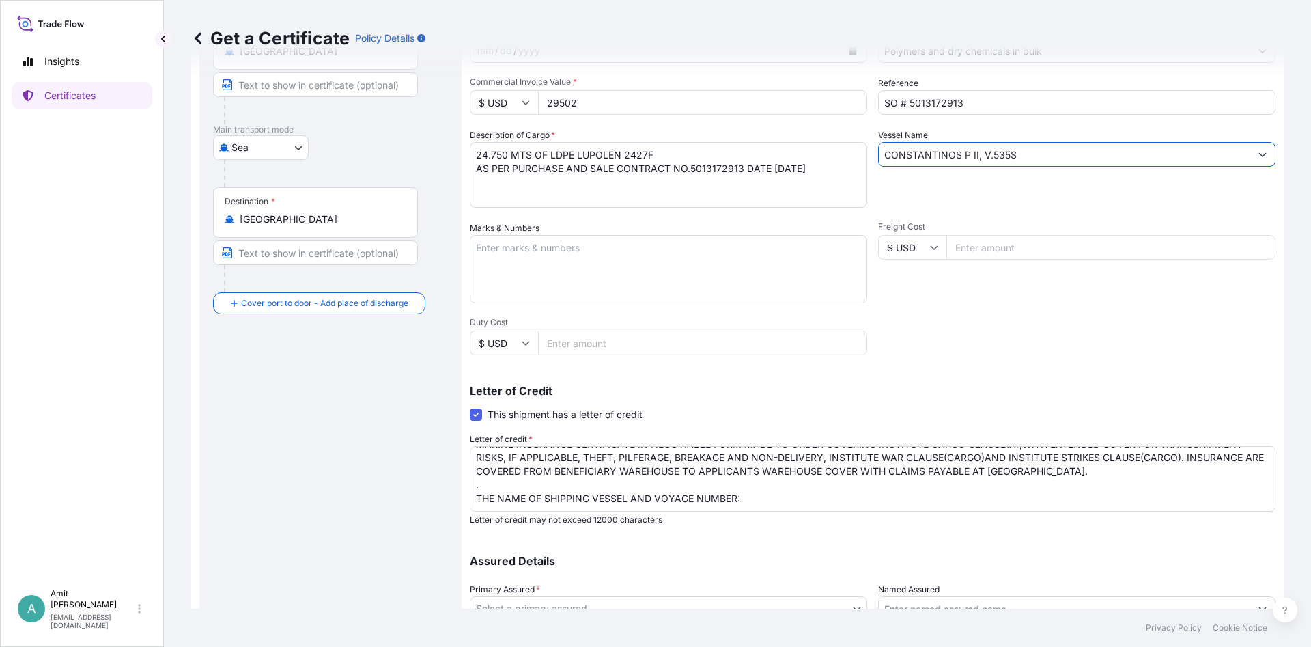
drag, startPoint x: 1024, startPoint y: 156, endPoint x: 731, endPoint y: 170, distance: 292.6
click at [879, 167] on input "CONSTANTINOS P II, V.535S" at bounding box center [1065, 154] width 372 height 25
click at [758, 501] on textarea "MARINE INSURANCE CERTIFICATE IN NEGOTIABLE FORM MADE TO ORDER COVERING INSTITUT…" at bounding box center [873, 479] width 806 height 66
paste textarea "CONSTANTINOS P II, V.535S"
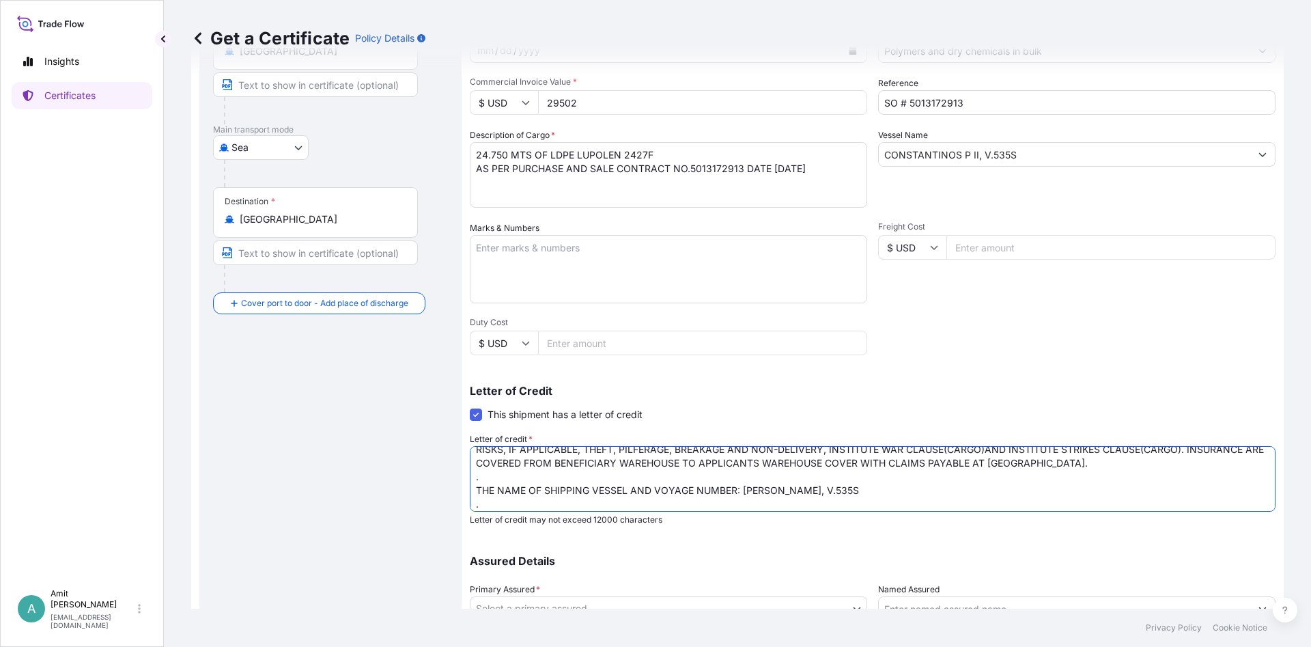
scroll to position [37, 0]
click at [493, 500] on textarea "MARINE INSURANCE CERTIFICATE IN NEGOTIABLE FORM MADE TO ORDER COVERING INSTITUT…" at bounding box center [873, 479] width 806 height 66
paste textarea "THE DOCUMENTARY CREDIT NUMBER: 07018FOSU2520401 AND DATE: 250724 ISSUED BY CANA…"
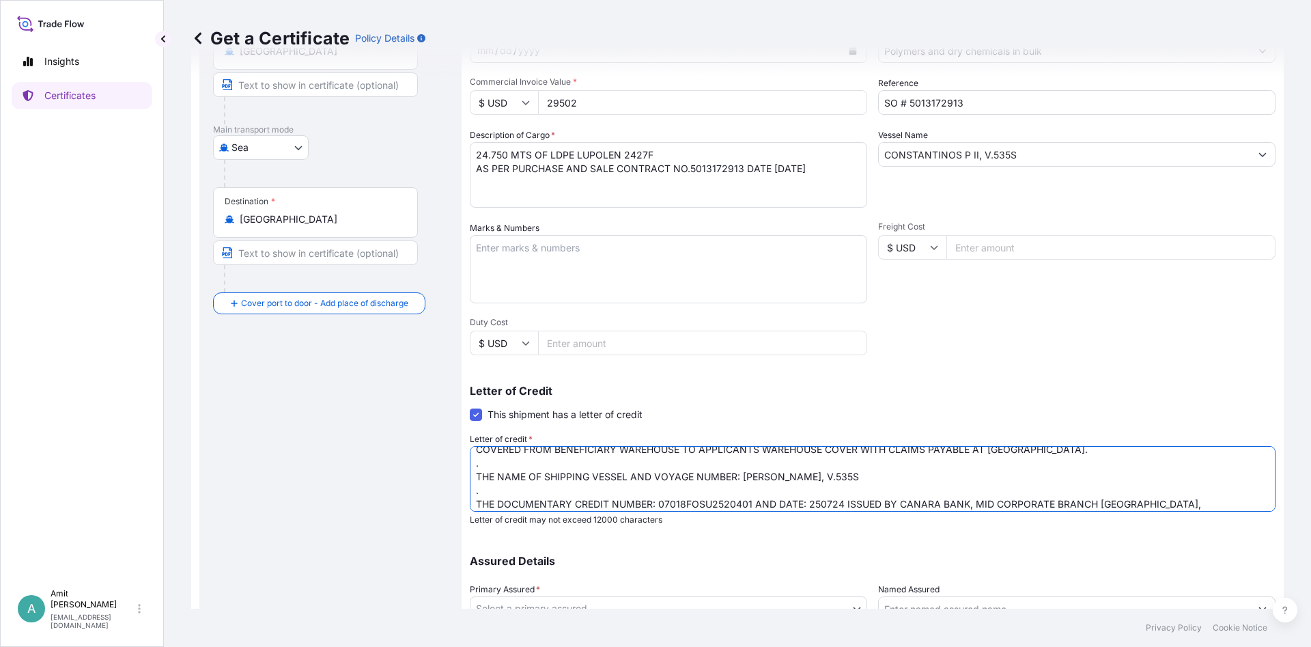
click at [1227, 505] on textarea "MARINE INSURANCE CERTIFICATE IN NEGOTIABLE FORM MADE TO ORDER COVERING INSTITUT…" at bounding box center [873, 479] width 806 height 66
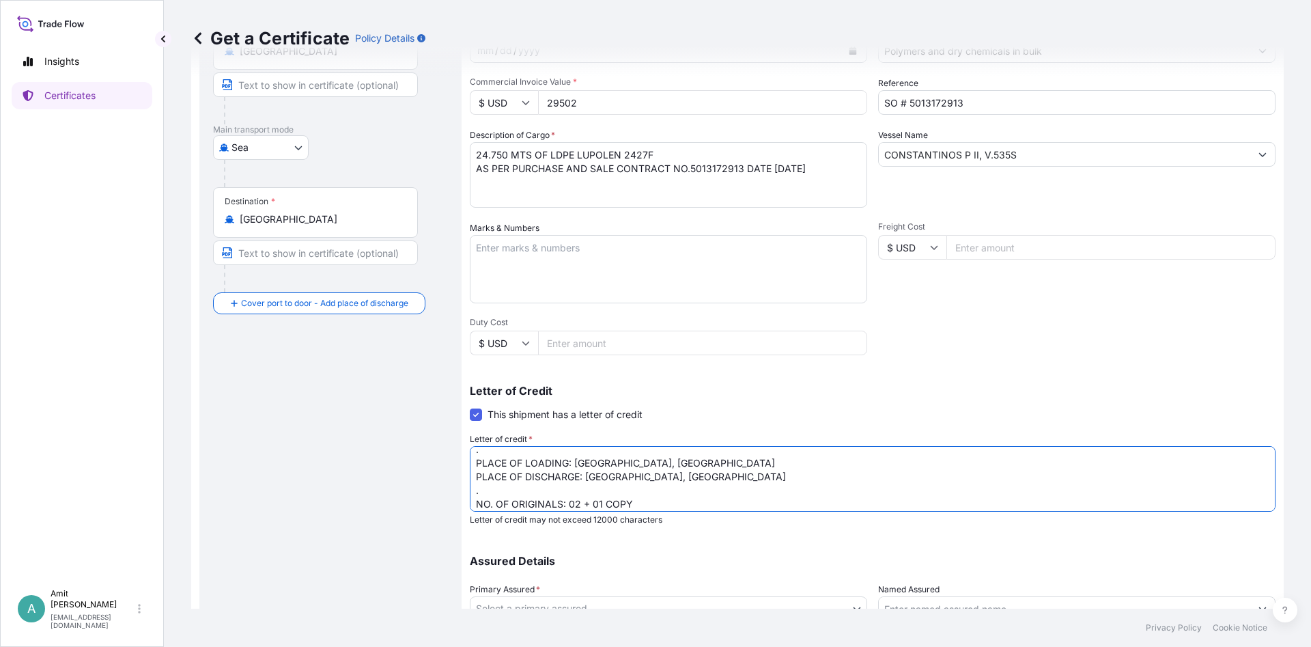
scroll to position [132, 0]
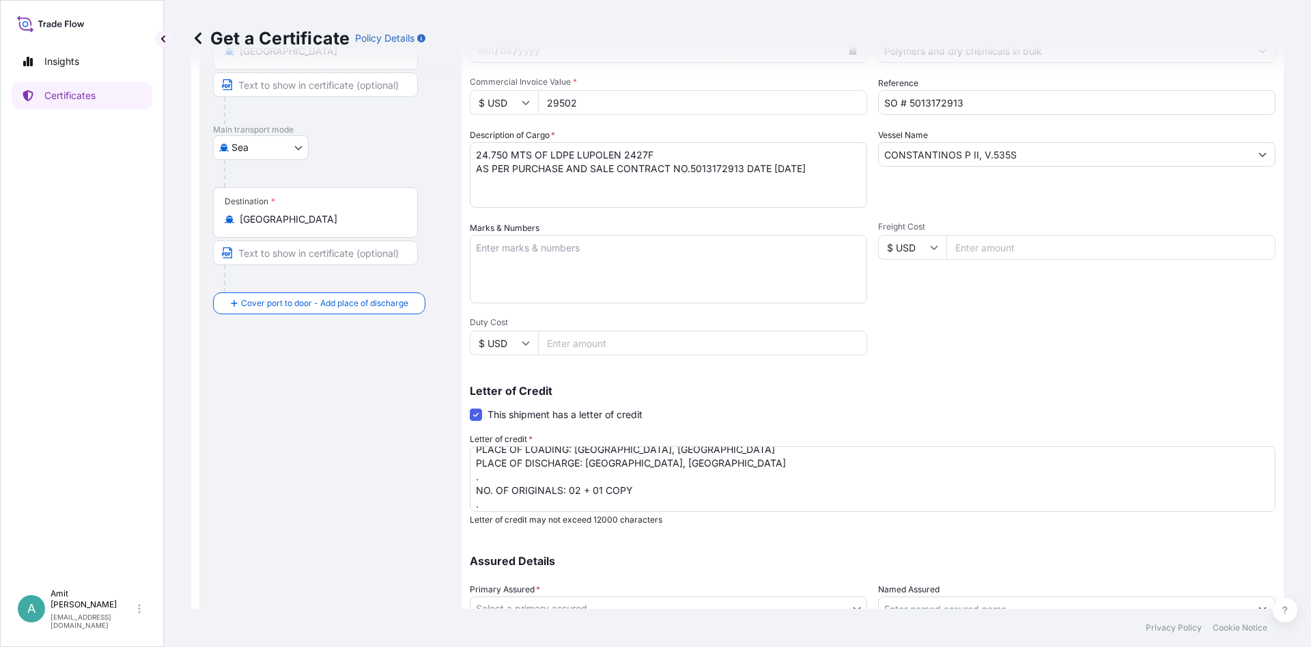
click at [628, 507] on textarea "MARINE INSURANCE CERTIFICATE IN NEGOTIABLE FORM MADE TO ORDER COVERING INSTITUT…" at bounding box center [873, 479] width 806 height 66
paste textarea "Insurance cover under this Insurance document is effective from: [DATE] . "[PER…"
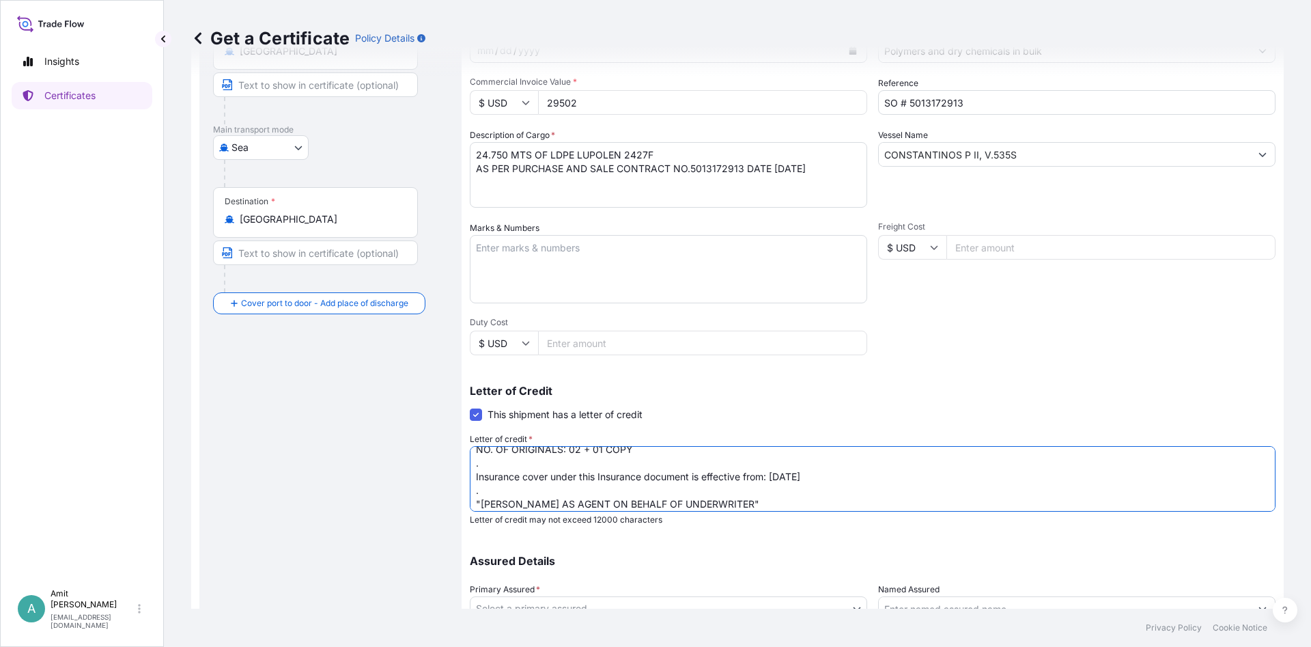
scroll to position [165, 0]
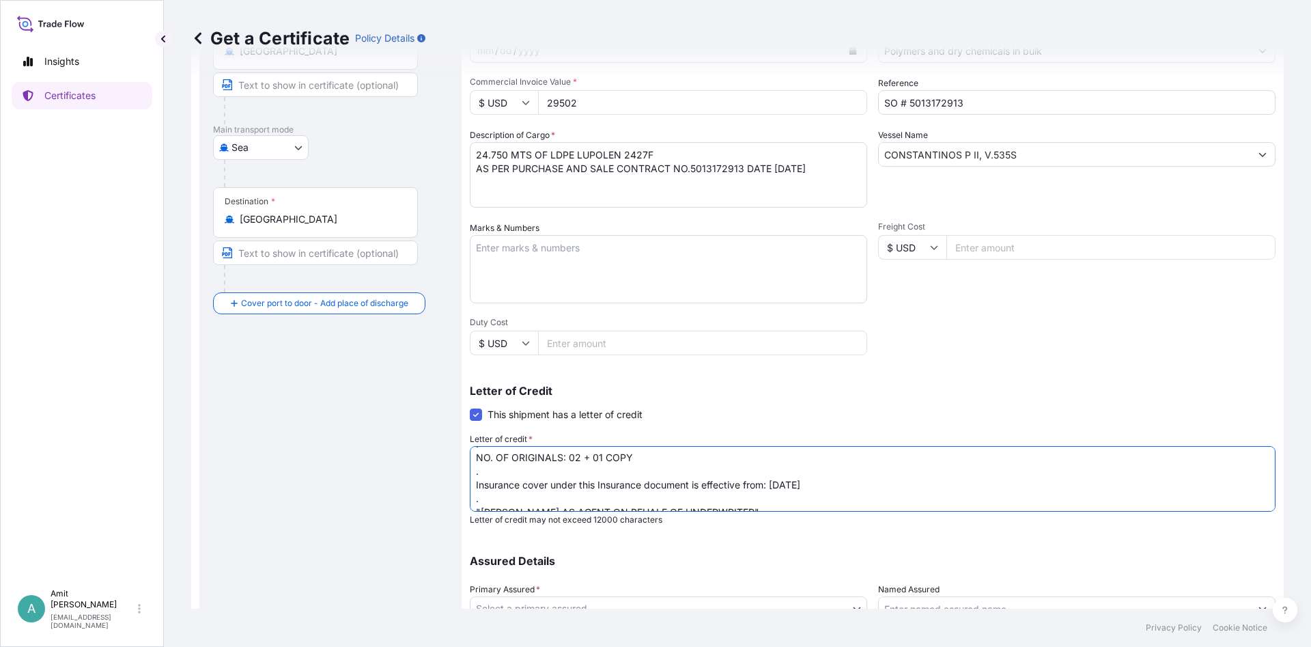
click at [779, 472] on textarea "MARINE INSURANCE CERTIFICATE IN NEGOTIABLE FORM MADE TO ORDER COVERING INSTITUT…" at bounding box center [873, 479] width 806 height 66
drag, startPoint x: 774, startPoint y: 470, endPoint x: 811, endPoint y: 471, distance: 36.2
click at [811, 471] on textarea "MARINE INSURANCE CERTIFICATE IN NEGOTIABLE FORM MADE TO ORDER COVERING INSTITUT…" at bounding box center [873, 479] width 806 height 66
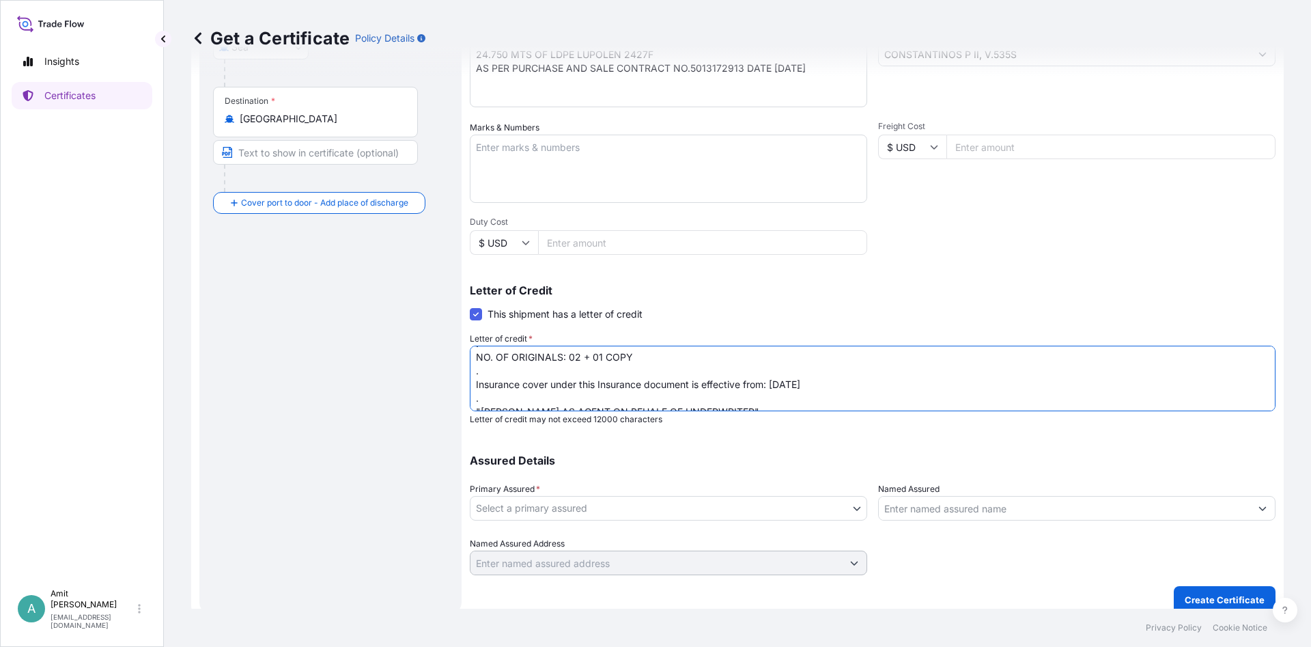
scroll to position [269, 0]
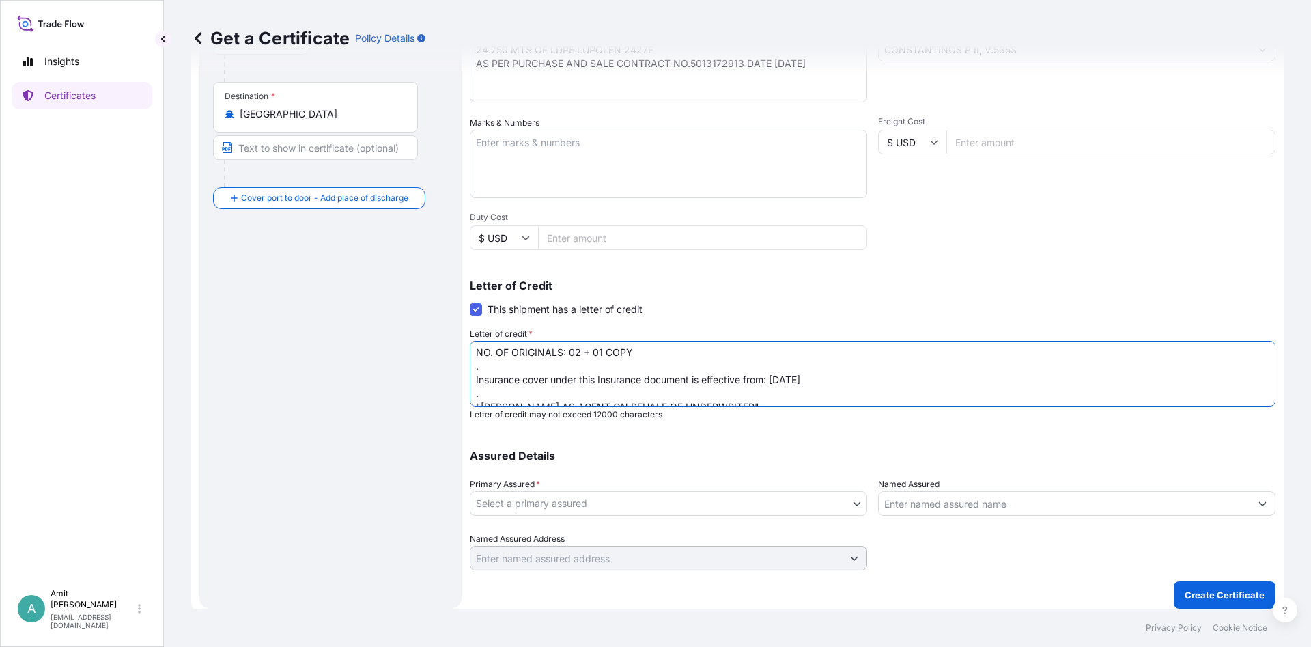
type textarea "MARINE INSURANCE CERTIFICATE IN NEGOTIABLE FORM MADE TO ORDER COVERING INSTITUT…"
click at [555, 498] on body "Insights Certificates A [PERSON_NAME] [EMAIL_ADDRESS][DOMAIN_NAME] Get a Certif…" at bounding box center [655, 323] width 1311 height 647
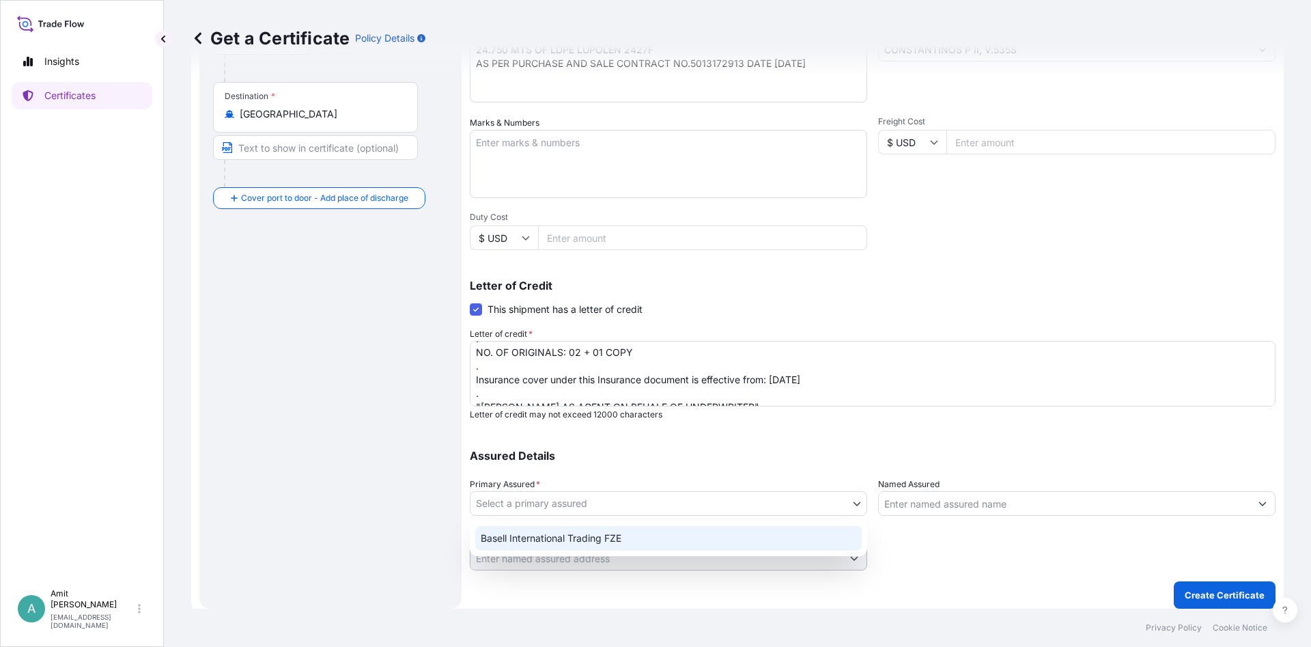
click at [529, 531] on div "Basell International Trading FZE" at bounding box center [668, 538] width 387 height 25
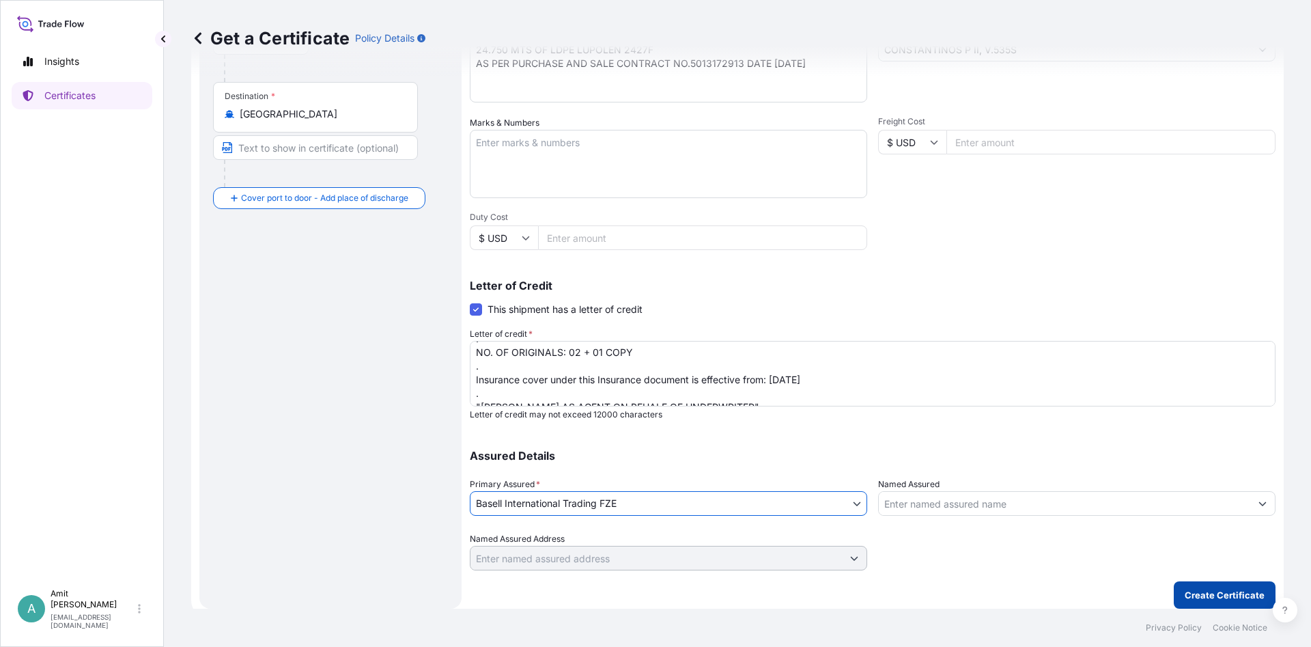
click at [1211, 594] on p "Create Certificate" at bounding box center [1225, 595] width 80 height 14
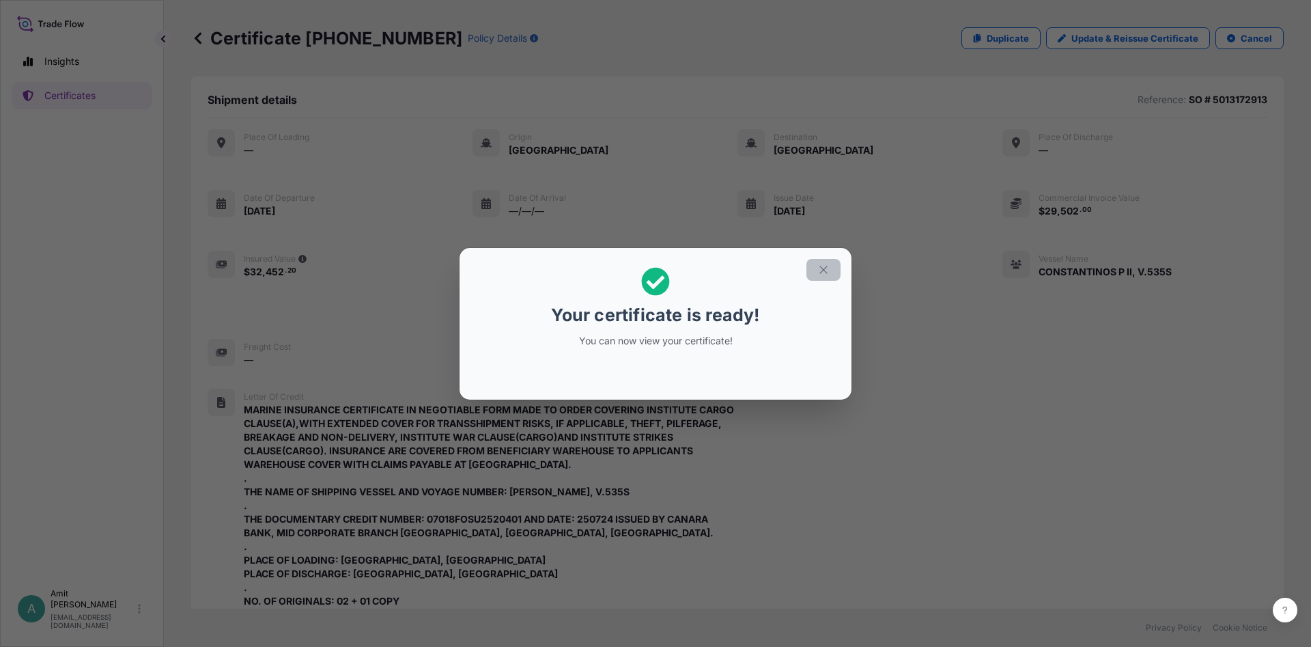
click at [826, 272] on icon "button" at bounding box center [823, 270] width 8 height 8
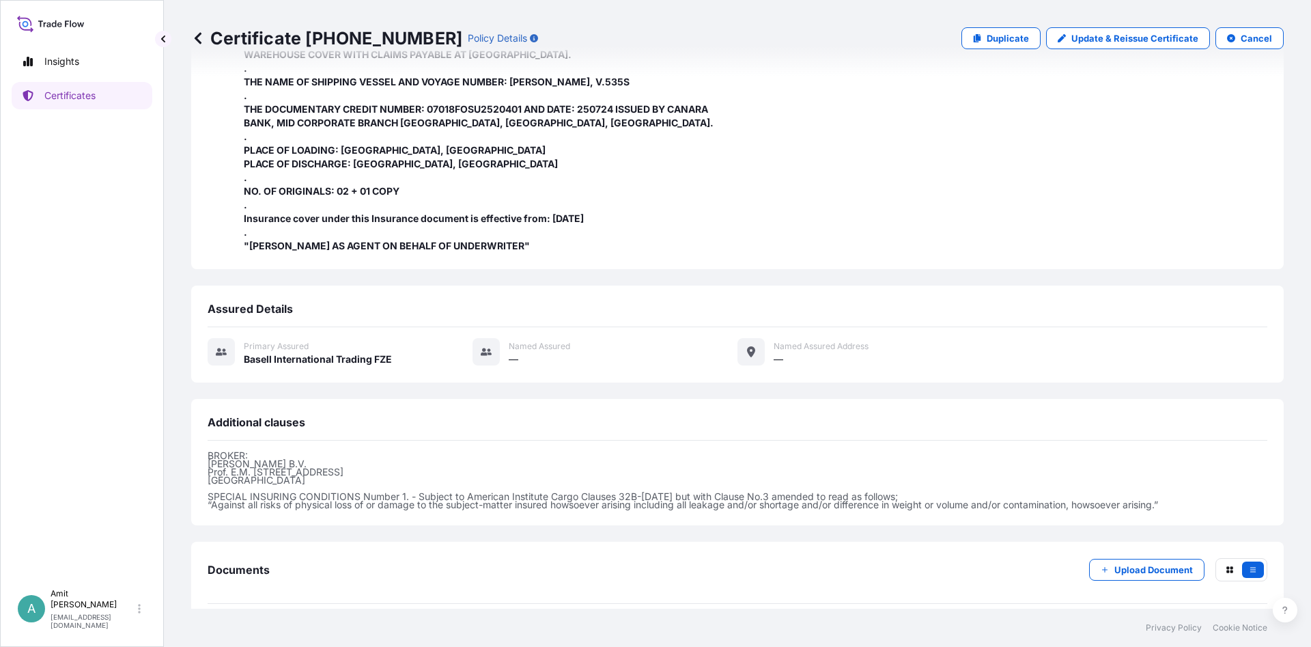
scroll to position [468, 0]
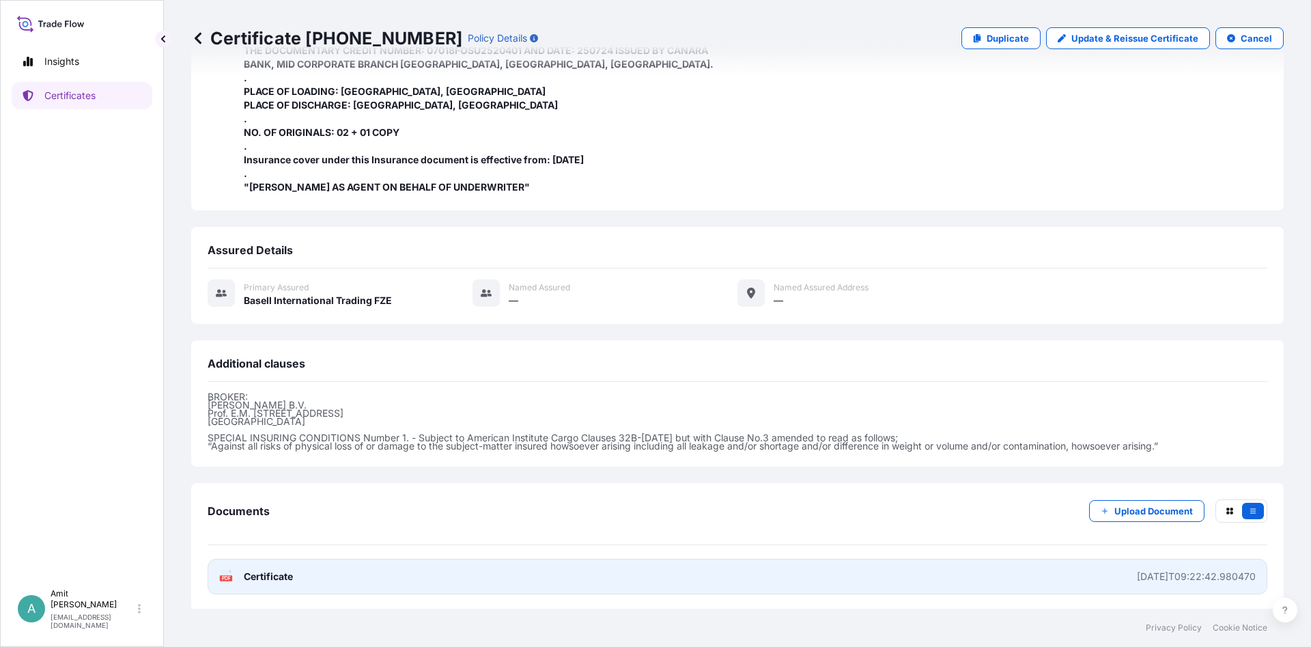
click at [272, 574] on span "Certificate" at bounding box center [268, 577] width 49 height 14
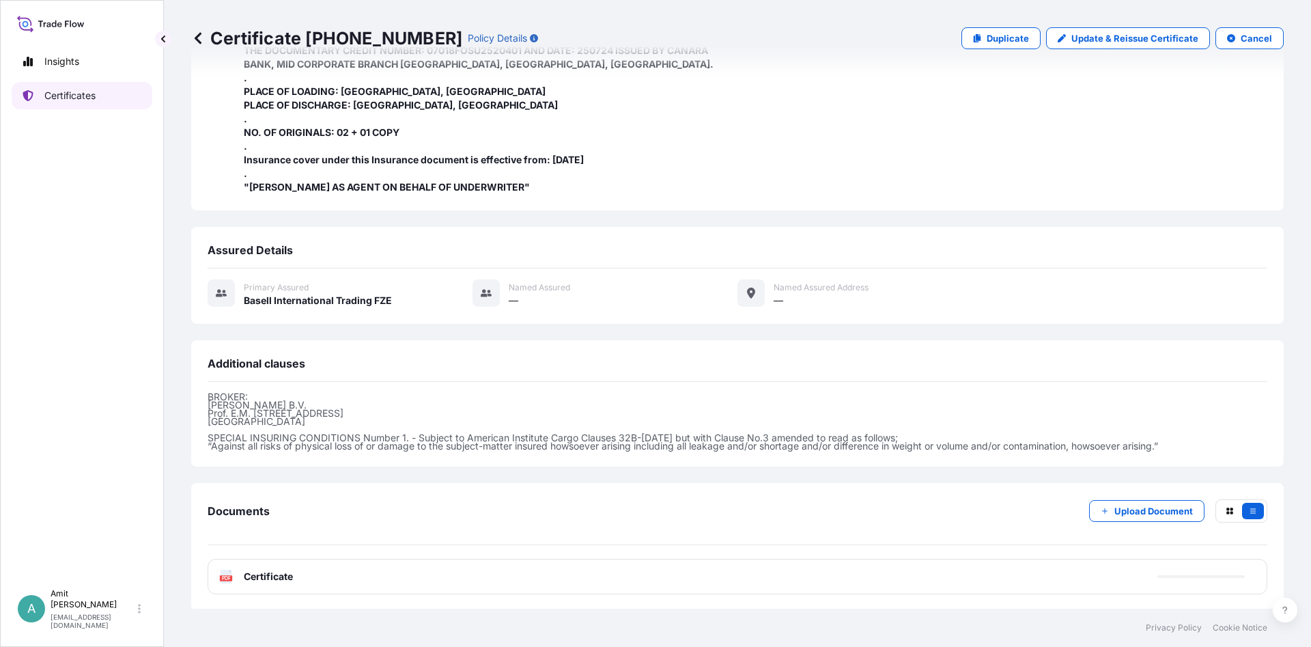
click at [68, 89] on p "Certificates" at bounding box center [69, 96] width 51 height 14
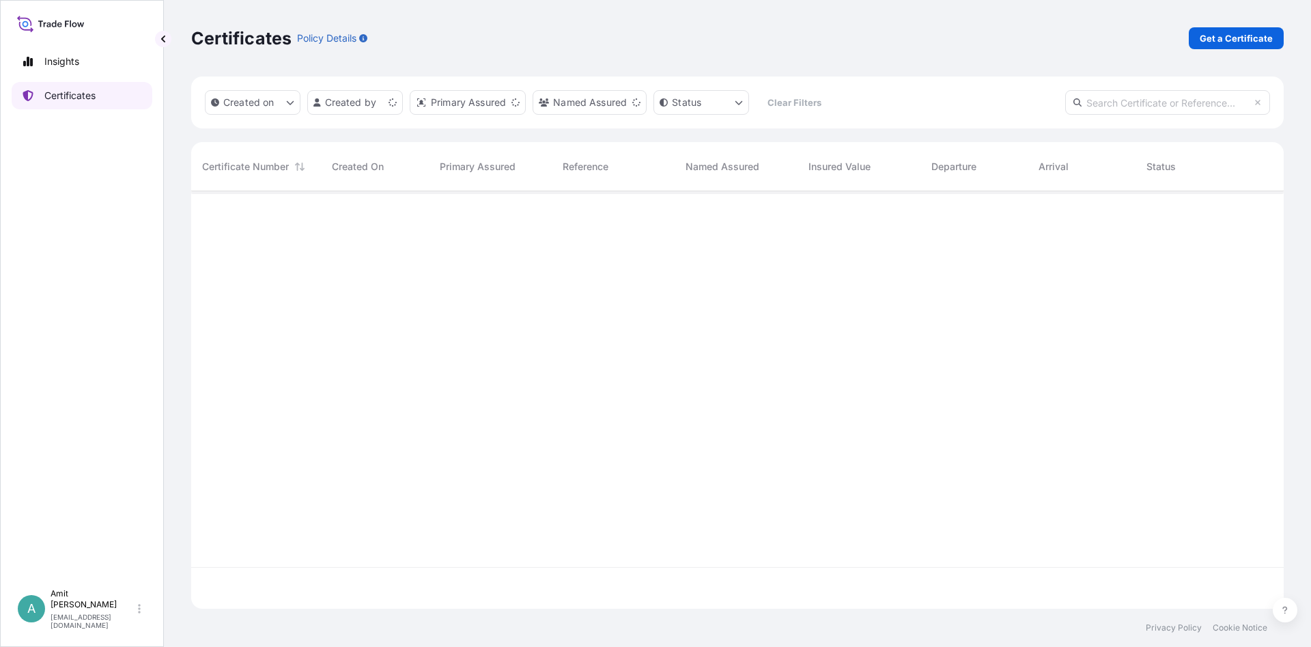
scroll to position [425, 1093]
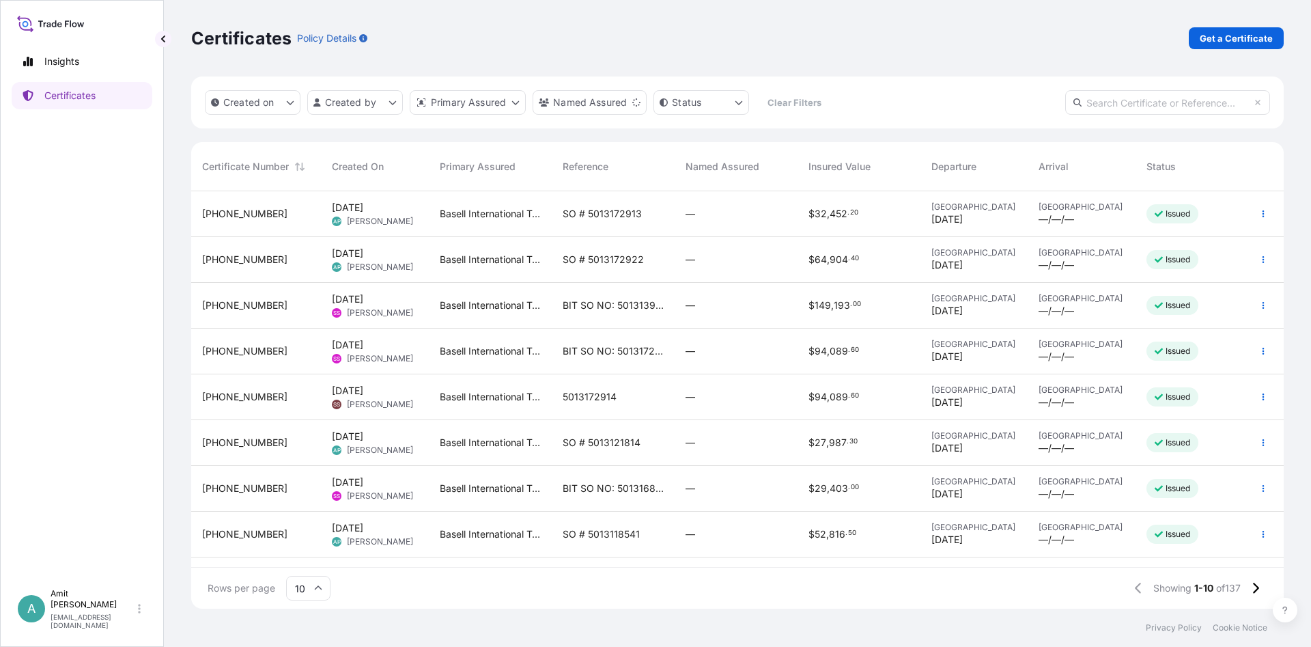
click at [253, 260] on span "[PHONE_NUMBER]" at bounding box center [244, 260] width 85 height 14
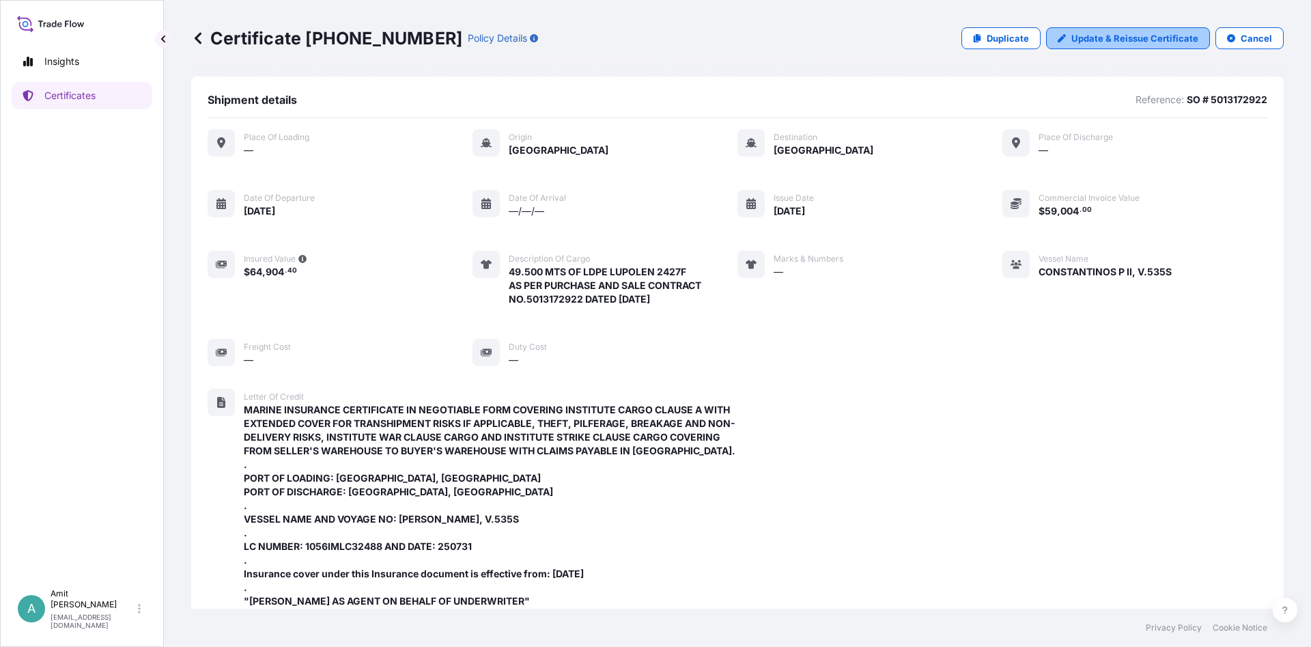
click at [1133, 35] on p "Update & Reissue Certificate" at bounding box center [1134, 38] width 127 height 14
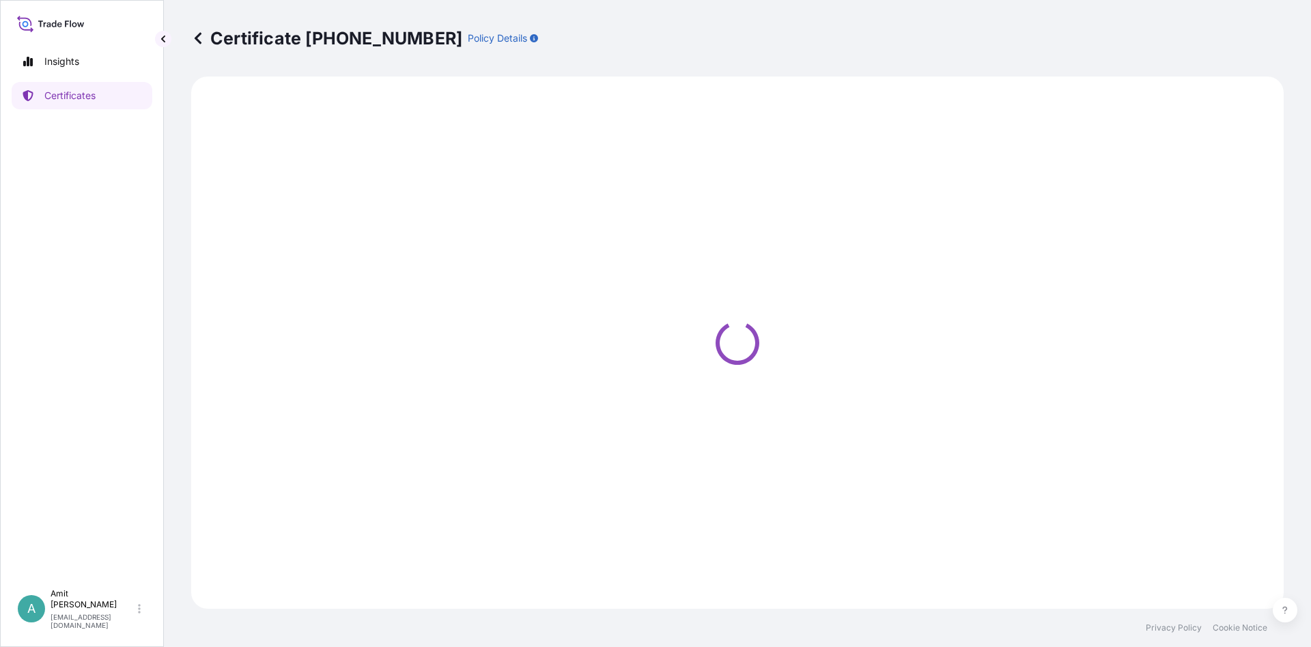
select select "Sea"
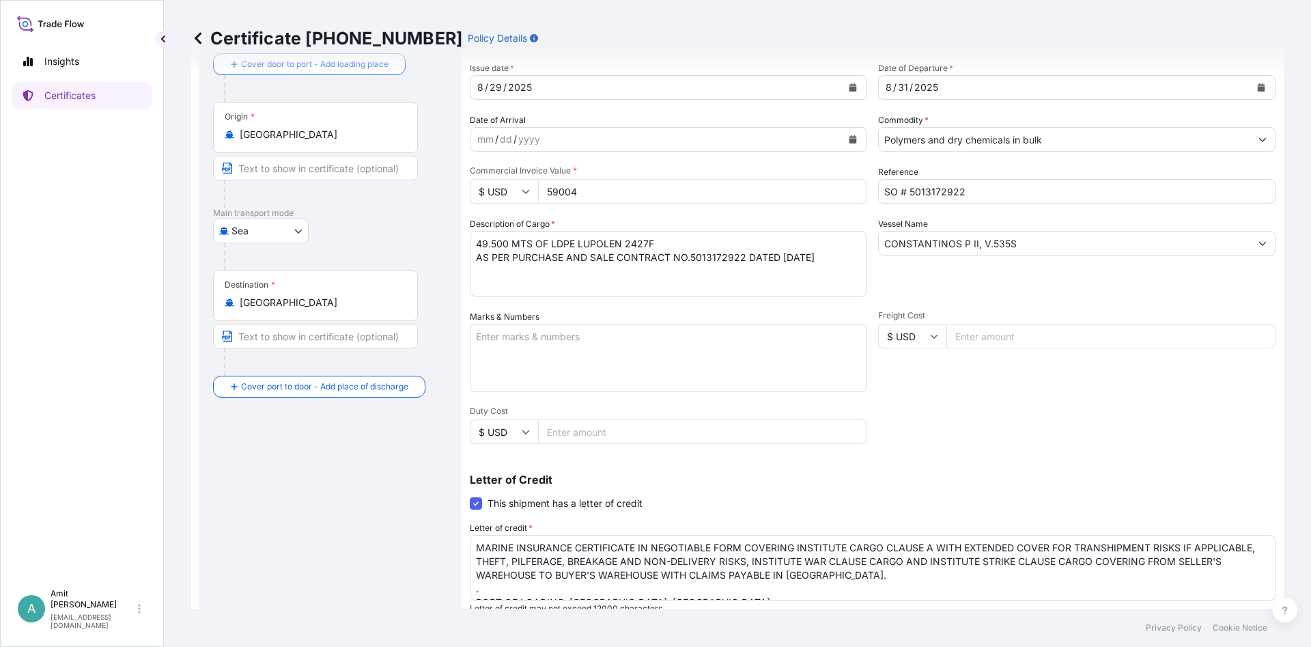
scroll to position [246, 0]
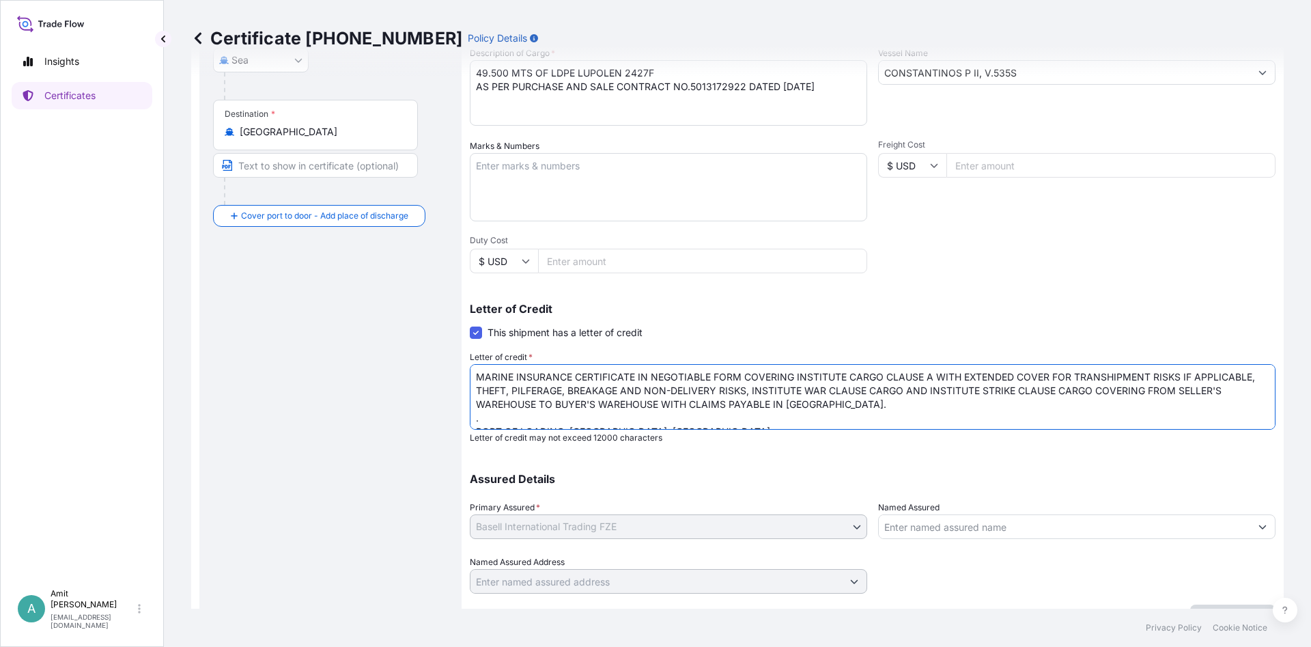
click at [792, 404] on textarea "MARINE INSURANCE CERTIFICATE IN NEGOTIABLE FORM COVERING INSTITUTE CARGO CLAUSE…" at bounding box center [873, 397] width 806 height 66
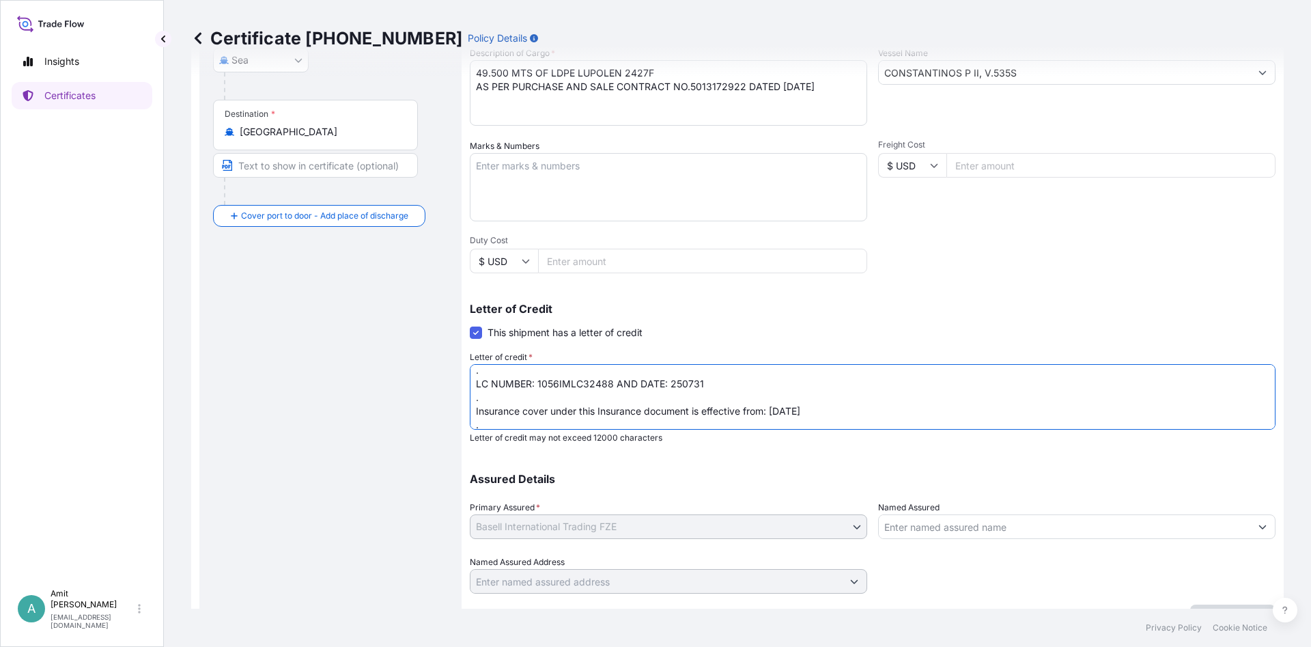
scroll to position [58, 0]
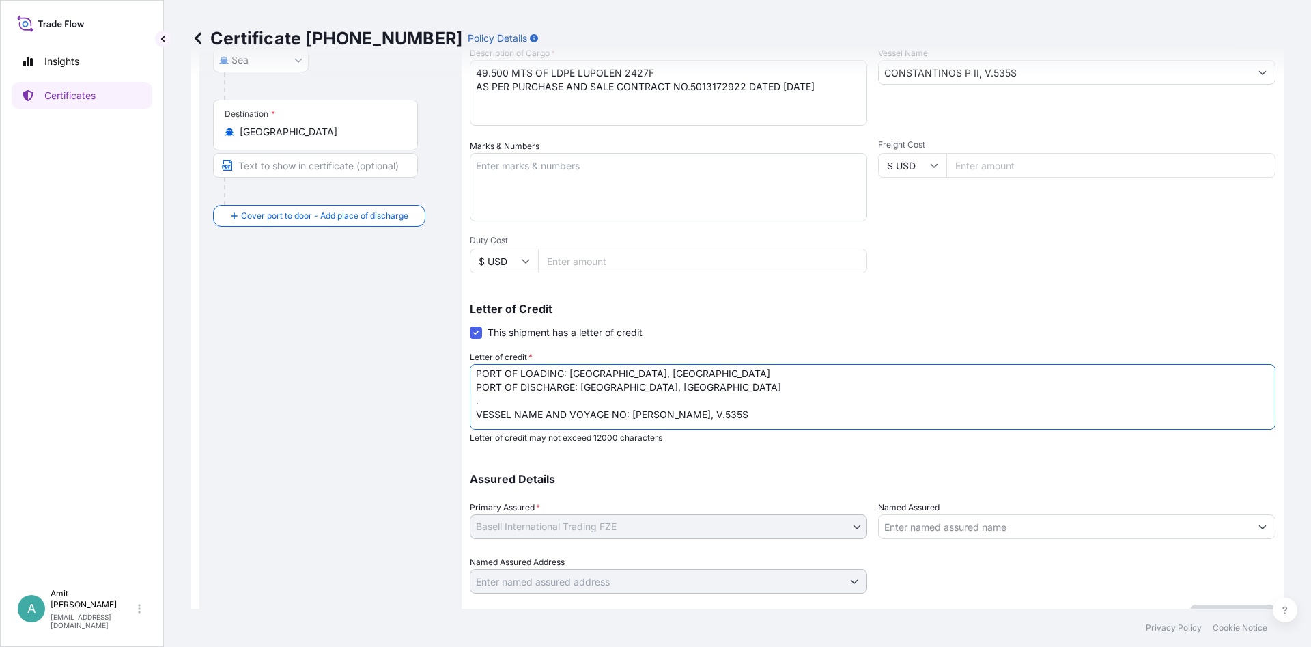
click at [779, 409] on textarea "MARINE INSURANCE CERTIFICATE IN NEGOTIABLE FORM COVERING INSTITUTE CARGO CLAUSE…" at bounding box center [873, 397] width 806 height 66
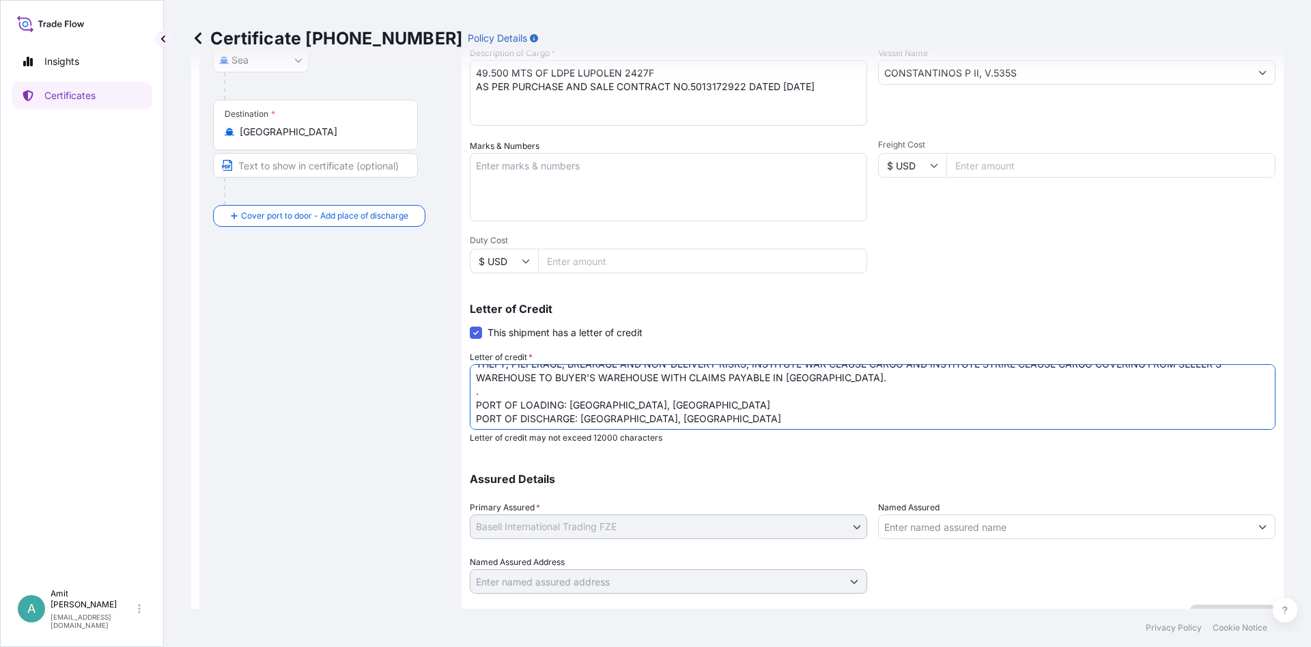
scroll to position [0, 0]
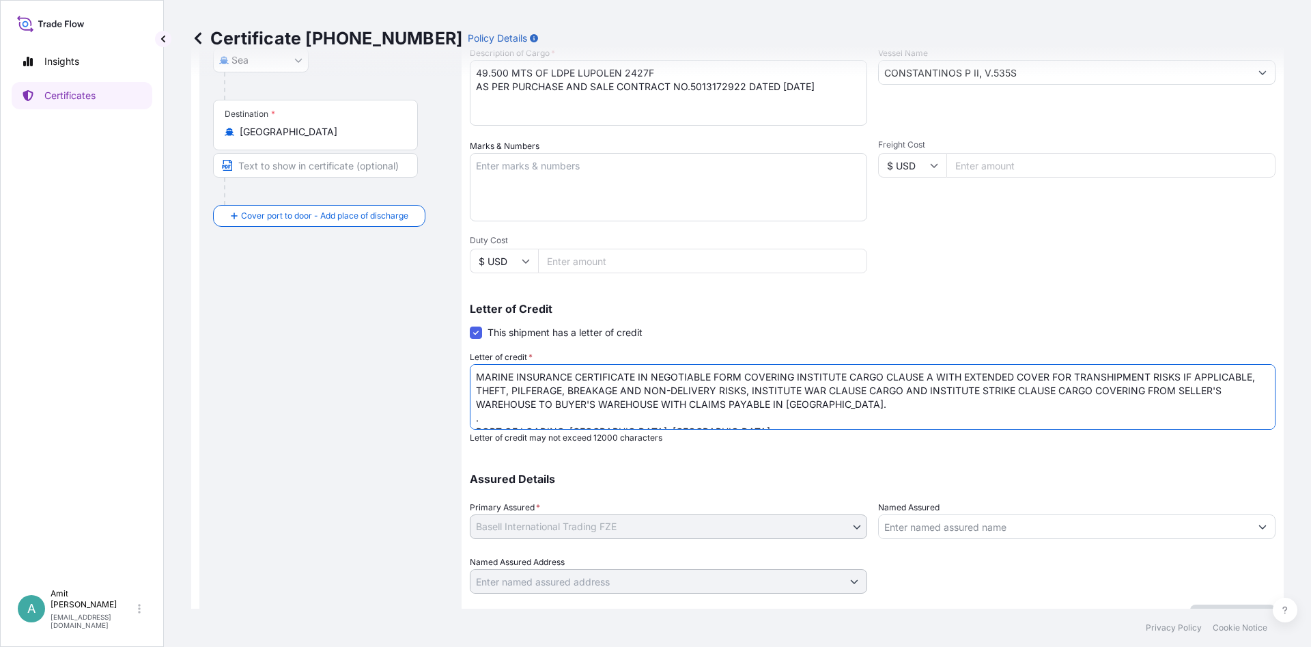
click at [827, 402] on textarea "MARINE INSURANCE CERTIFICATE IN NEGOTIABLE FORM COVERING INSTITUTE CARGO CLAUSE…" at bounding box center [873, 397] width 806 height 66
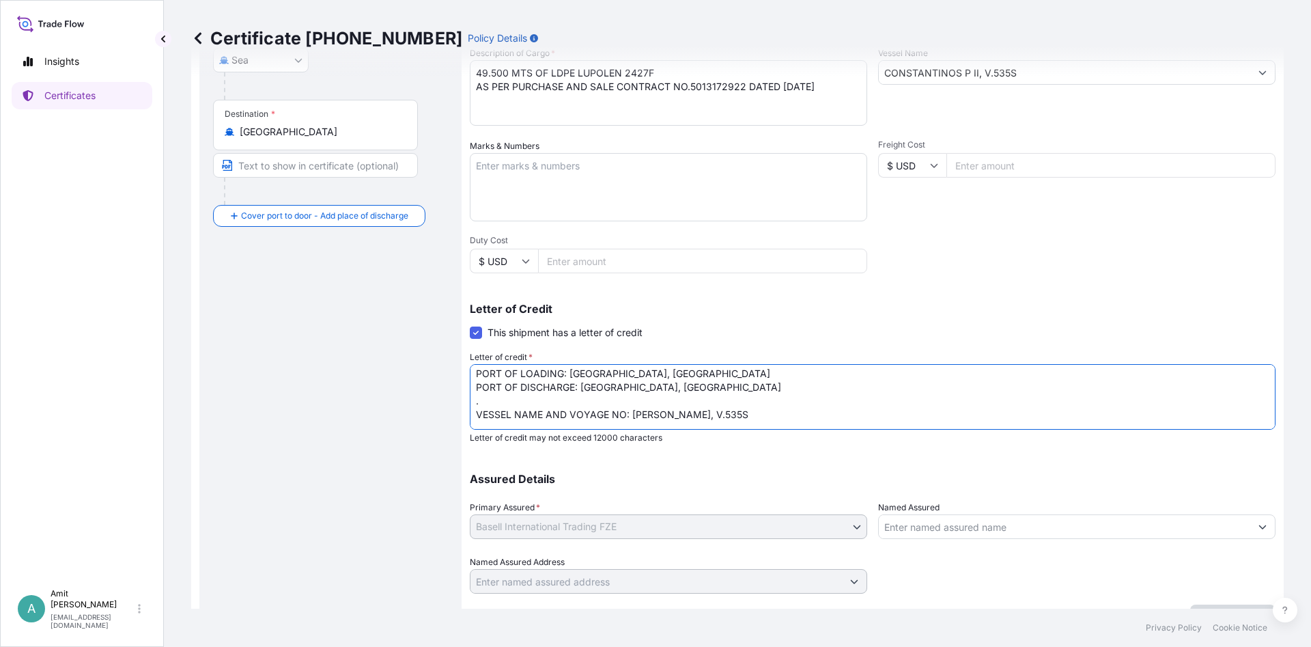
click at [819, 416] on textarea "MARINE INSURANCE CERTIFICATE IN NEGOTIABLE FORM COVERING INSTITUTE CARGO CLAUSE…" at bounding box center [873, 397] width 806 height 66
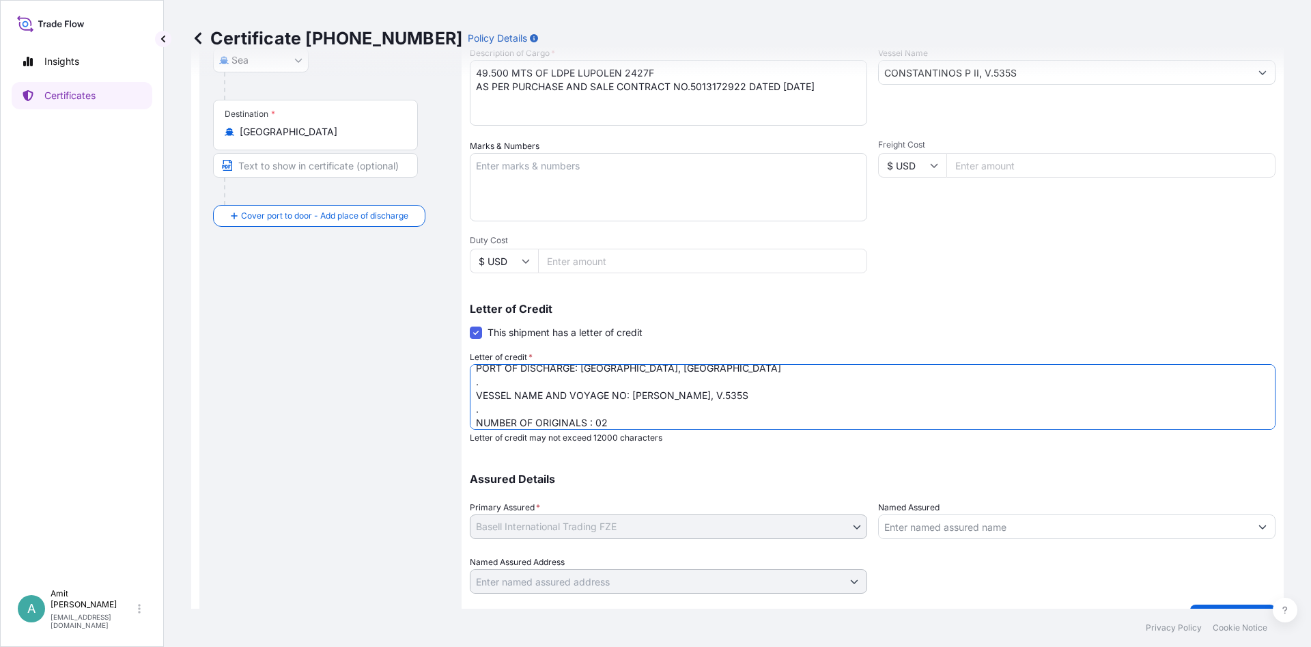
scroll to position [269, 0]
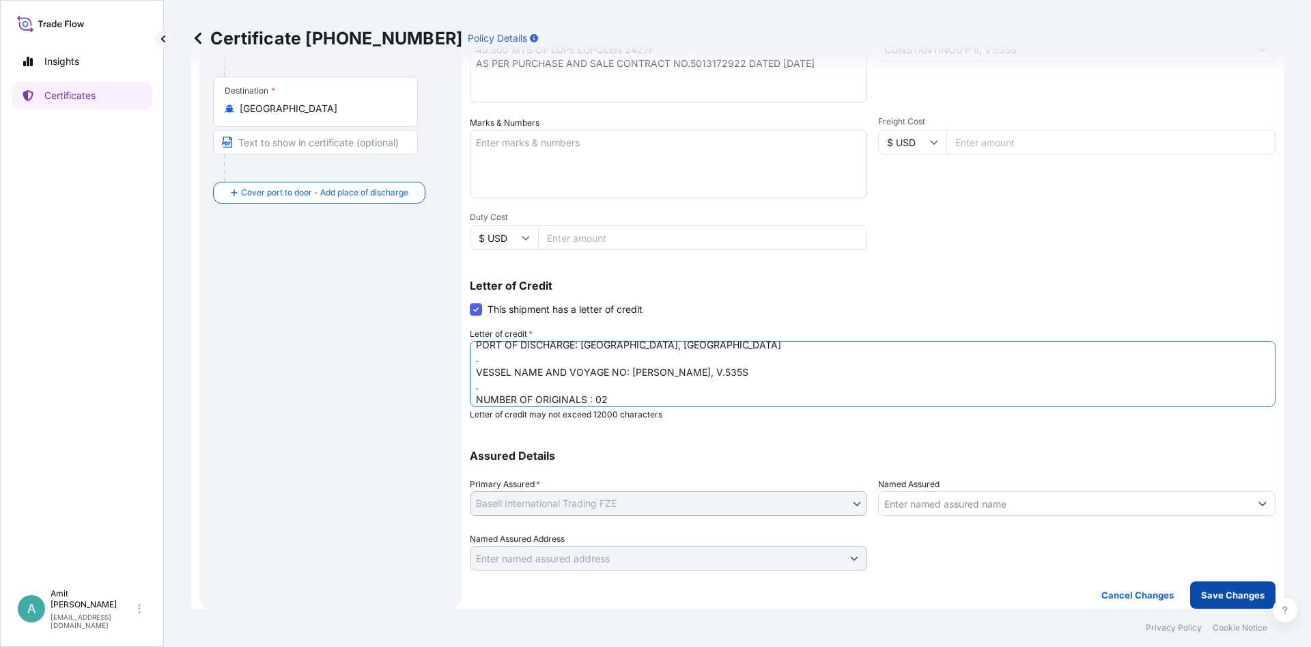
type textarea "MARINE INSURANCE CERTIFICATE IN NEGOTIABLE FORM COVERING INSTITUTE CARGO CLAUSE…"
click at [1216, 591] on p "Save Changes" at bounding box center [1233, 595] width 64 height 14
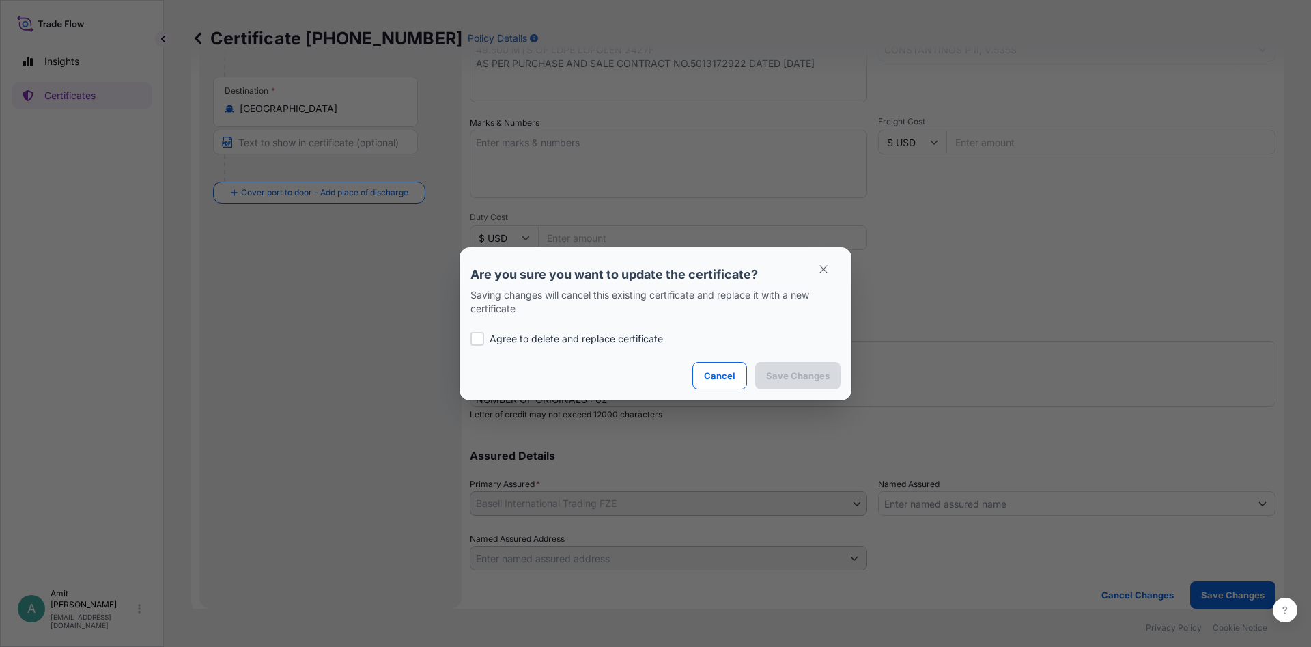
click at [593, 344] on p "Agree to delete and replace certificate" at bounding box center [576, 339] width 173 height 14
checkbox input "true"
click at [792, 377] on p "Save Changes" at bounding box center [798, 376] width 64 height 14
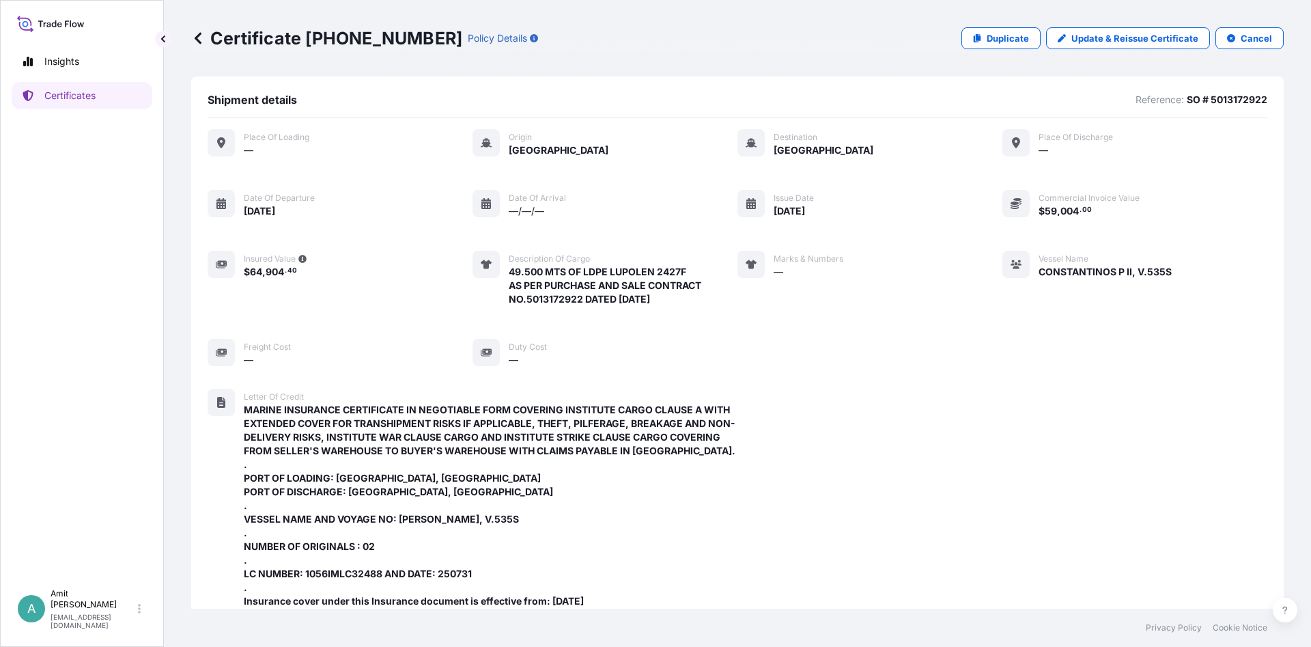
scroll to position [455, 0]
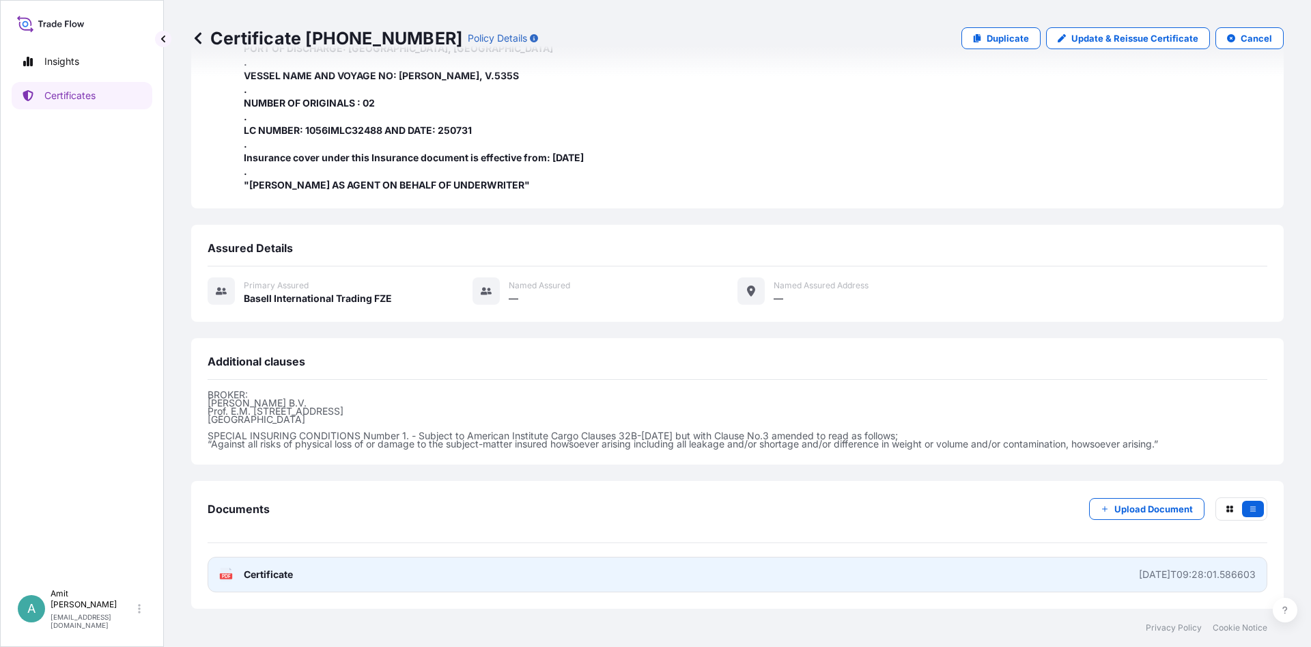
click at [270, 572] on span "Certificate" at bounding box center [268, 574] width 49 height 14
